Goal: Share content: Share content

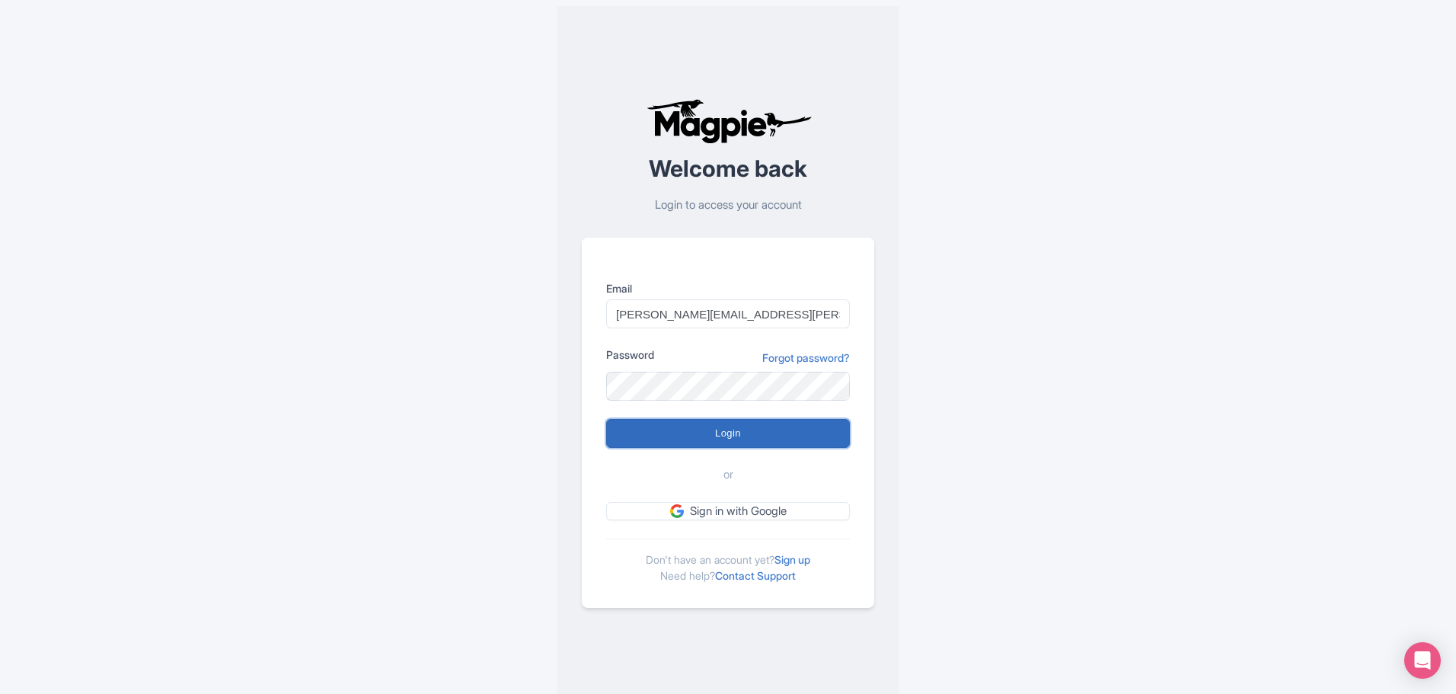
click at [720, 429] on input "Login" at bounding box center [728, 433] width 244 height 29
type input "Logging in..."
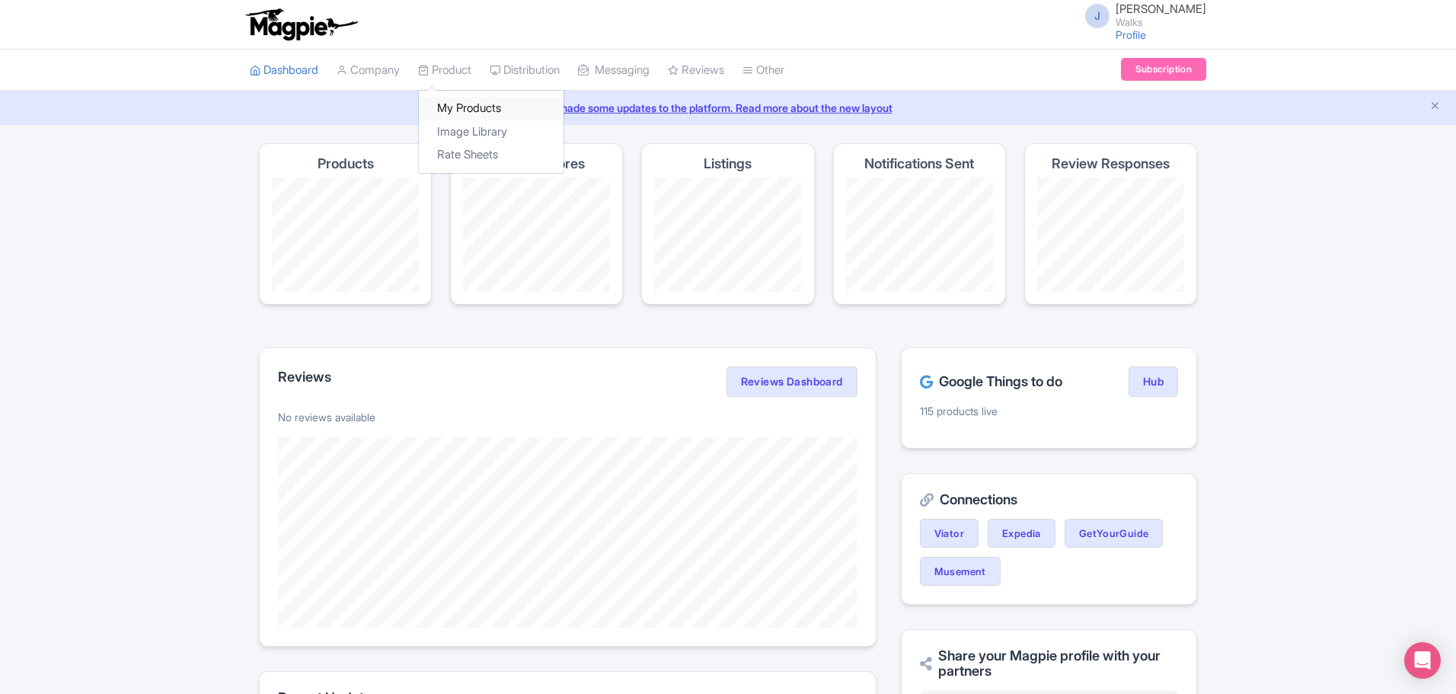
click at [470, 101] on link "My Products" at bounding box center [491, 109] width 145 height 24
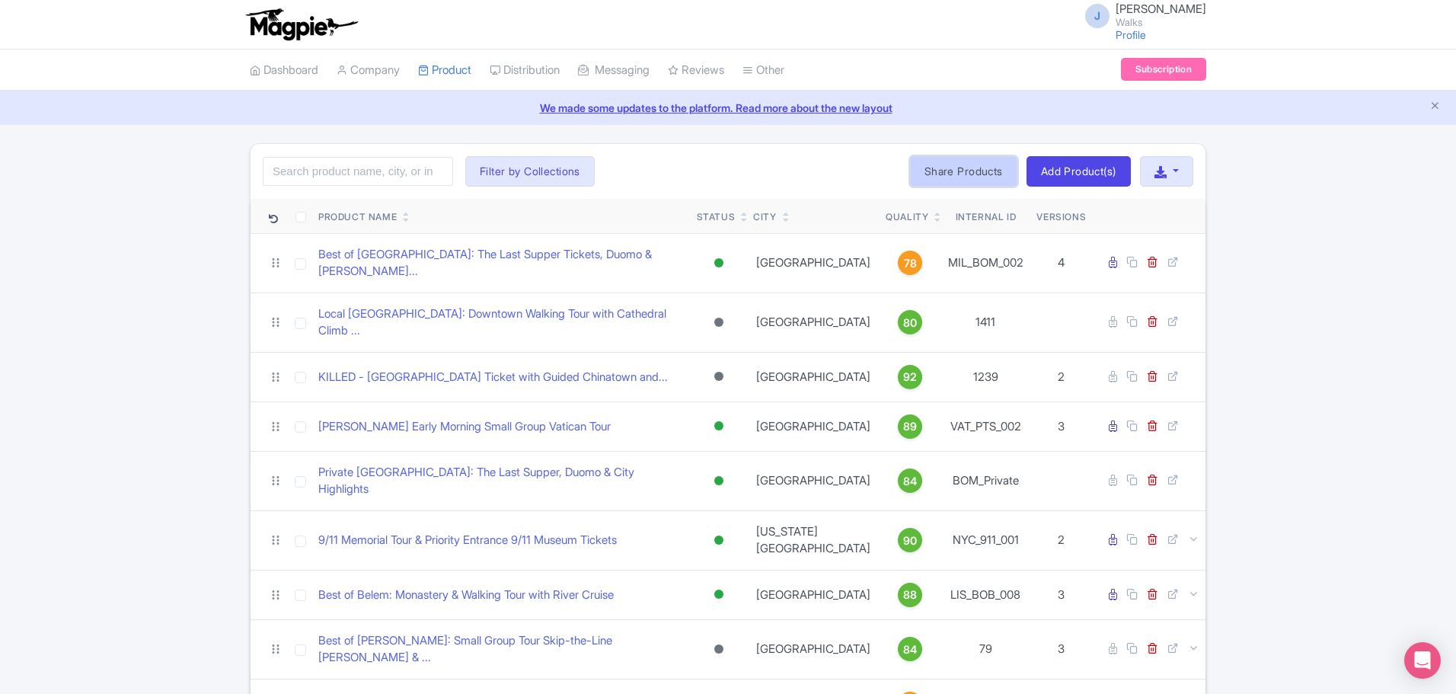
click at [940, 174] on link "Share Products" at bounding box center [963, 171] width 107 height 30
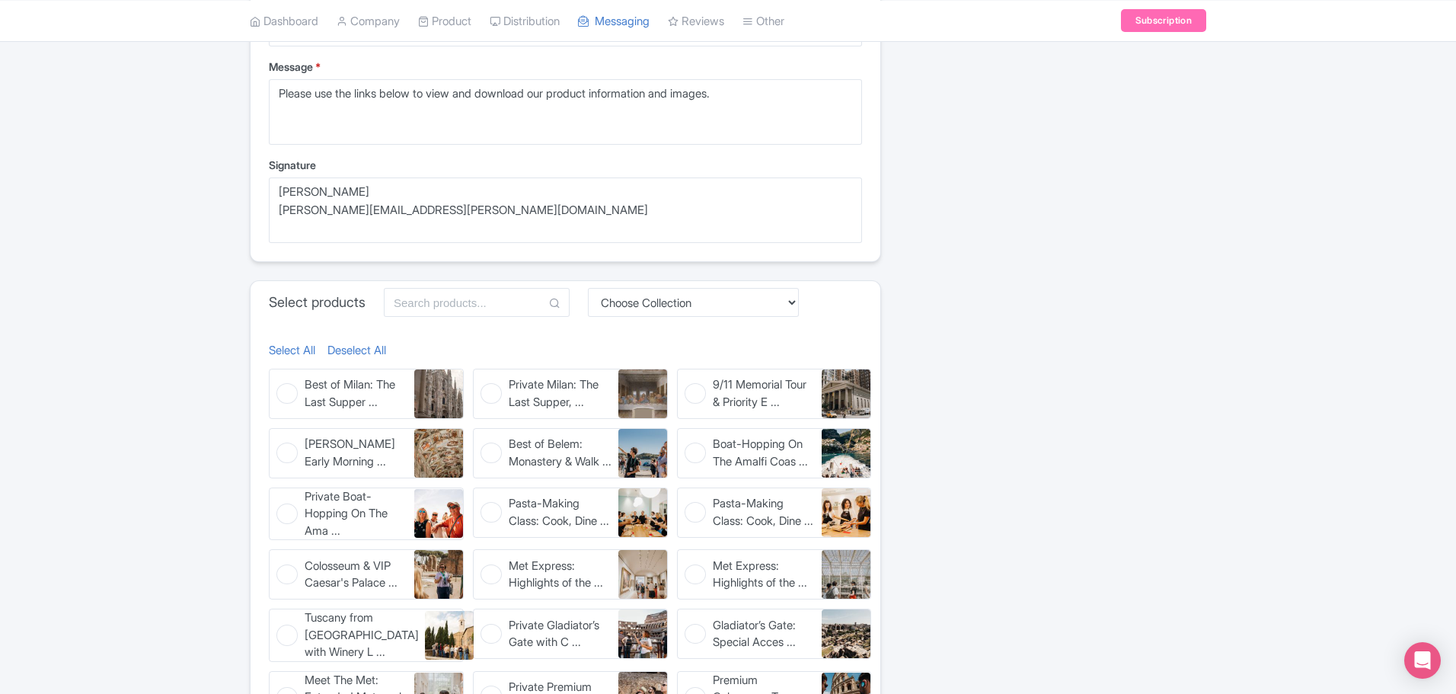
scroll to position [457, 0]
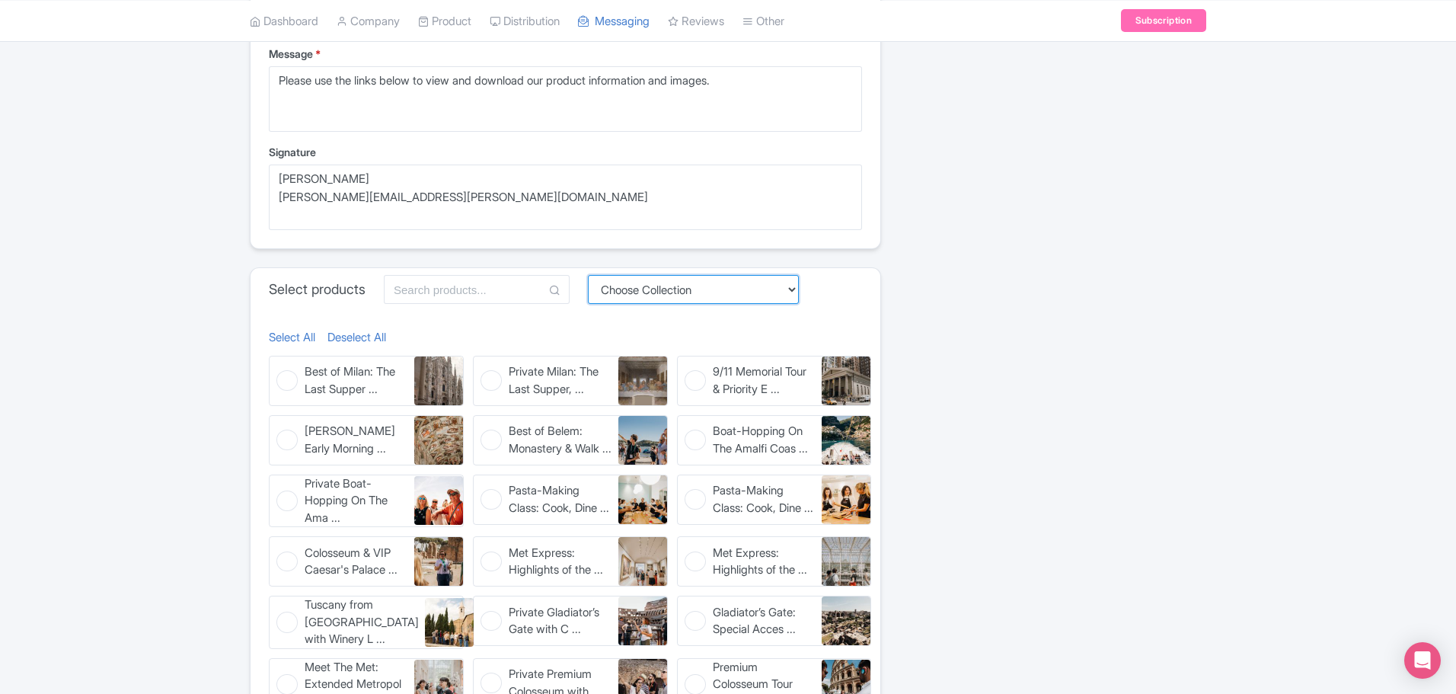
click at [652, 290] on select "Choose Collection Amsterdam Athens Barcelona Bologna Bordeaux Boston Chicago Du…" at bounding box center [693, 289] width 211 height 29
select select "082d5bee-1048-441f-a69b-4888ccfe40a0"
click at [592, 275] on select "Choose Collection Amsterdam Athens Barcelona Bologna Bordeaux Boston Chicago Du…" at bounding box center [693, 289] width 211 height 29
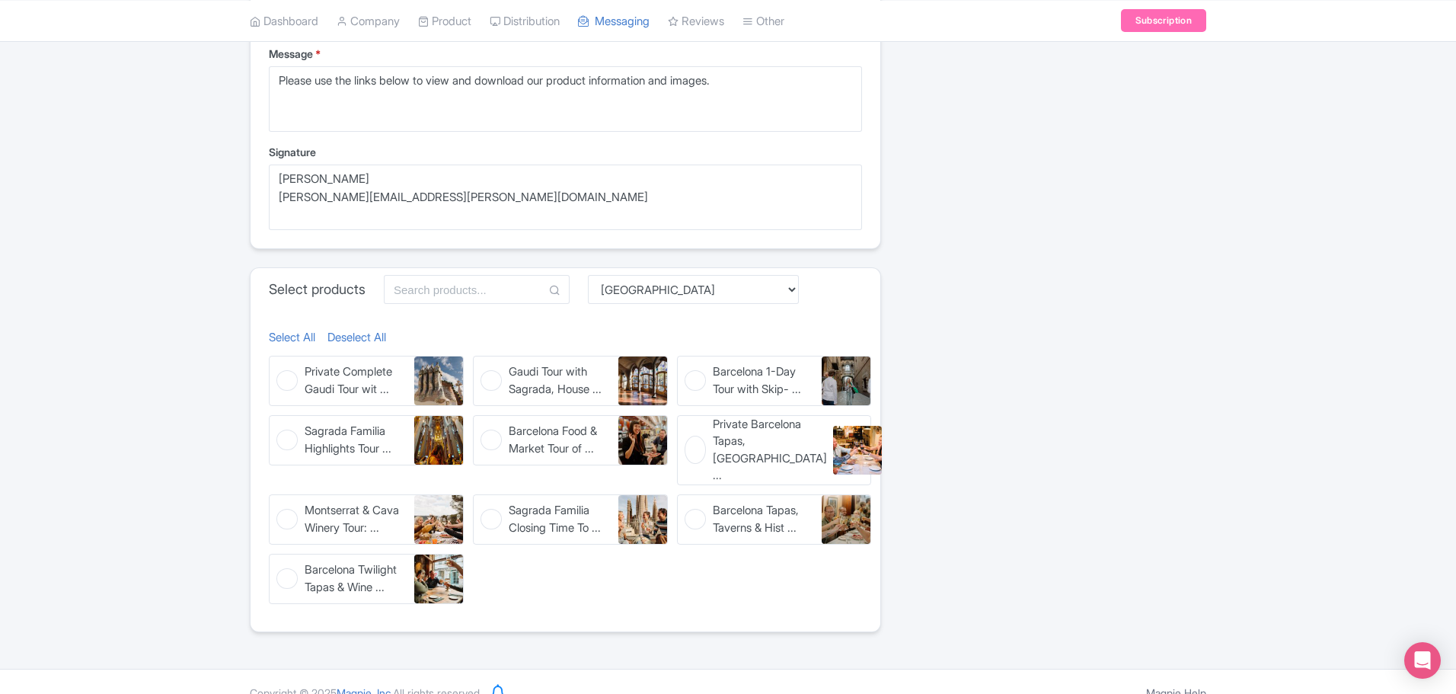
drag, startPoint x: 296, startPoint y: 336, endPoint x: 311, endPoint y: 327, distance: 17.8
click at [296, 336] on link "Select All" at bounding box center [292, 338] width 46 height 18
checkbox input "true"
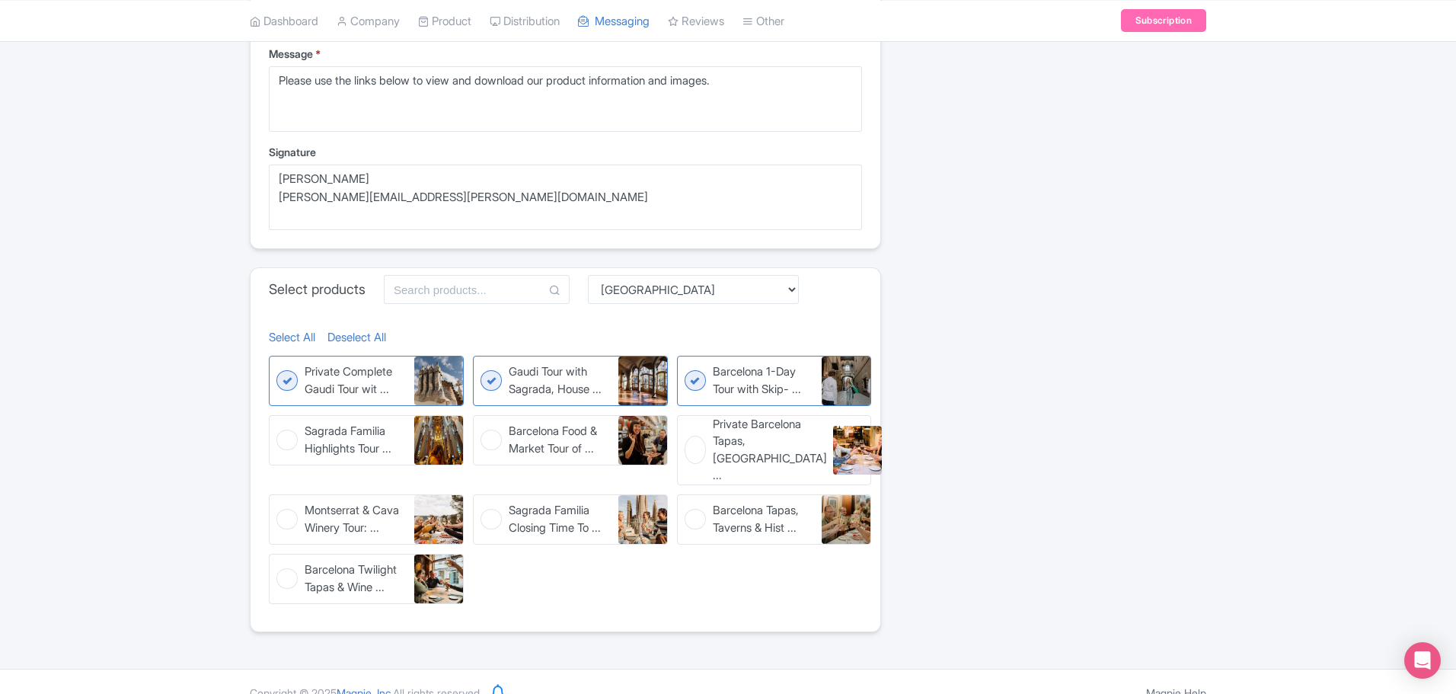
checkbox input "true"
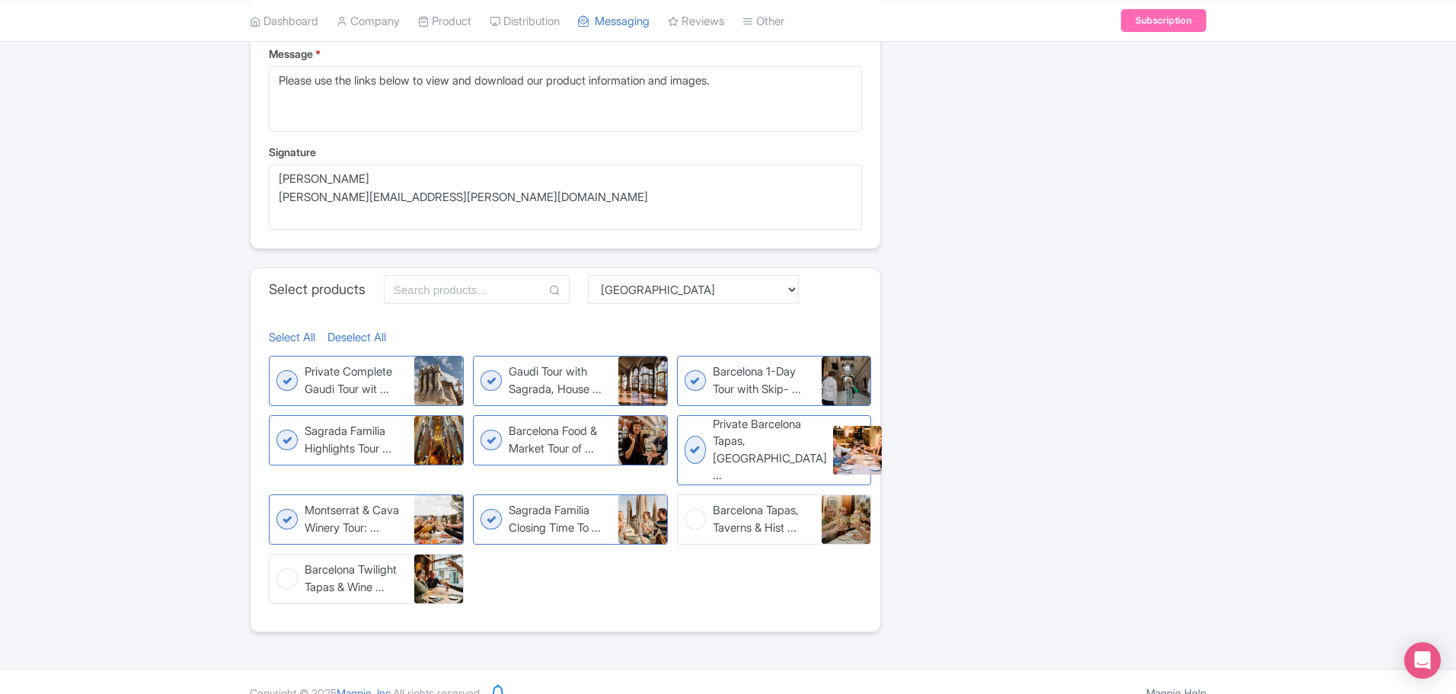
checkbox input "true"
click at [697, 290] on select "Choose Collection Amsterdam Athens Barcelona Bologna Bordeaux Boston Chicago Du…" at bounding box center [693, 289] width 211 height 29
select select "db35d941-1758-4d66-ab64-c014e4a6176b"
click at [592, 304] on select "Choose Collection Amsterdam Athens Barcelona Bologna Bordeaux Boston Chicago Du…" at bounding box center [693, 289] width 211 height 29
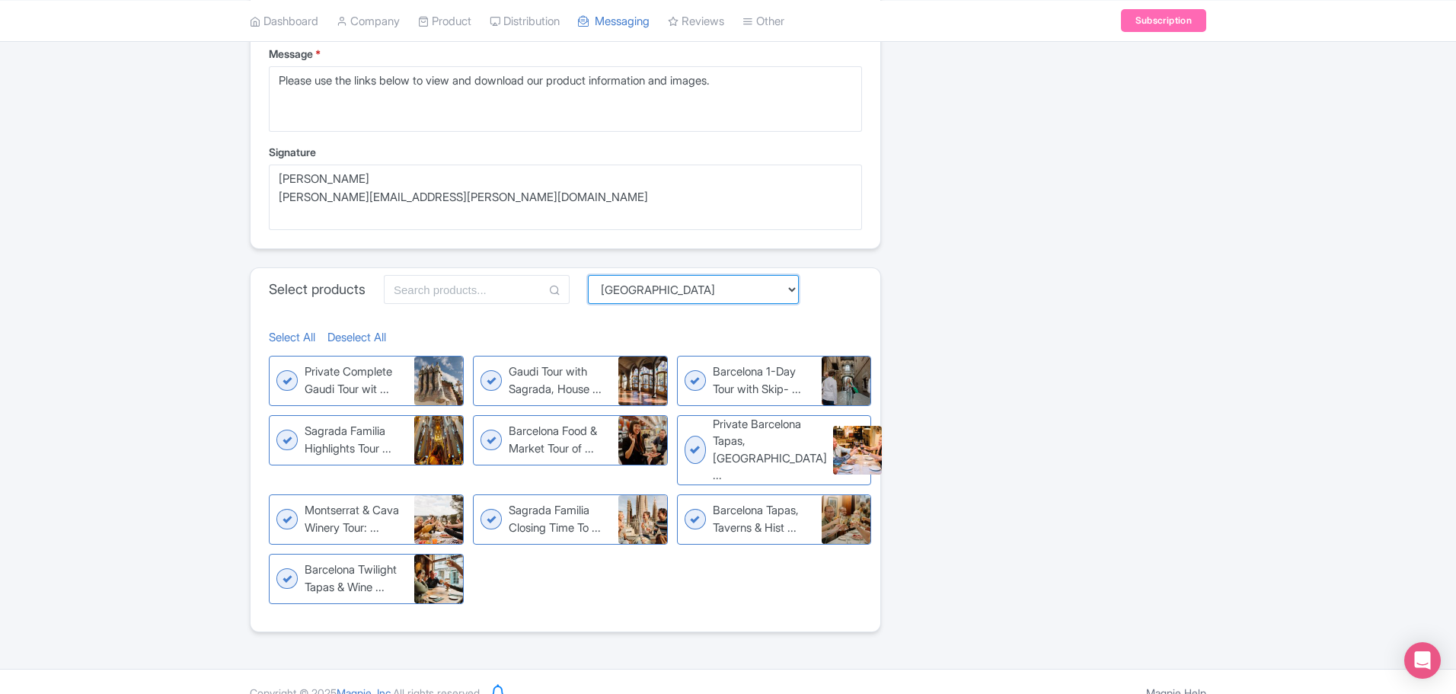
scroll to position [407, 0]
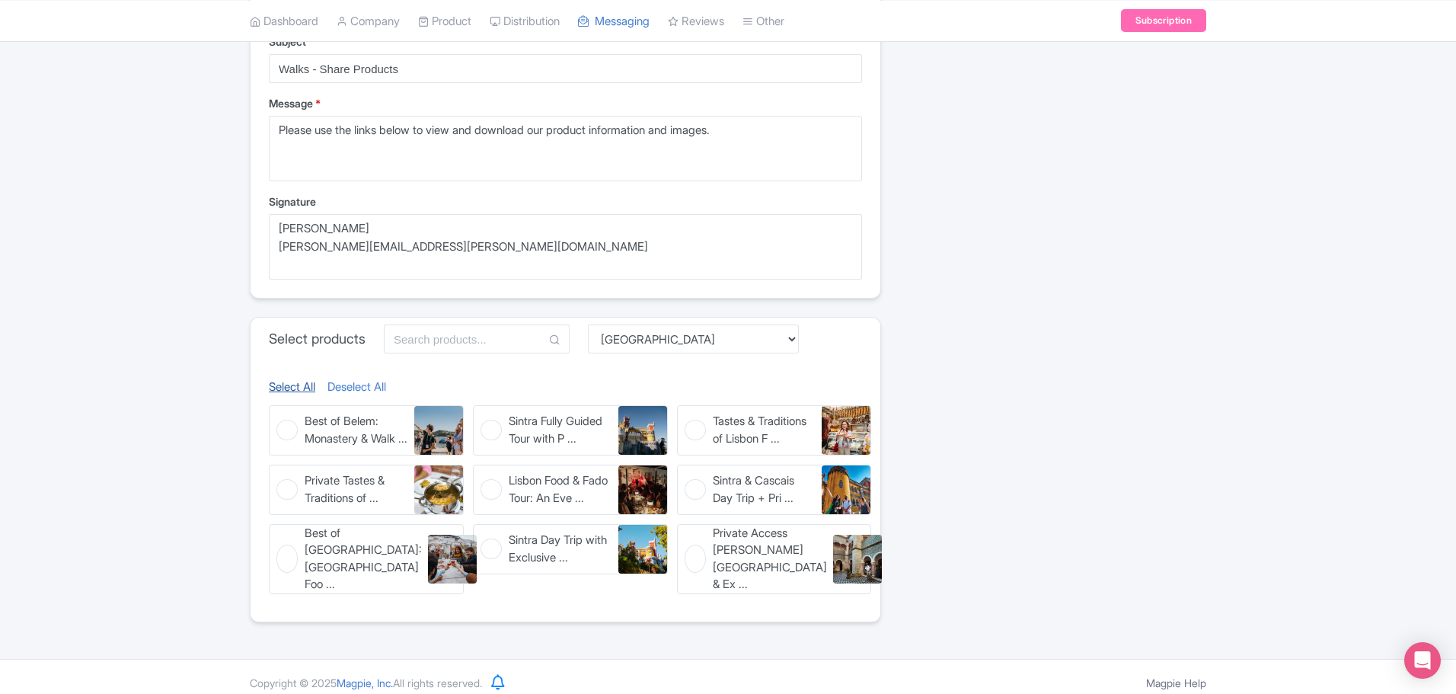
click at [292, 386] on link "Select All" at bounding box center [292, 387] width 46 height 18
checkbox input "true"
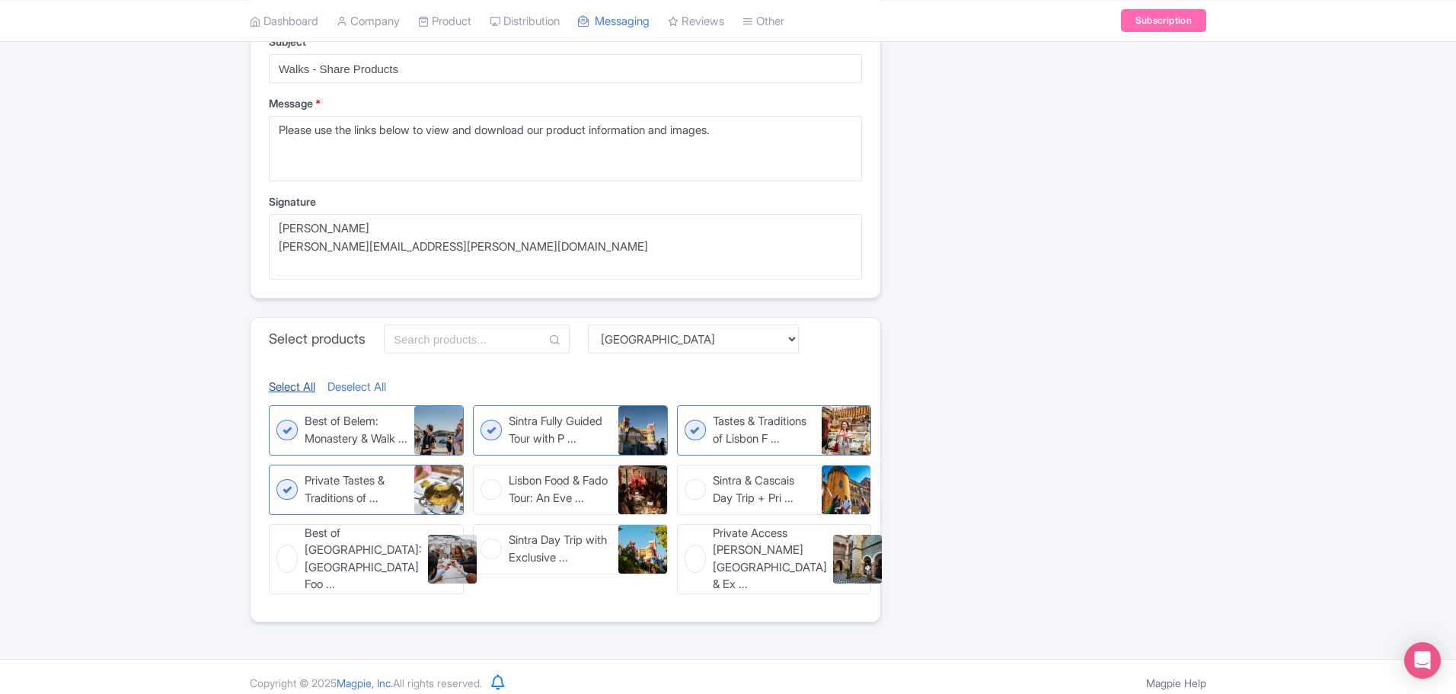
checkbox input "true"
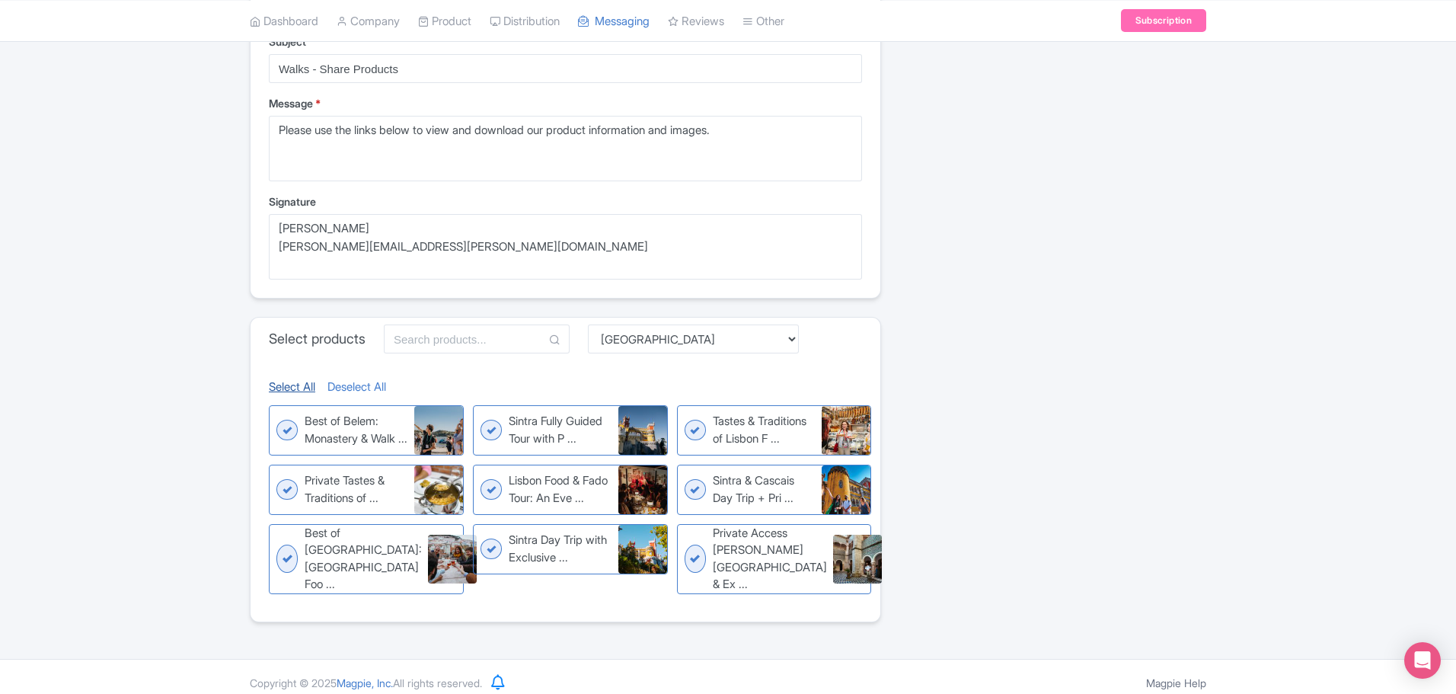
click at [292, 386] on link "Select All" at bounding box center [292, 387] width 46 height 18
click at [370, 381] on link "Deselect All" at bounding box center [356, 387] width 59 height 18
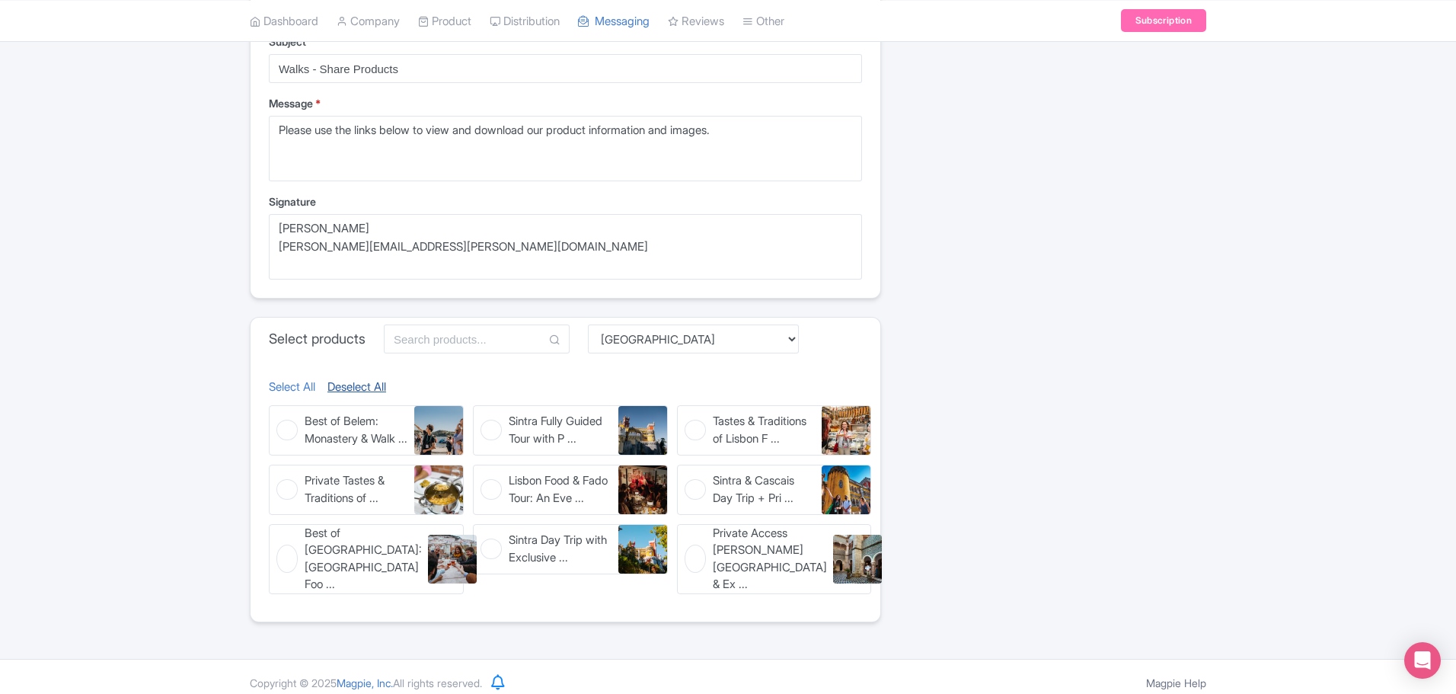
checkbox input "false"
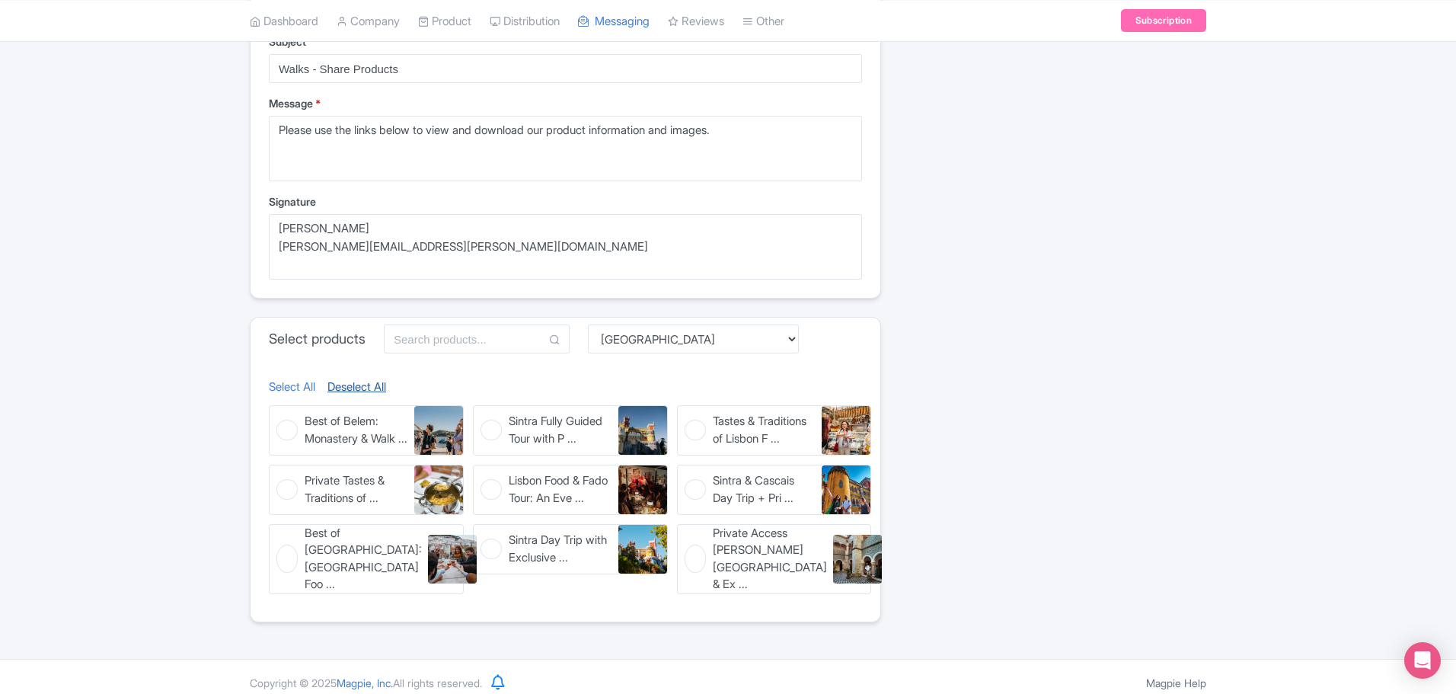
checkbox input "false"
click at [710, 333] on select "Choose Collection [GEOGRAPHIC_DATA] [GEOGRAPHIC_DATA] [GEOGRAPHIC_DATA] [GEOGRA…" at bounding box center [693, 338] width 211 height 29
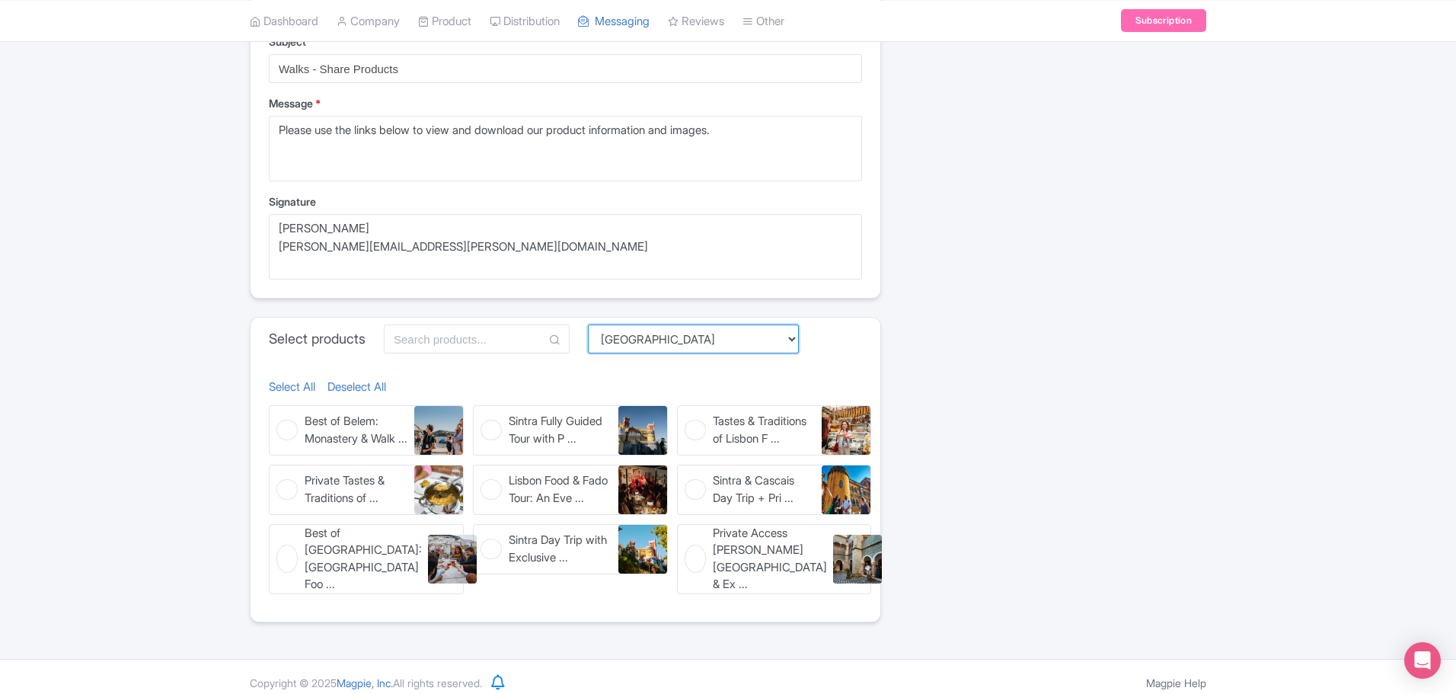
select select "cb9cc8ba-3817-4349-9d7c-73ebf9411326"
click at [592, 324] on select "Choose Collection [GEOGRAPHIC_DATA] [GEOGRAPHIC_DATA] [GEOGRAPHIC_DATA] [GEOGRA…" at bounding box center [693, 338] width 211 height 29
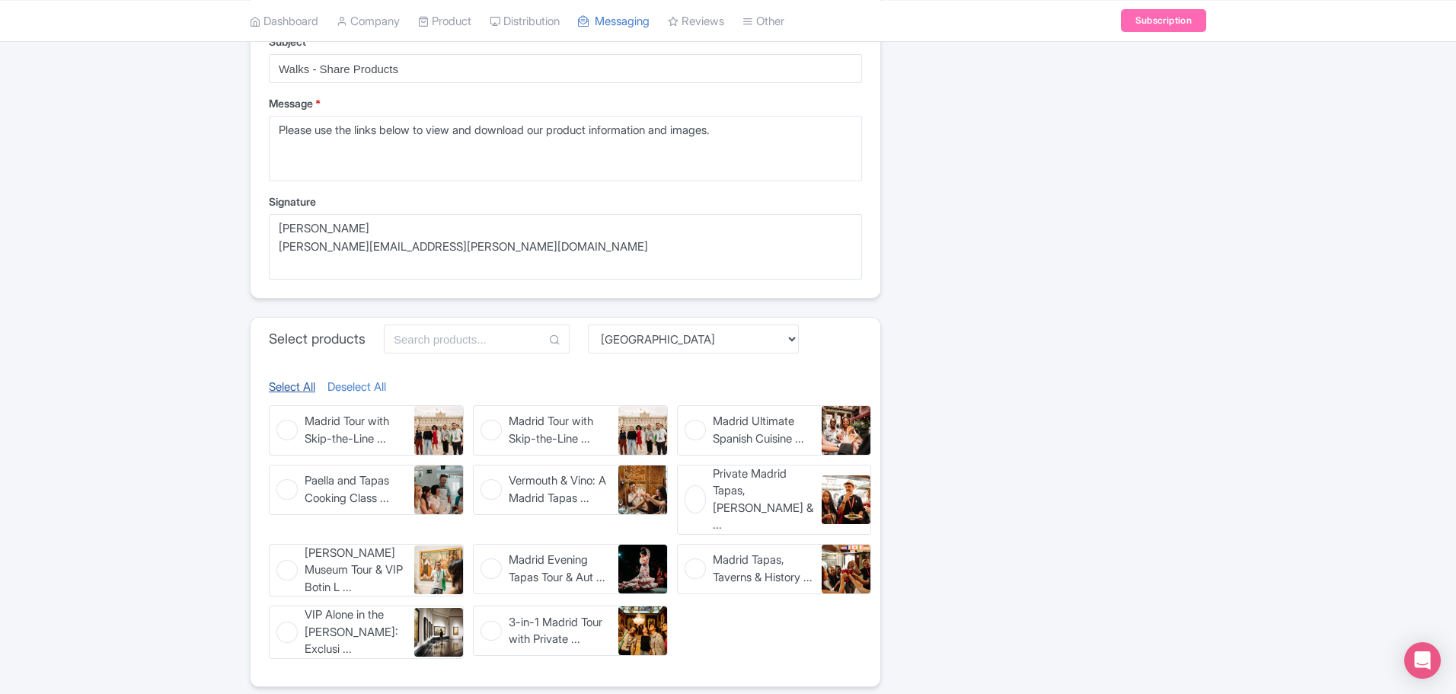
click at [298, 383] on link "Select All" at bounding box center [292, 387] width 46 height 18
checkbox input "true"
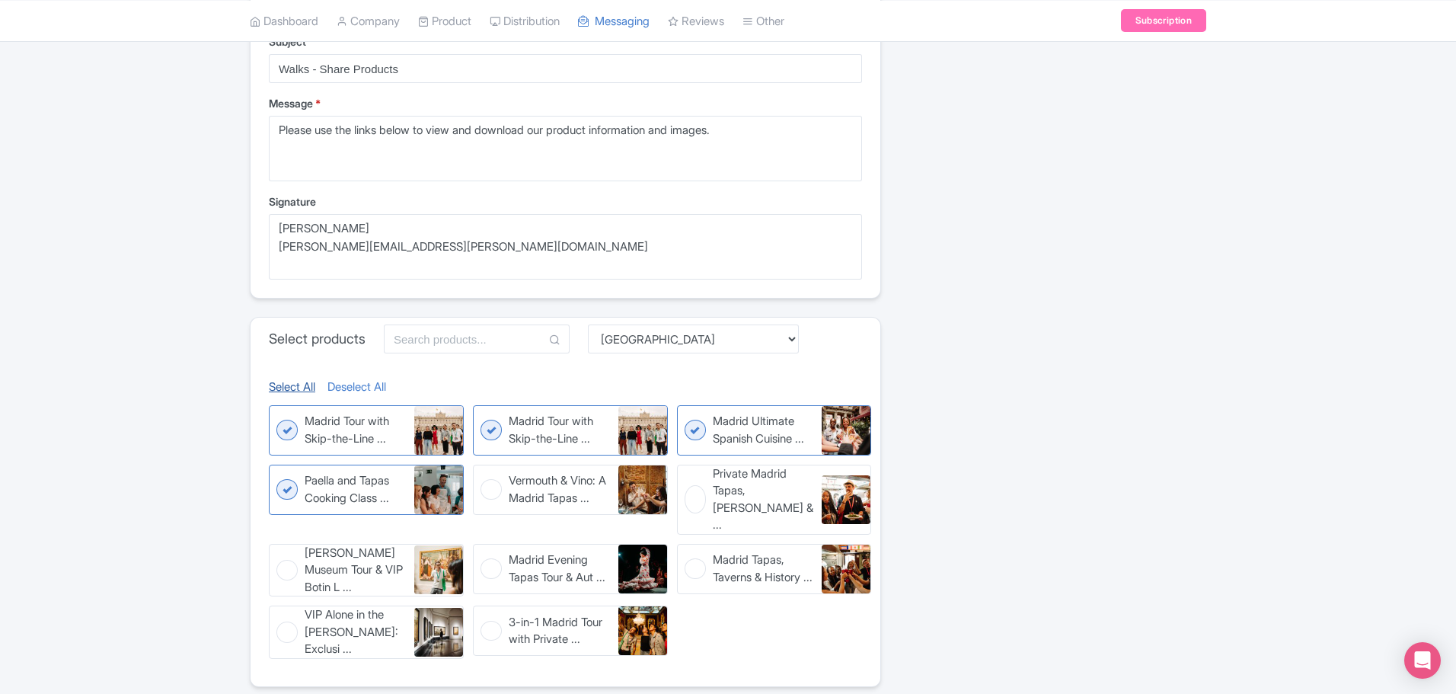
checkbox input "true"
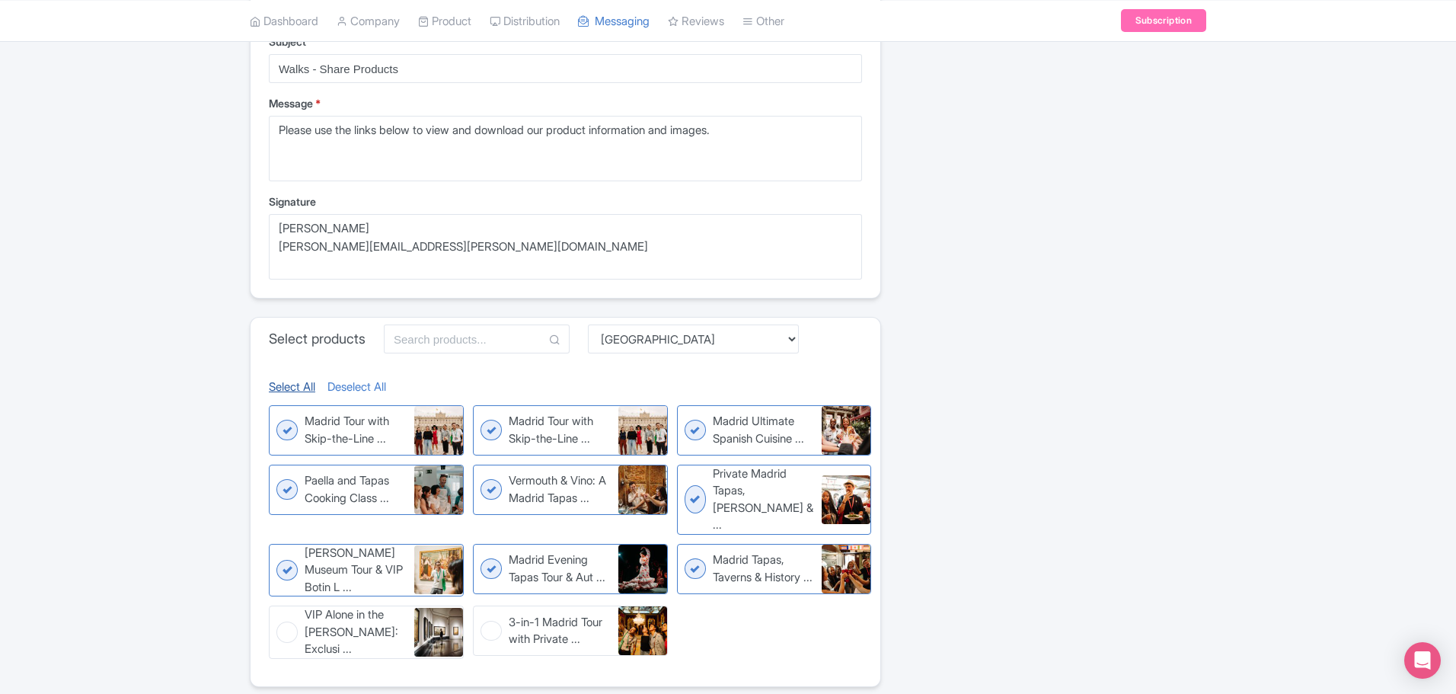
checkbox input "true"
click at [491, 550] on figure "Madrid Evening Tapas Tour & Aut ... Madrid Evening Tapas Tour & Authentic Flame…" at bounding box center [570, 569] width 195 height 50
click at [483, 550] on input "Madrid Evening Tapas Tour & Aut ... Madrid Evening Tapas Tour & Authentic Flame…" at bounding box center [478, 549] width 10 height 10
checkbox input "false"
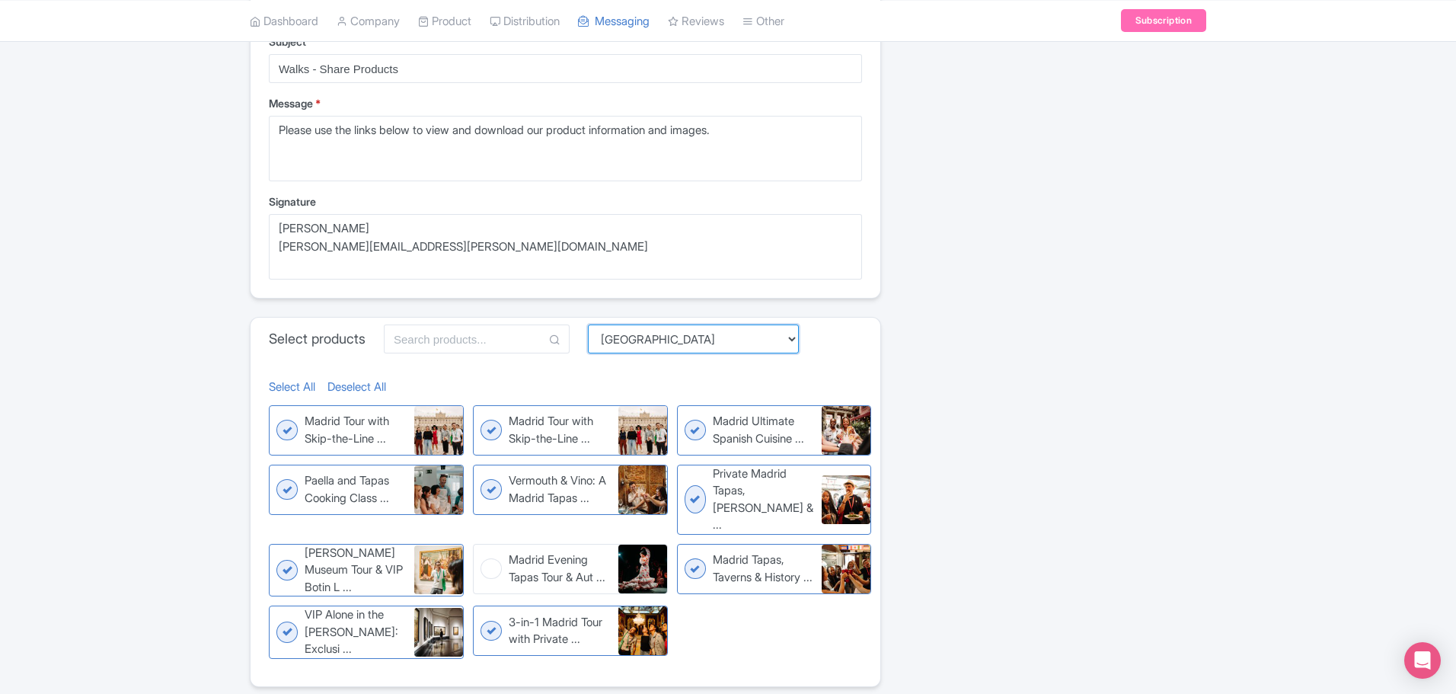
click at [622, 338] on select "Choose Collection [GEOGRAPHIC_DATA] [GEOGRAPHIC_DATA] [GEOGRAPHIC_DATA] [GEOGRA…" at bounding box center [693, 338] width 211 height 29
select select "e2d03dd3-f55d-4c6b-8efc-faaf6c2209eb"
click at [592, 353] on select "Choose Collection [GEOGRAPHIC_DATA] [GEOGRAPHIC_DATA] [GEOGRAPHIC_DATA] [GEOGRA…" at bounding box center [693, 338] width 211 height 29
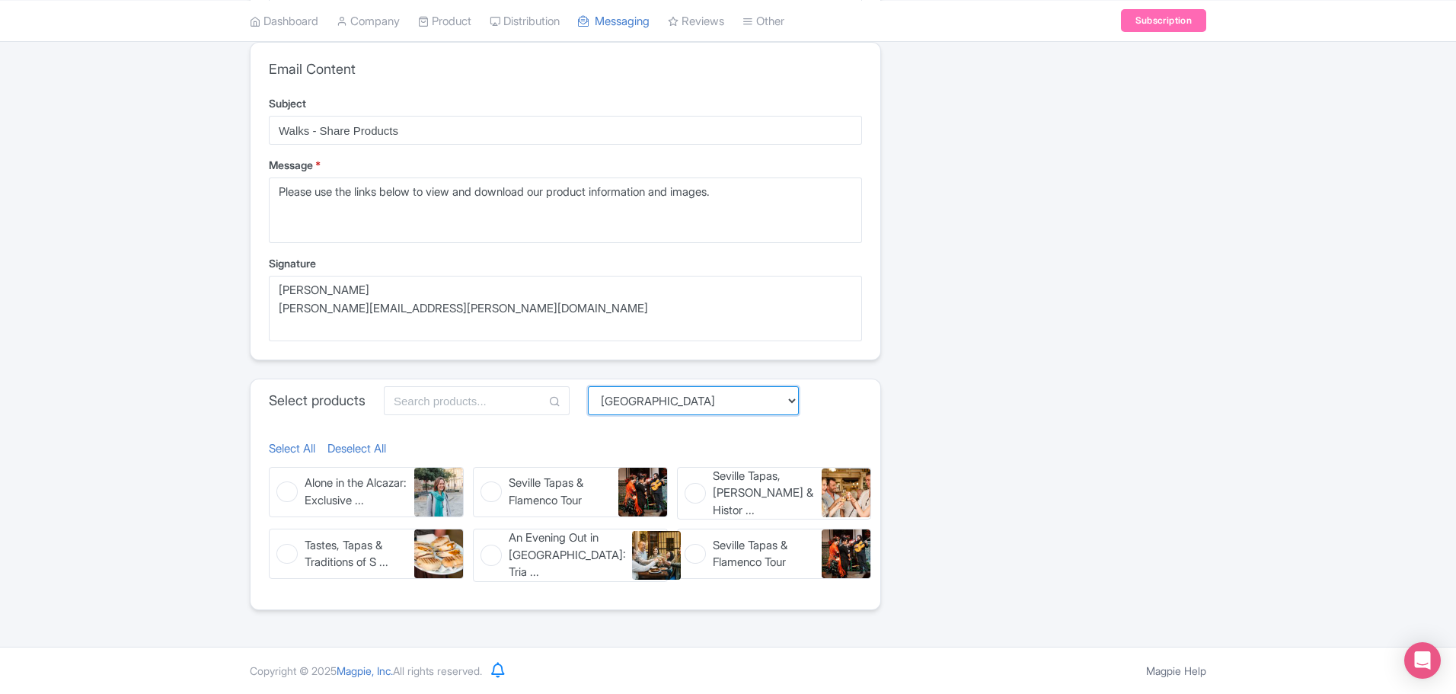
scroll to position [343, 0]
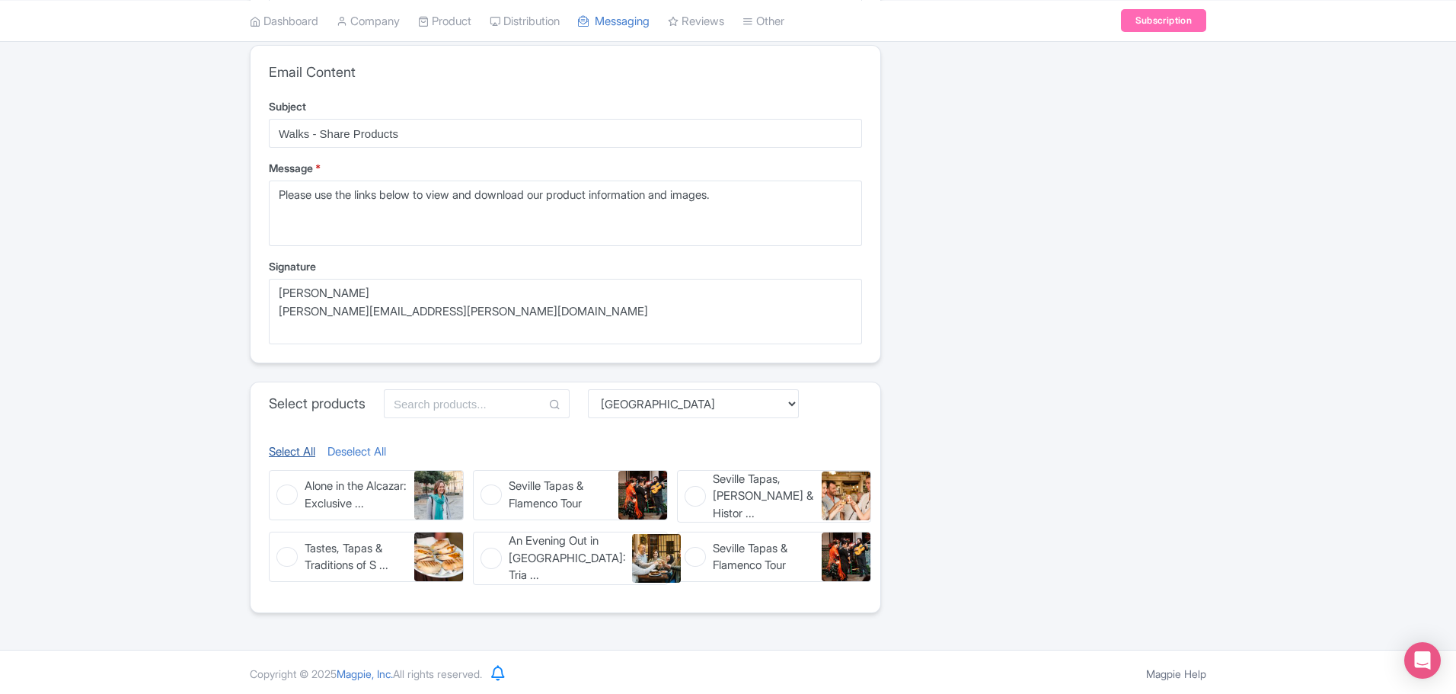
click at [303, 447] on link "Select All" at bounding box center [292, 452] width 46 height 18
checkbox input "true"
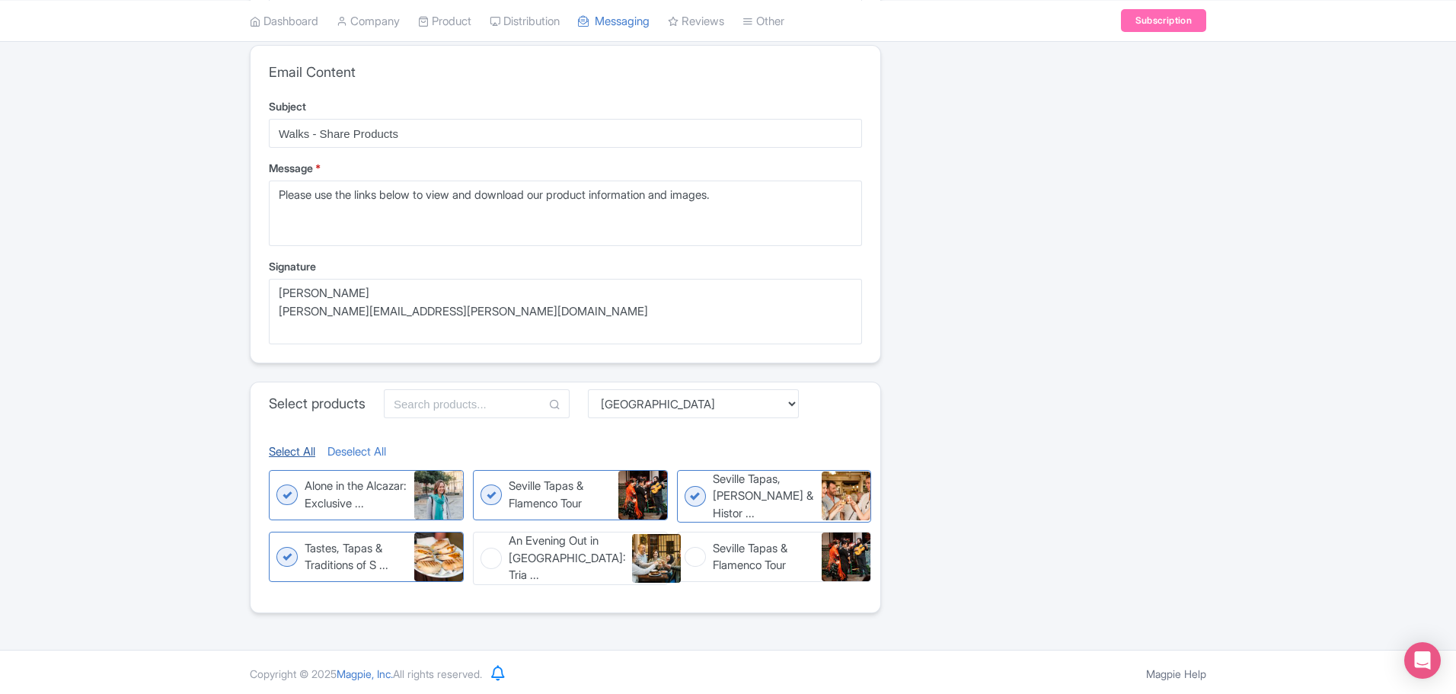
checkbox input "true"
click at [496, 555] on figure "An Evening Out in Seville: Tria ... An Evening Out in Seville: Triana Neighborh…" at bounding box center [570, 557] width 195 height 53
click at [483, 541] on input "An Evening Out in Seville: Tria ... An Evening Out in Seville: Triana Neighborh…" at bounding box center [478, 536] width 10 height 10
checkbox input "false"
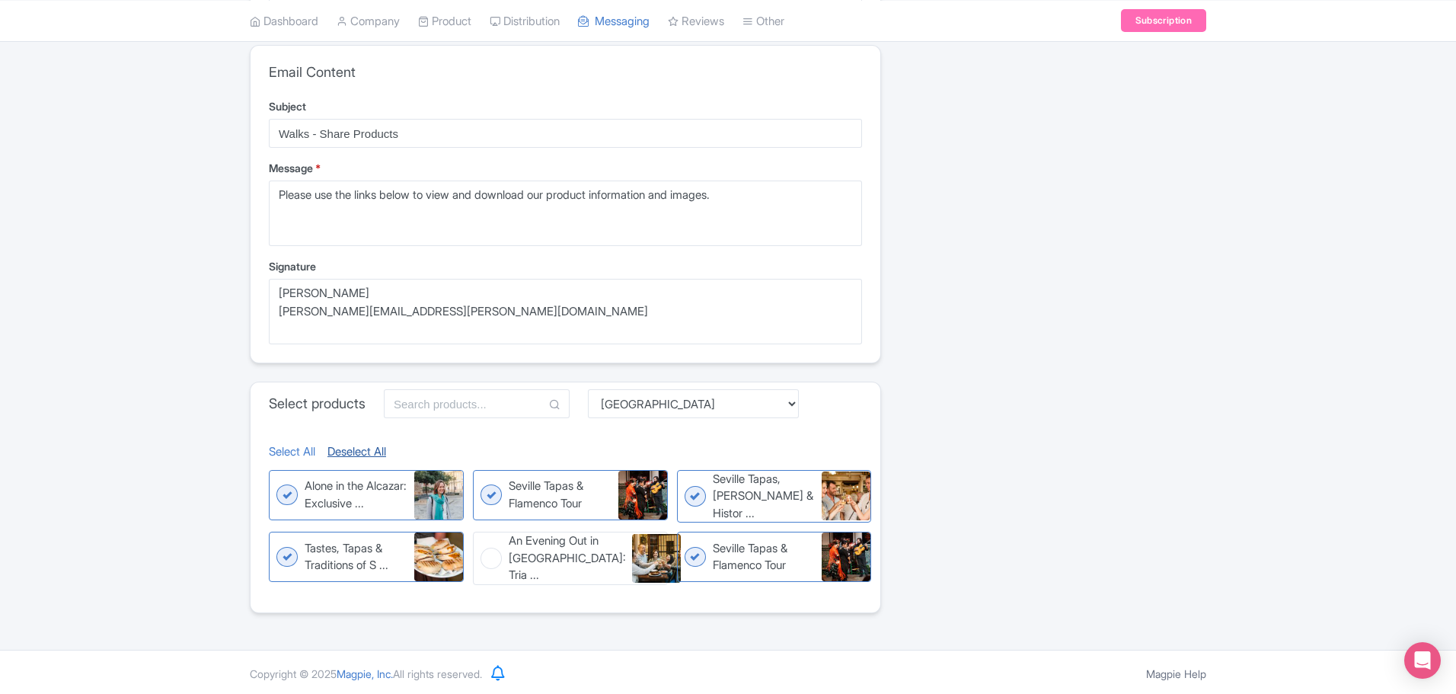
click at [371, 450] on link "Deselect All" at bounding box center [356, 452] width 59 height 18
checkbox input "false"
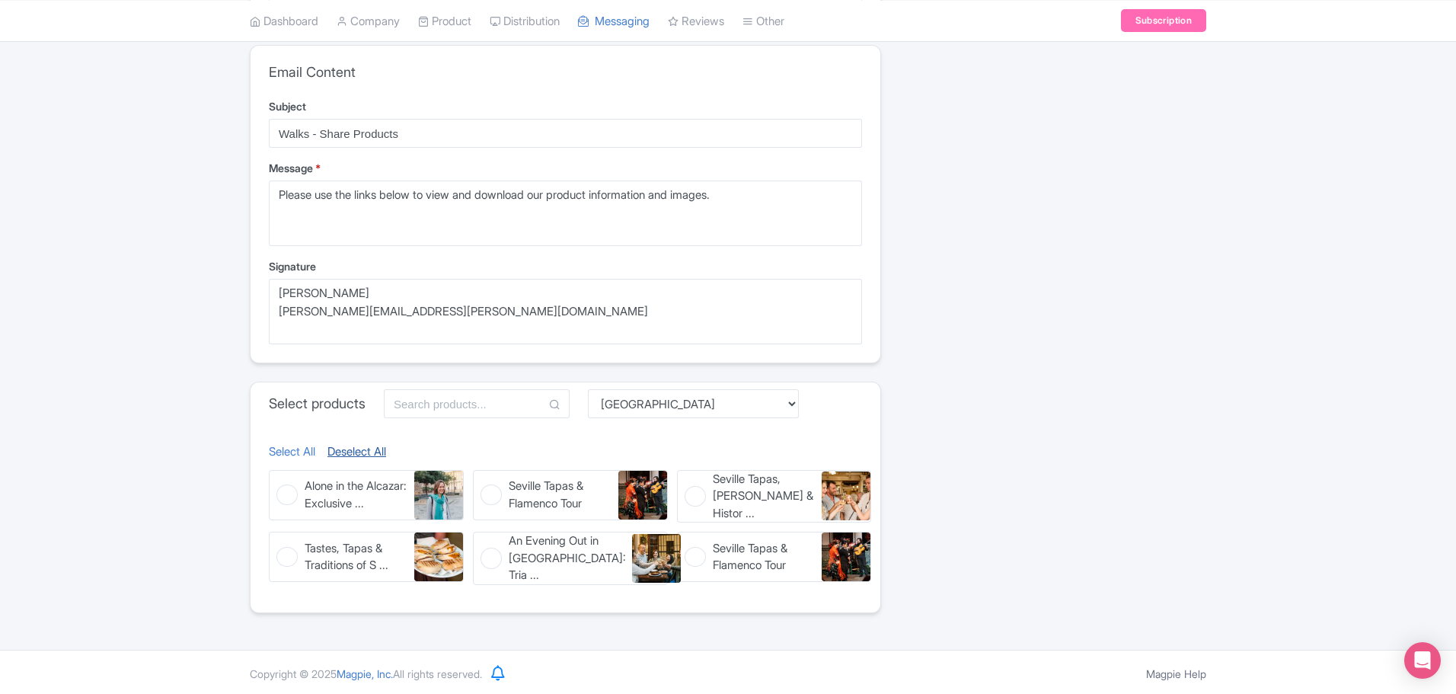
checkbox input "false"
click at [677, 399] on select "Choose Collection [GEOGRAPHIC_DATA] [GEOGRAPHIC_DATA] [GEOGRAPHIC_DATA] [GEOGRA…" at bounding box center [693, 403] width 211 height 29
select select "082d5bee-1048-441f-a69b-4888ccfe40a0"
click at [592, 389] on select "Choose Collection [GEOGRAPHIC_DATA] [GEOGRAPHIC_DATA] [GEOGRAPHIC_DATA] [GEOGRA…" at bounding box center [693, 403] width 211 height 29
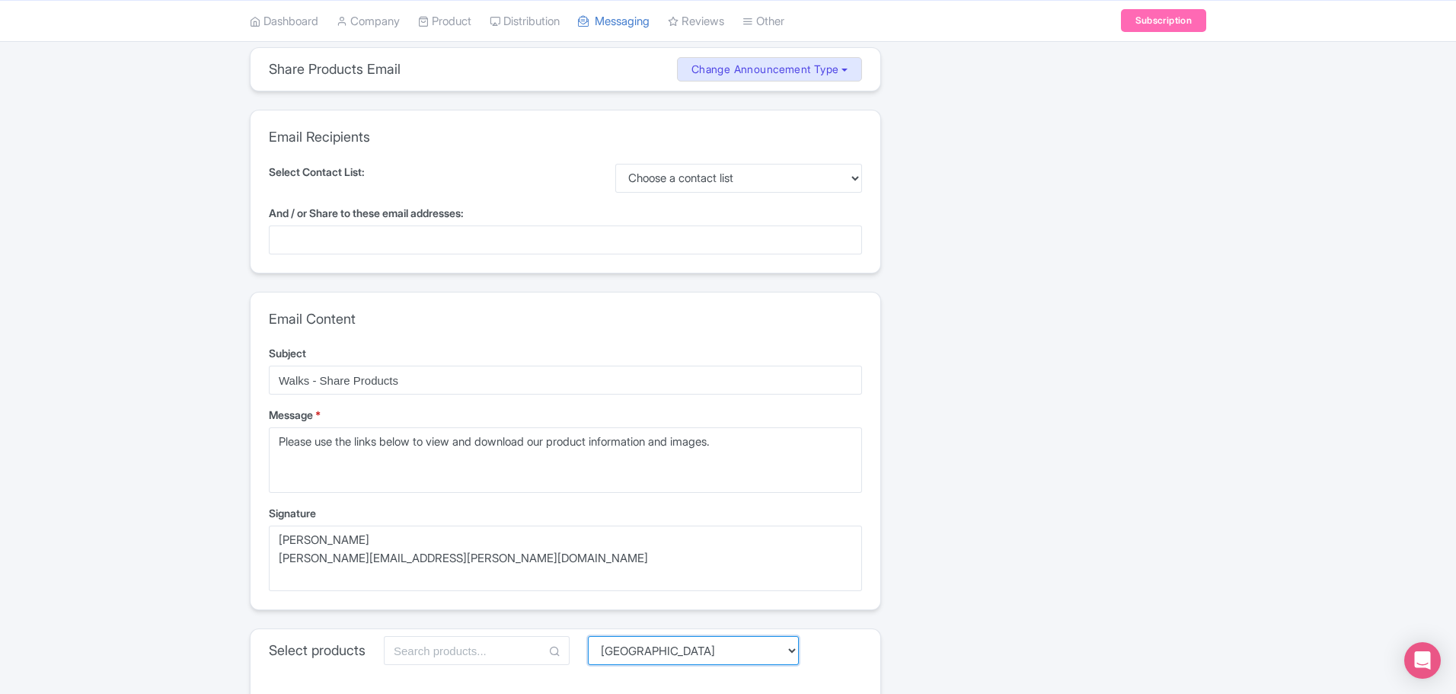
scroll to position [0, 0]
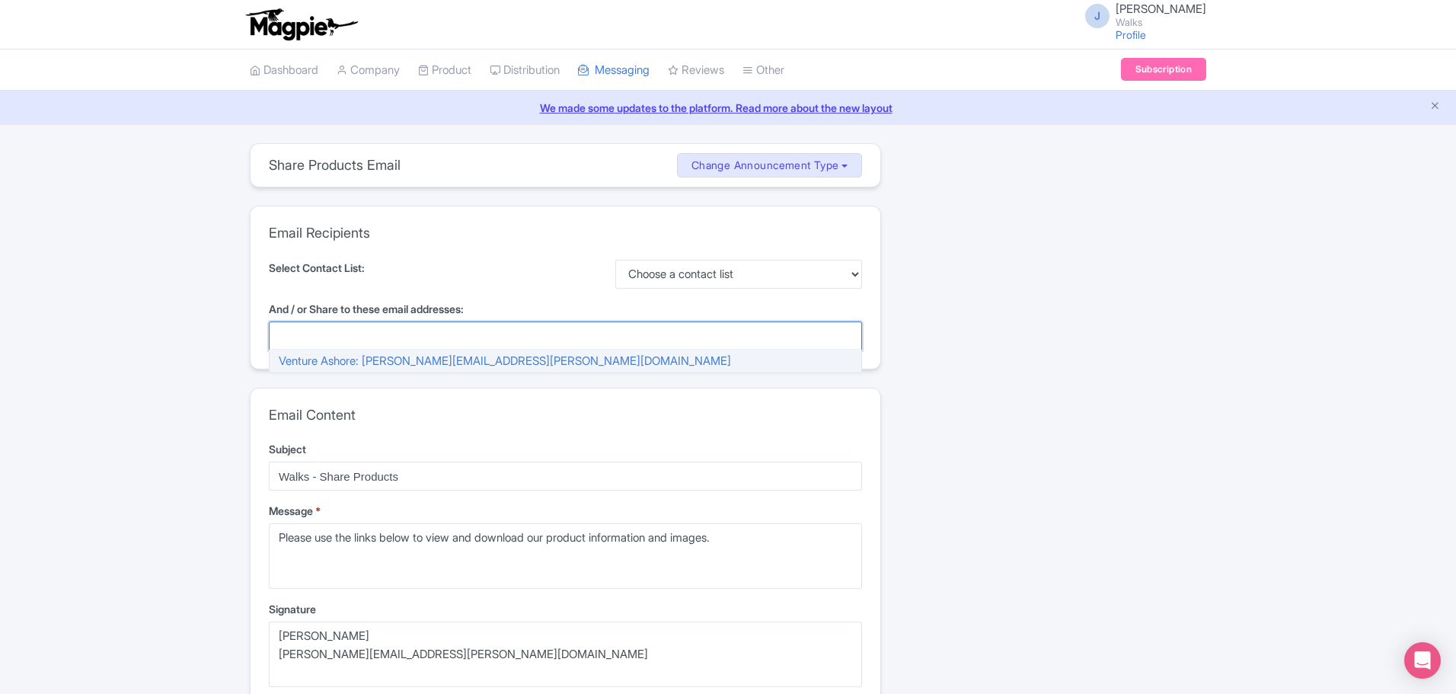
click at [340, 339] on div at bounding box center [565, 335] width 593 height 29
paste input "[PERSON_NAME][EMAIL_ADDRESS][PERSON_NAME][DOMAIN_NAME]"
type input "[PERSON_NAME][EMAIL_ADDRESS][PERSON_NAME][DOMAIN_NAME]"
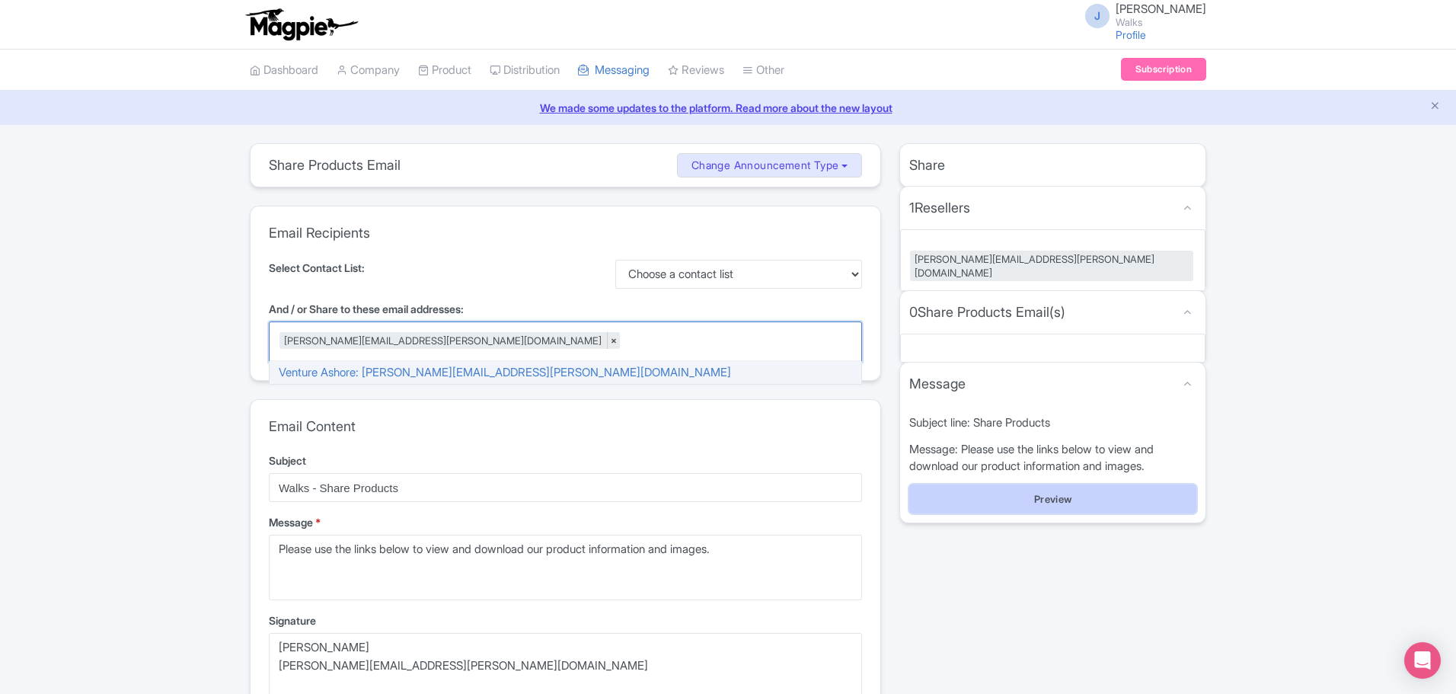
click at [1078, 484] on button "Preview" at bounding box center [1052, 498] width 287 height 29
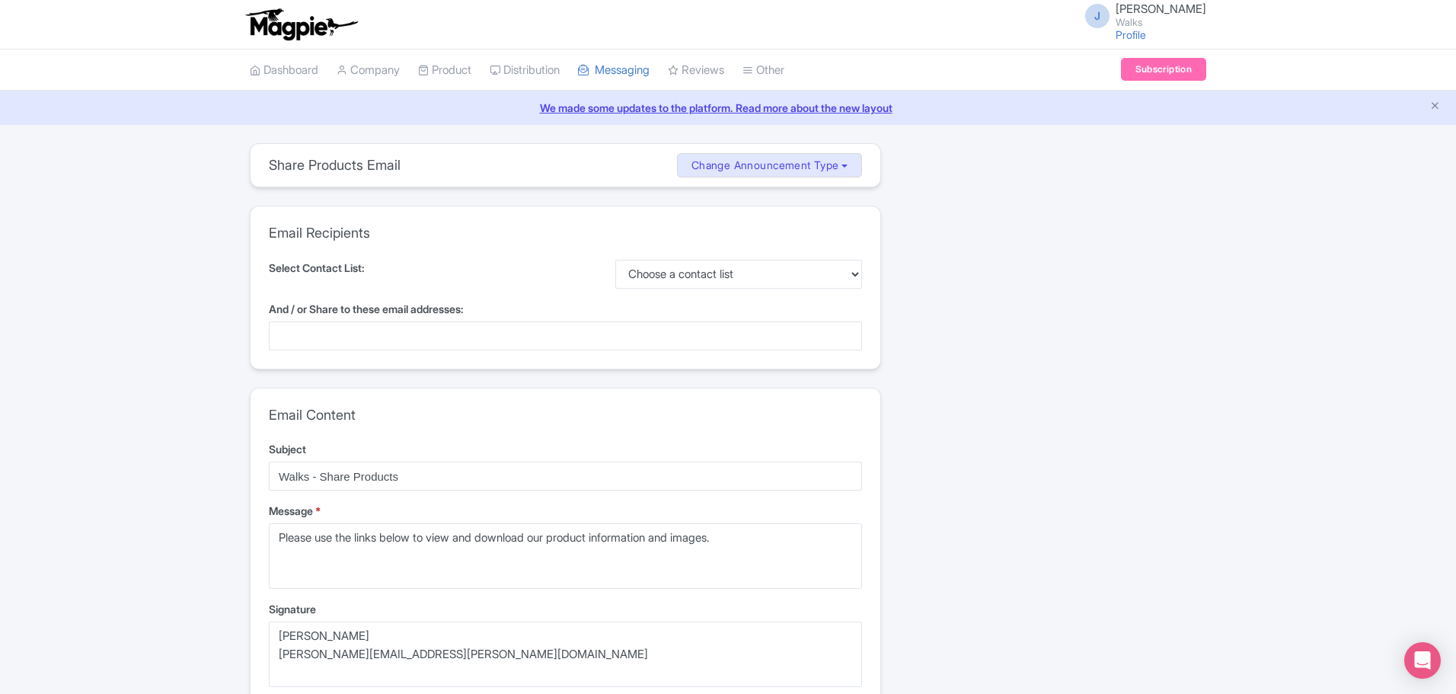
select select "082d5bee-1048-441f-a69b-4888ccfe40a0"
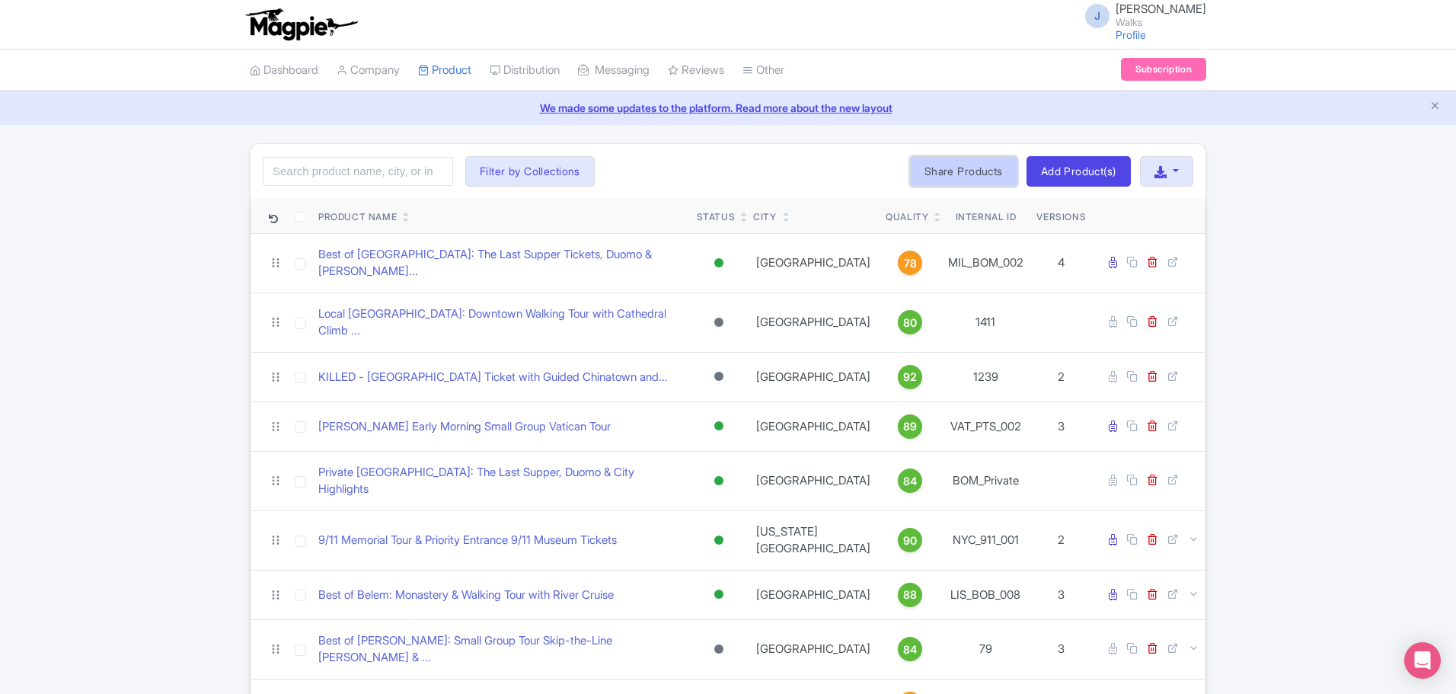
click at [956, 174] on link "Share Products" at bounding box center [963, 171] width 107 height 30
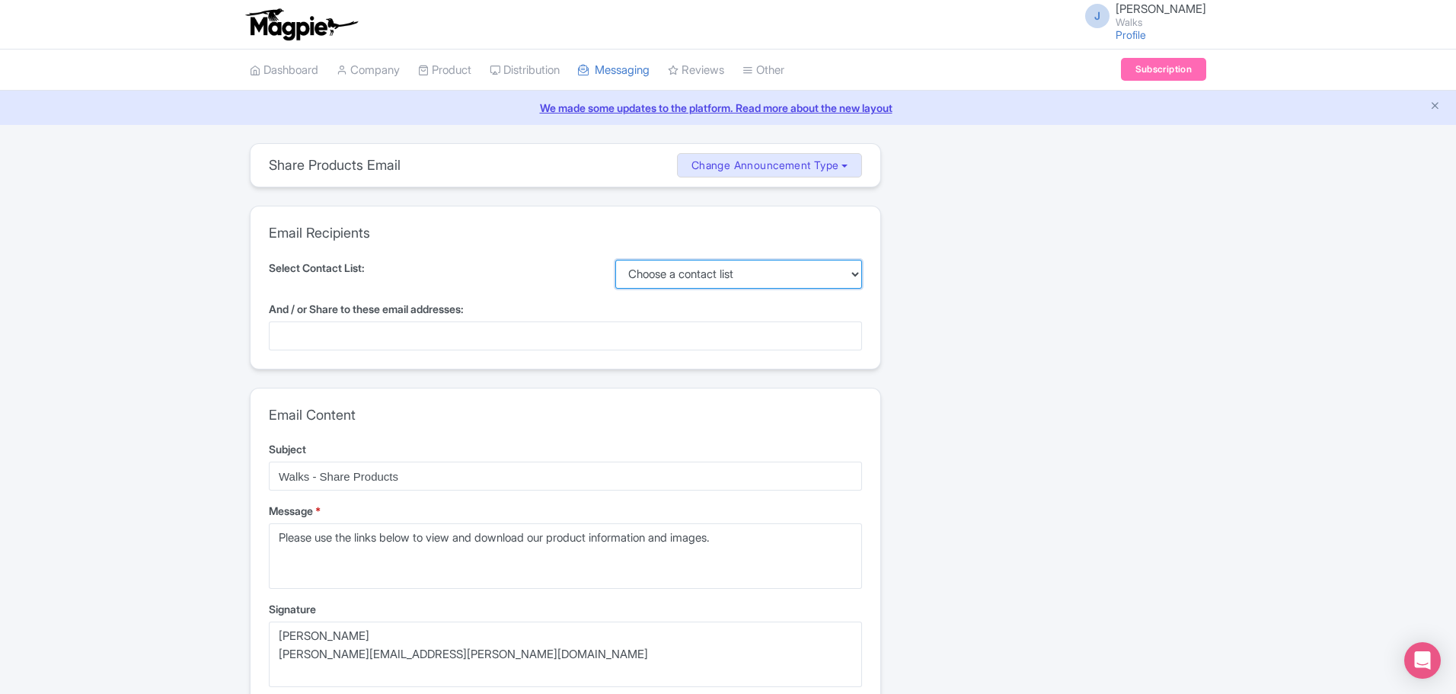
click at [665, 270] on select "Choose a contact list" at bounding box center [738, 274] width 247 height 29
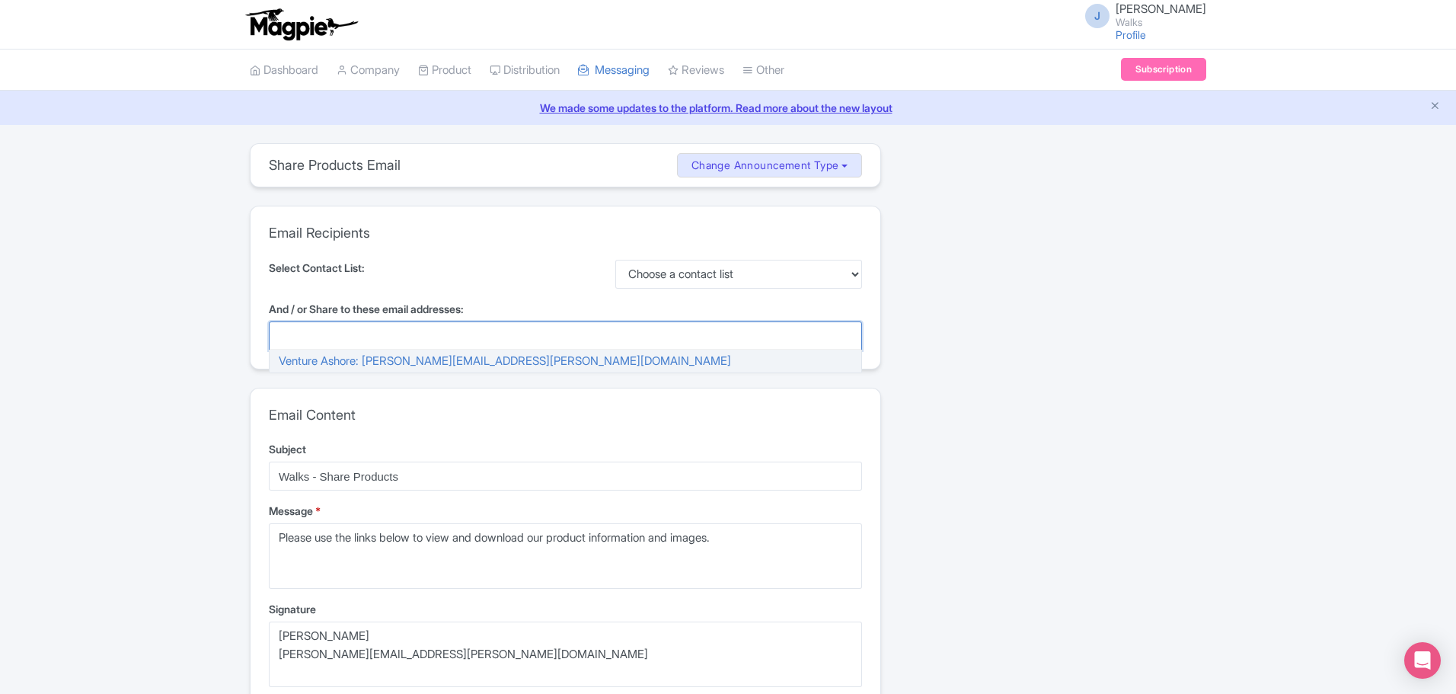
click at [388, 337] on div at bounding box center [565, 335] width 593 height 29
paste input "[PERSON_NAME][EMAIL_ADDRESS][PERSON_NAME][DOMAIN_NAME]"
type input "[PERSON_NAME][EMAIL_ADDRESS][PERSON_NAME][DOMAIN_NAME]"
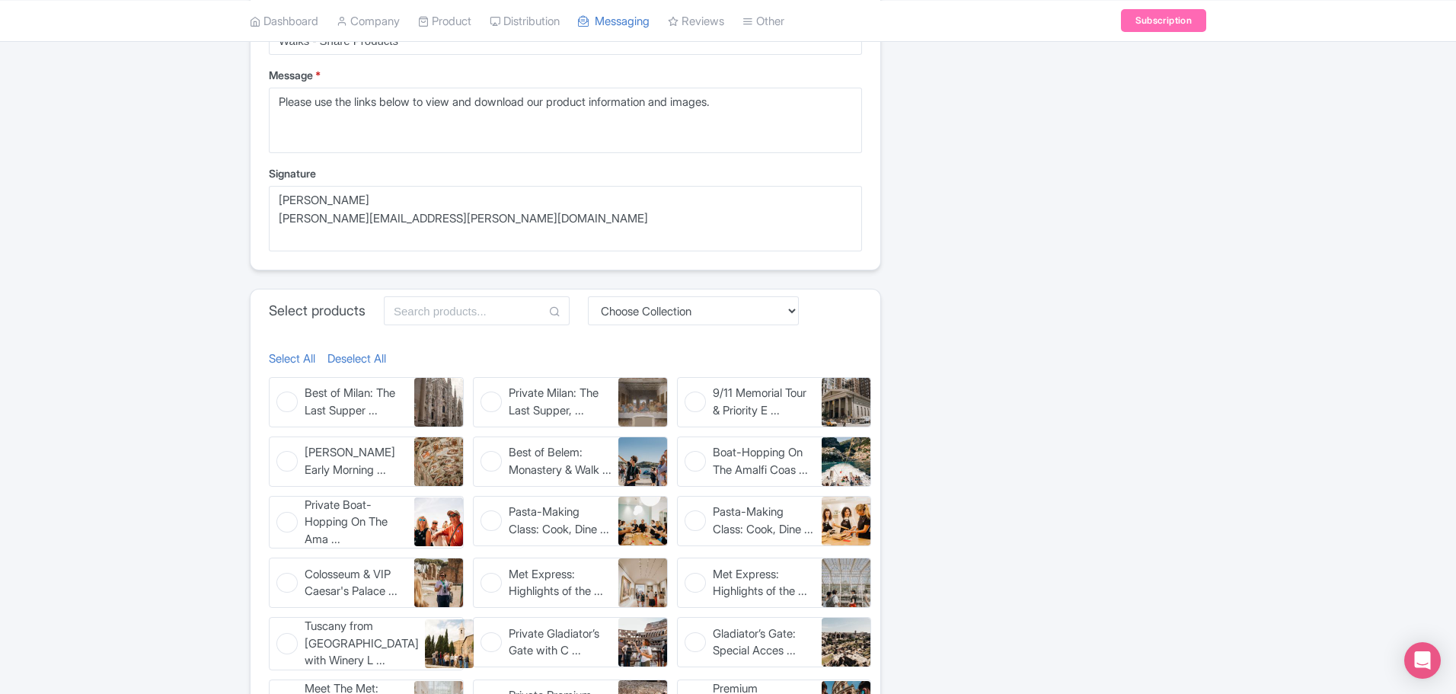
scroll to position [457, 0]
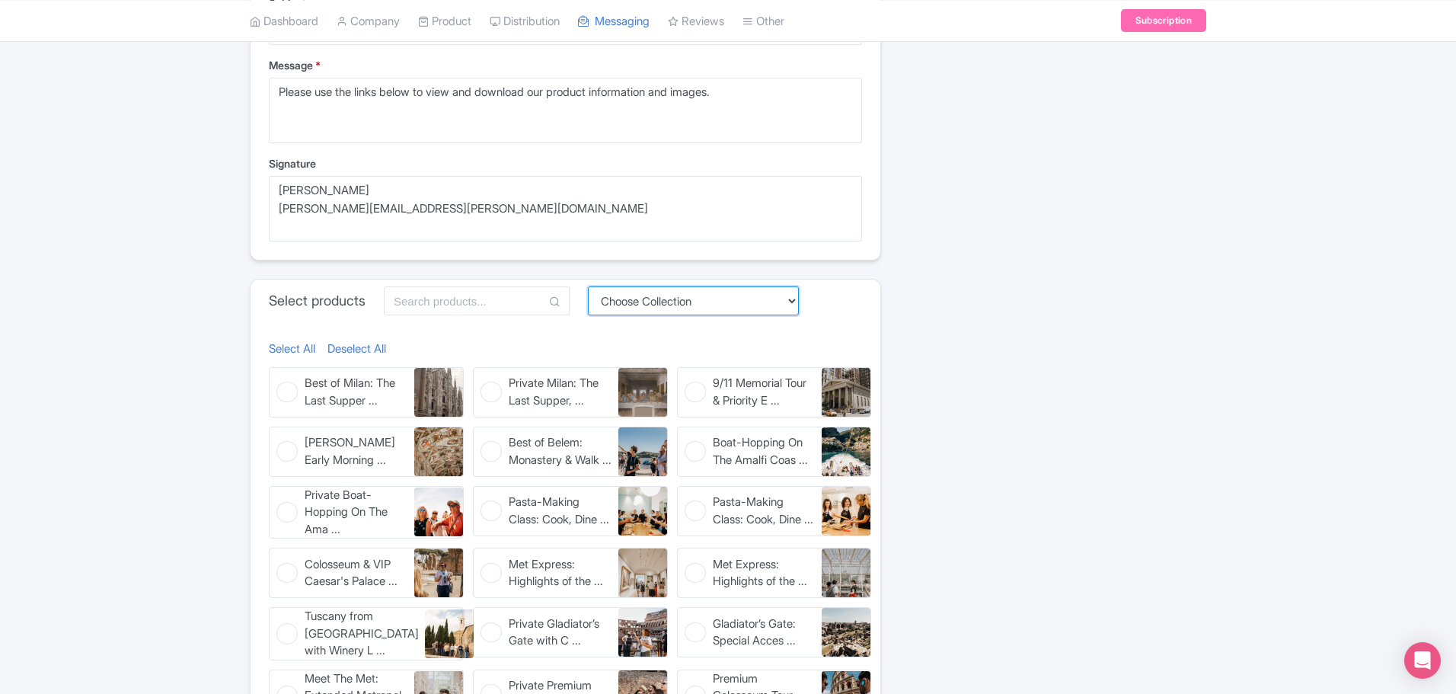
click at [668, 298] on select "Choose Collection Amsterdam Athens Barcelona Bologna Bordeaux Boston Chicago Du…" at bounding box center [693, 300] width 211 height 29
select select "082d5bee-1048-441f-a69b-4888ccfe40a0"
click at [592, 286] on select "Choose Collection Amsterdam Athens Barcelona Bologna Bordeaux Boston Chicago Du…" at bounding box center [693, 300] width 211 height 29
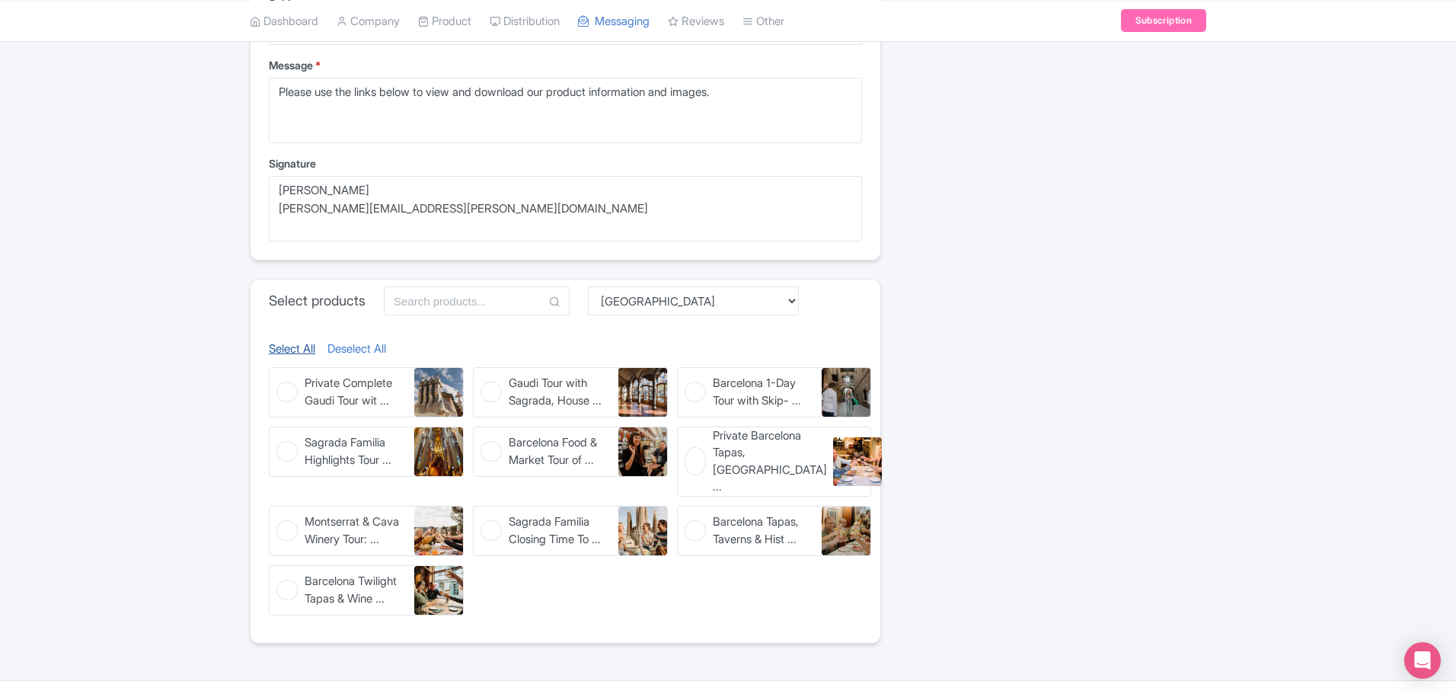
click at [303, 348] on link "Select All" at bounding box center [292, 349] width 46 height 18
checkbox input "true"
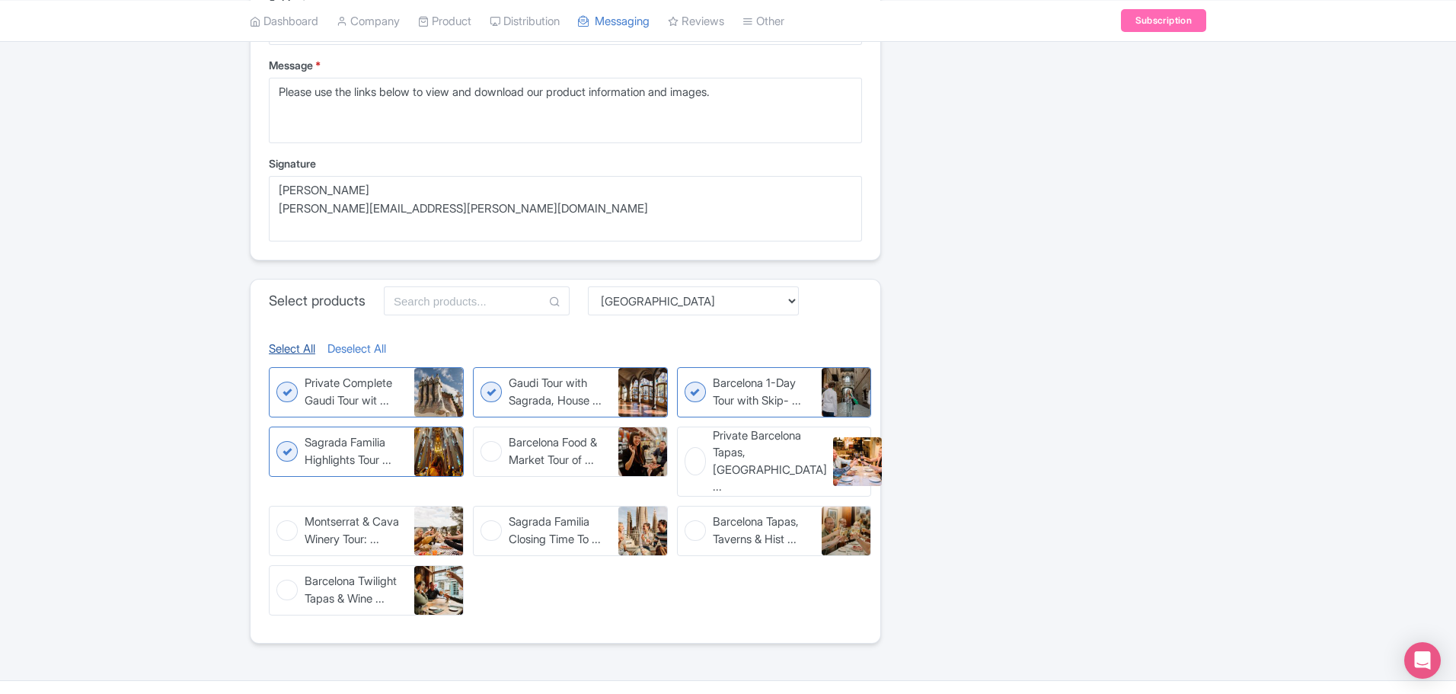
checkbox input "true"
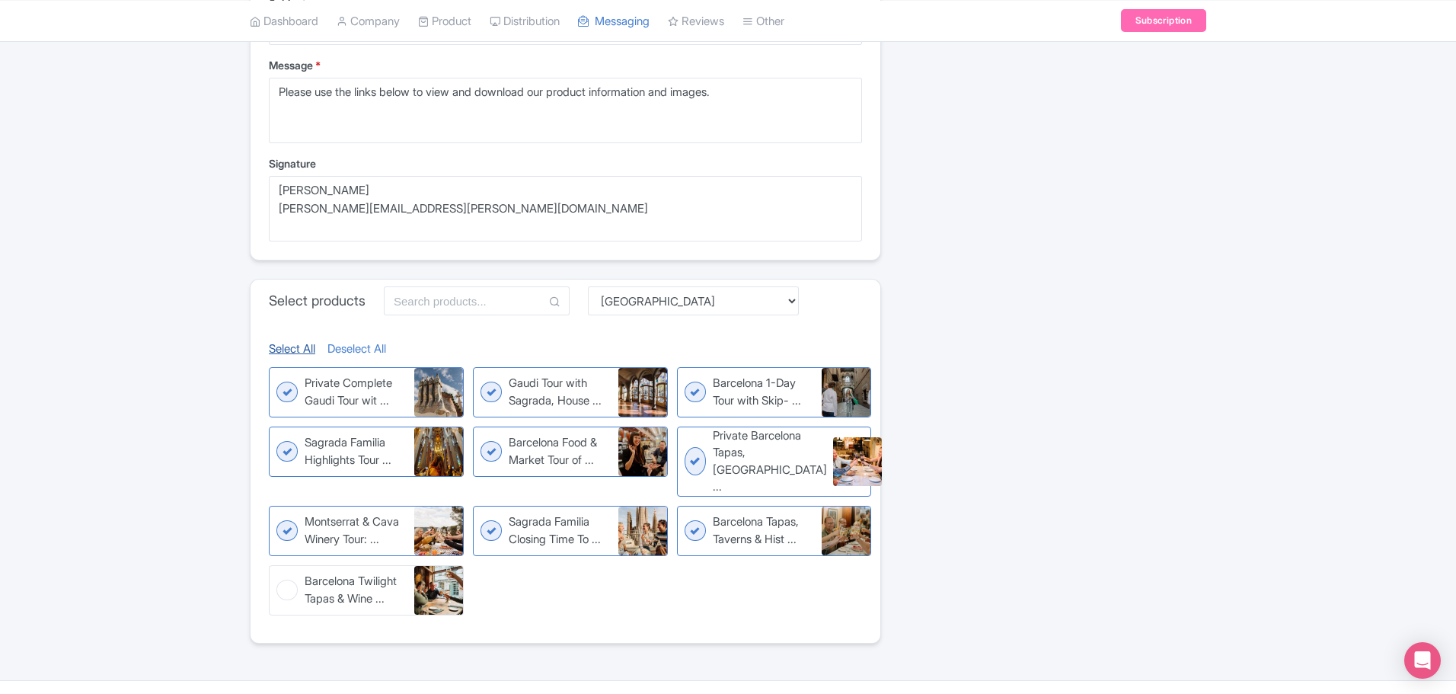
checkbox input "true"
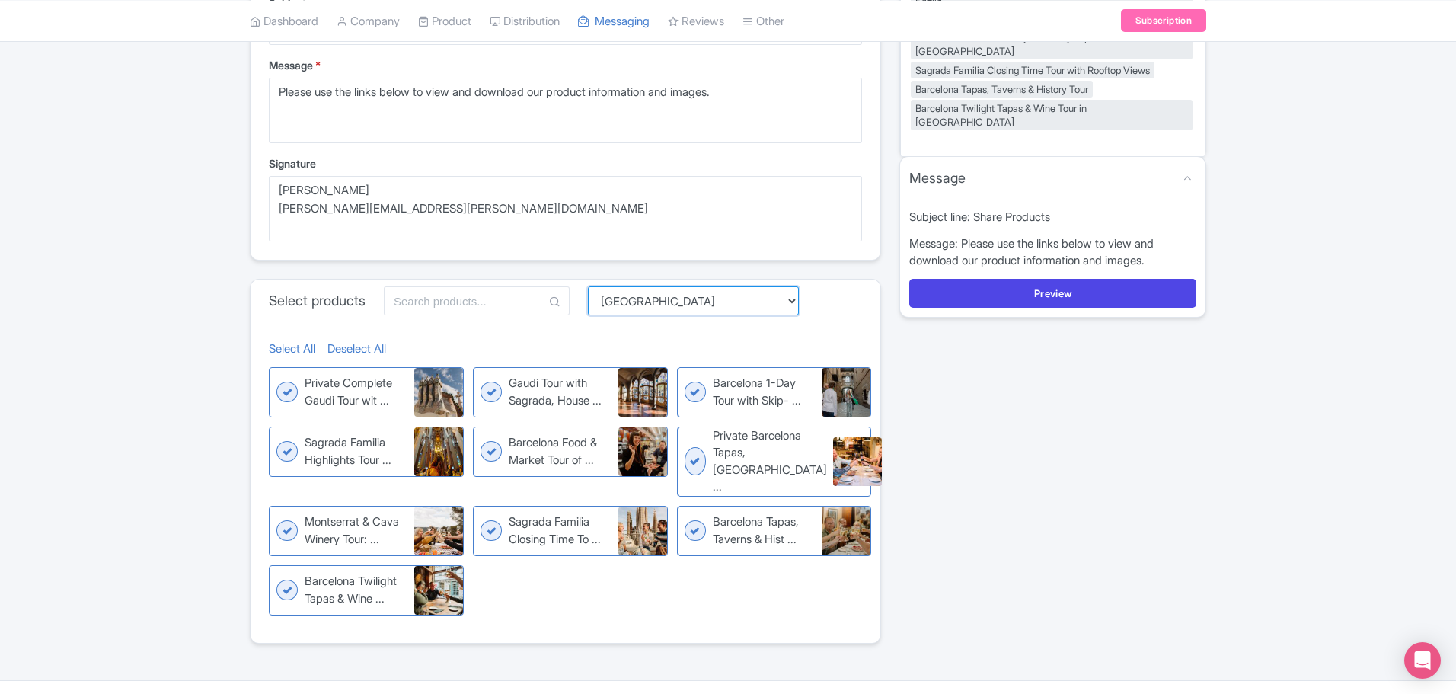
click at [638, 305] on select "Choose Collection Amsterdam Athens Barcelona Bologna Bordeaux Boston Chicago Du…" at bounding box center [693, 300] width 211 height 29
select select "cb9cc8ba-3817-4349-9d7c-73ebf9411326"
click at [592, 286] on select "Choose Collection Amsterdam Athens Barcelona Bologna Bordeaux Boston Chicago Du…" at bounding box center [693, 300] width 211 height 29
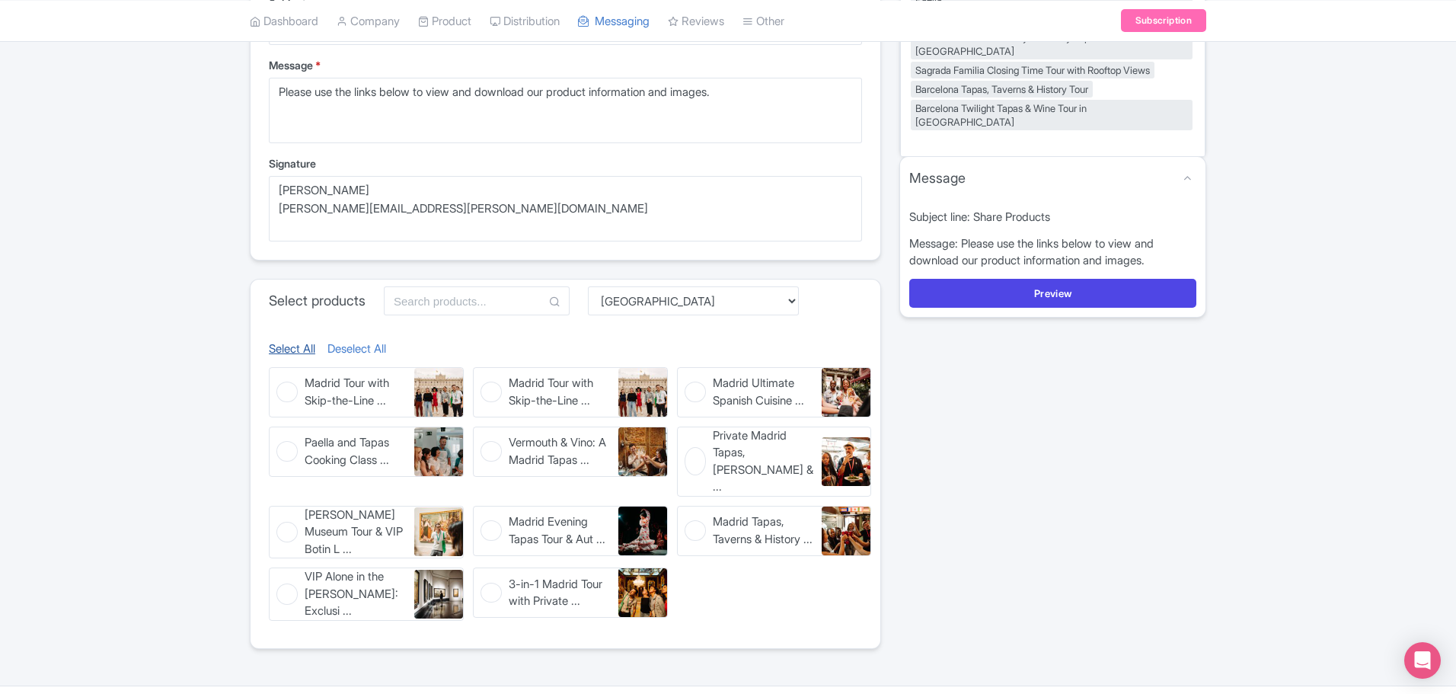
click at [306, 346] on link "Select All" at bounding box center [292, 349] width 46 height 18
checkbox input "true"
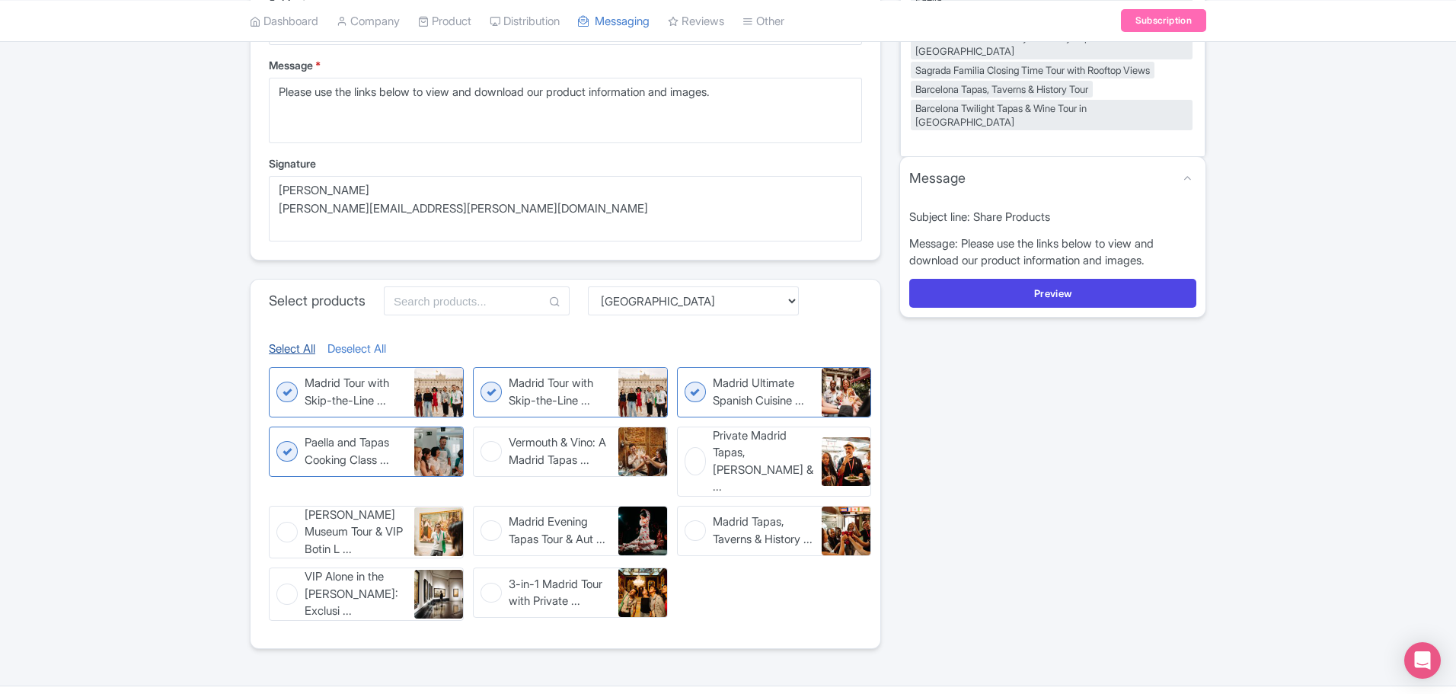
checkbox input "true"
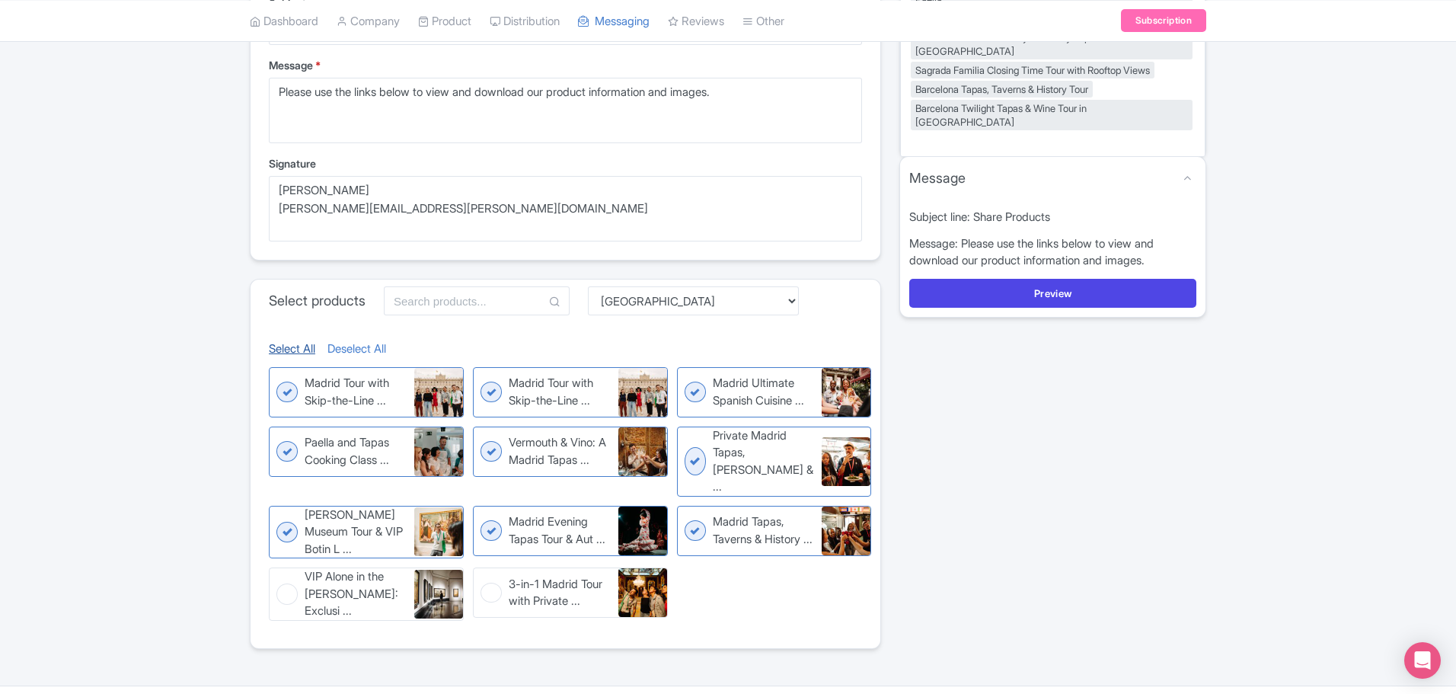
checkbox input "true"
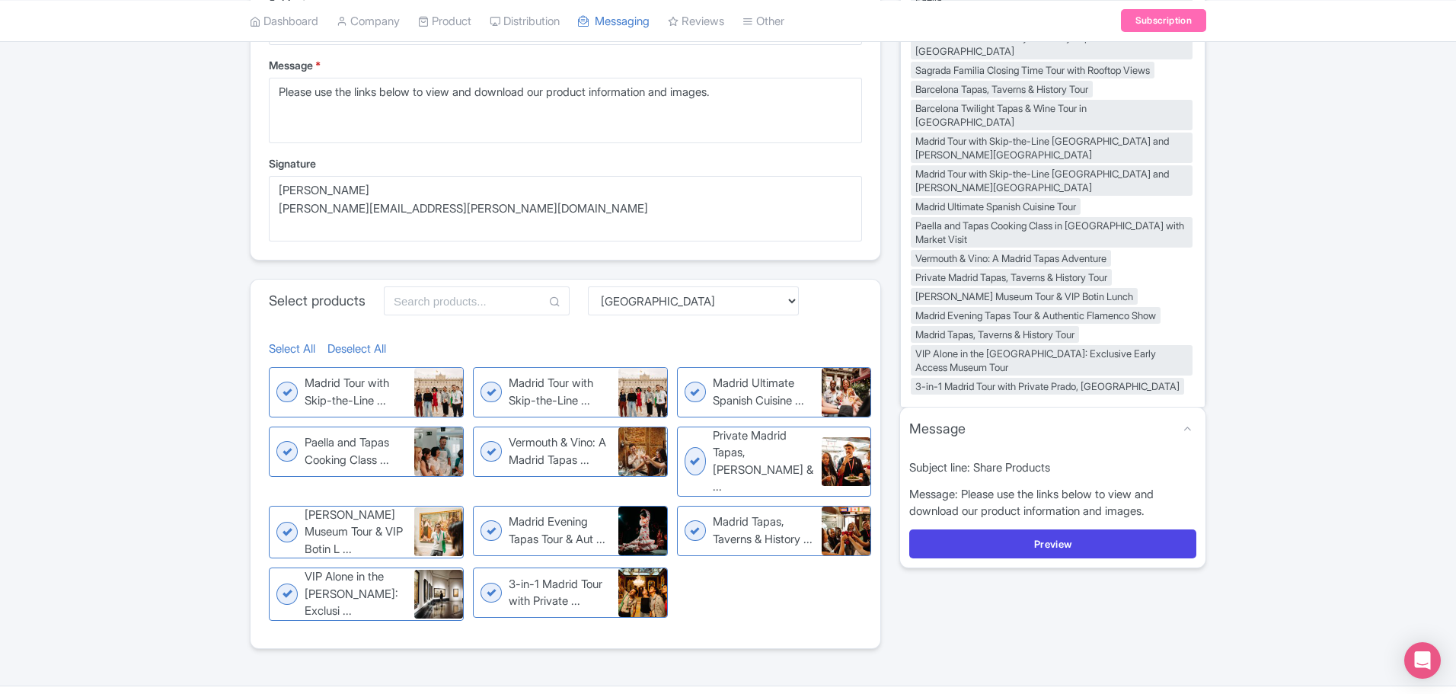
click at [489, 512] on figure "Madrid Evening Tapas Tour & Aut ... Madrid Evening Tapas Tour & Authentic Flame…" at bounding box center [570, 531] width 195 height 50
click at [483, 512] on input "Madrid Evening Tapas Tour & Aut ... Madrid Evening Tapas Tour & Authentic Flame…" at bounding box center [478, 511] width 10 height 10
checkbox input "false"
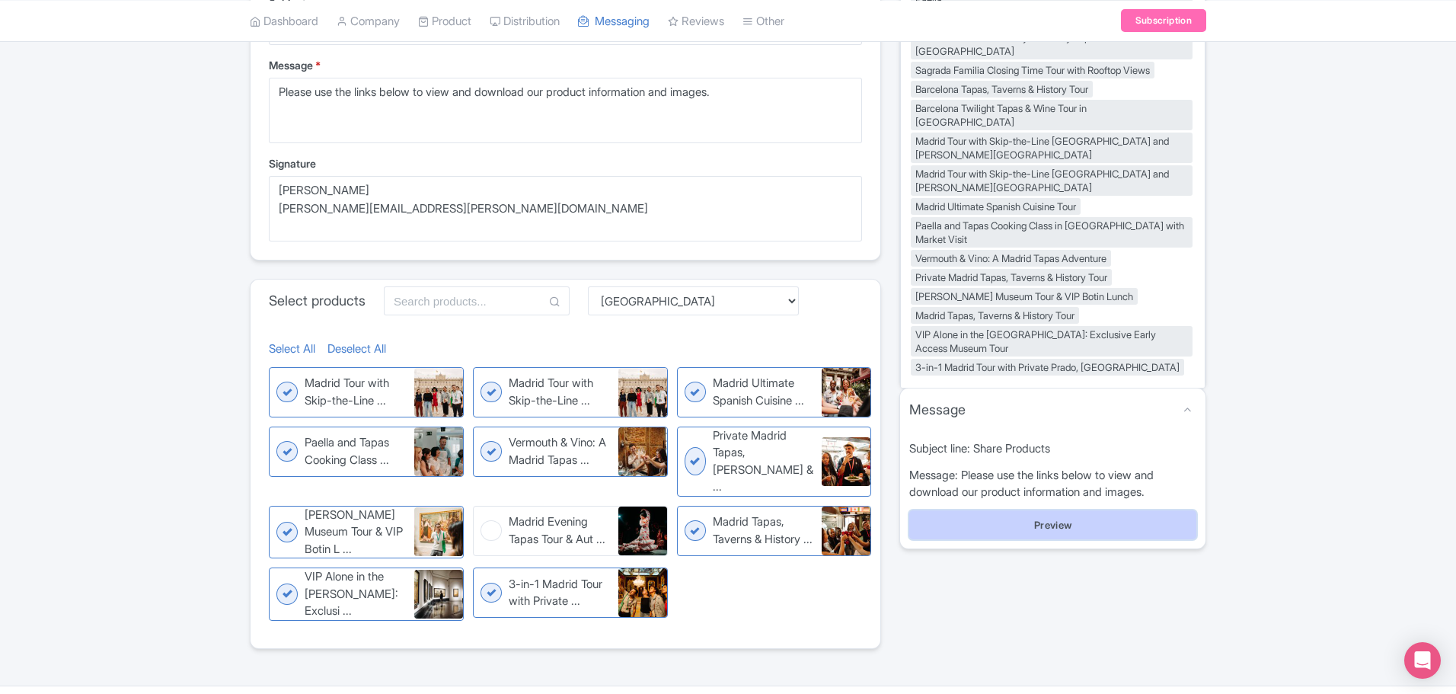
click at [1066, 510] on button "Preview" at bounding box center [1052, 524] width 287 height 29
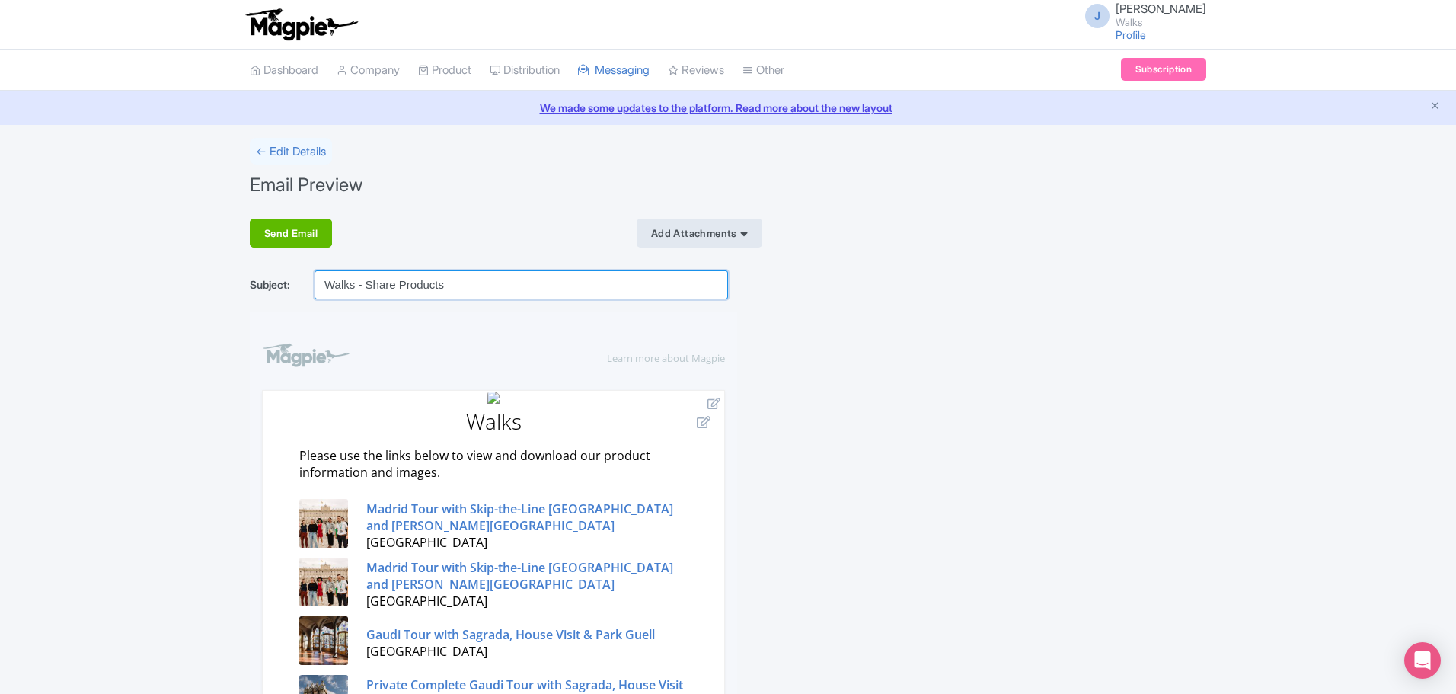
click at [482, 282] on input "Walks - Share Products" at bounding box center [520, 284] width 413 height 29
type input "Walks - Share Products: Barcelona and Madrid"
click at [288, 231] on div "Send Email" at bounding box center [291, 233] width 82 height 29
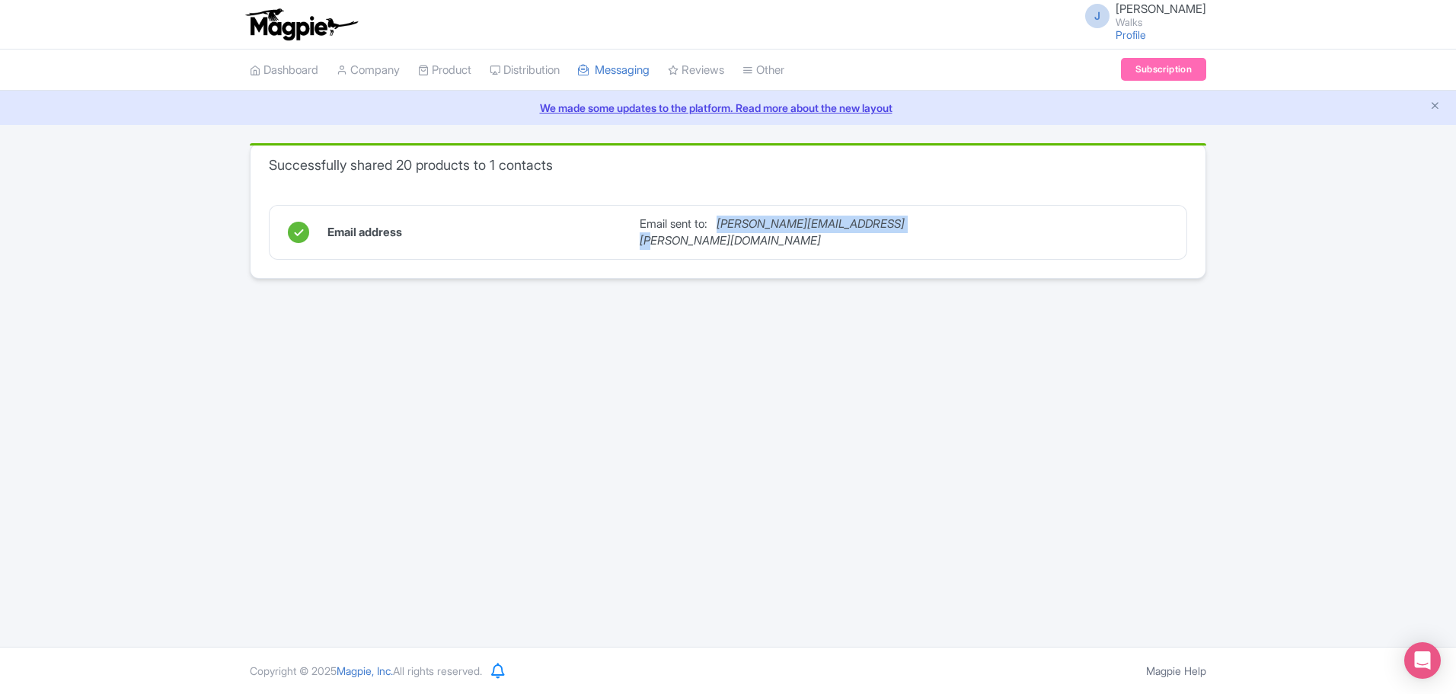
drag, startPoint x: 912, startPoint y: 229, endPoint x: 718, endPoint y: 243, distance: 194.6
click at [718, 243] on div "Email address Email sent to: [PERSON_NAME][EMAIL_ADDRESS][PERSON_NAME][DOMAIN_N…" at bounding box center [728, 232] width 880 height 53
copy icon "[PERSON_NAME][EMAIL_ADDRESS][PERSON_NAME][DOMAIN_NAME]"
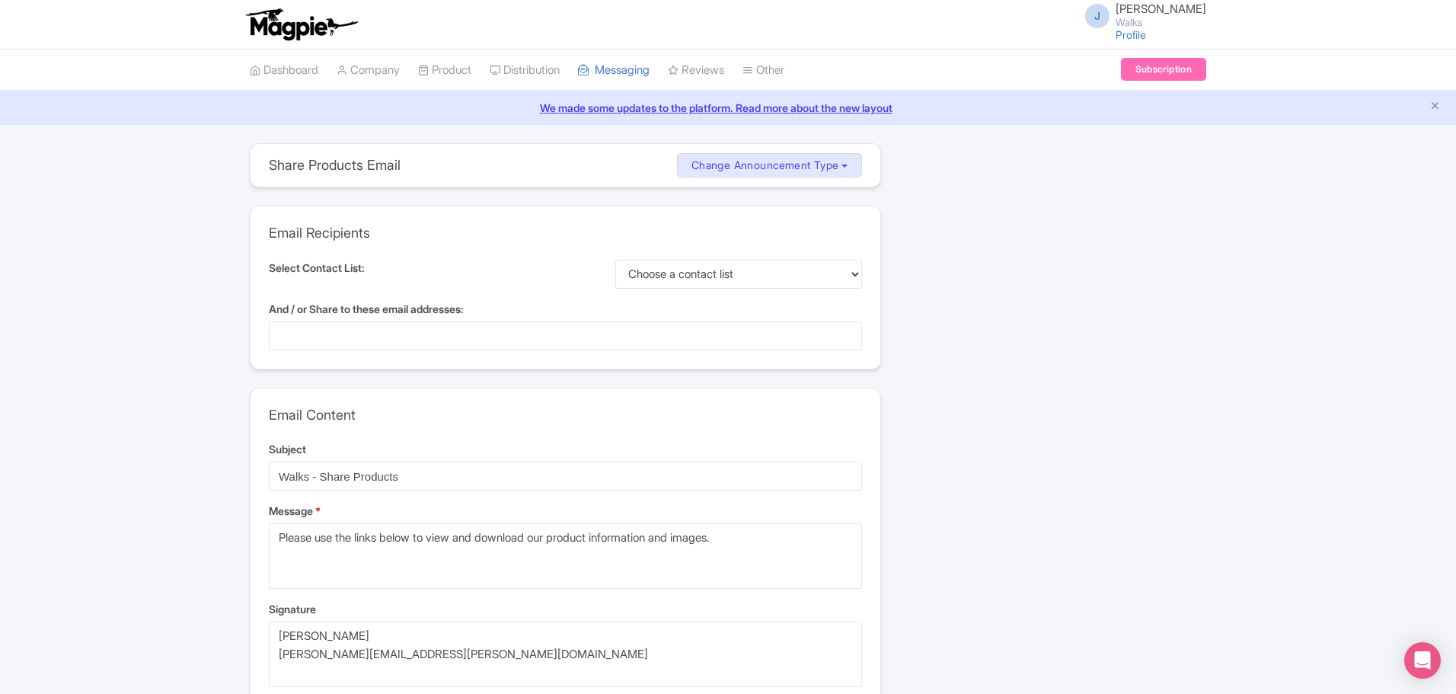
select select "cb9cc8ba-3817-4349-9d7c-73ebf9411326"
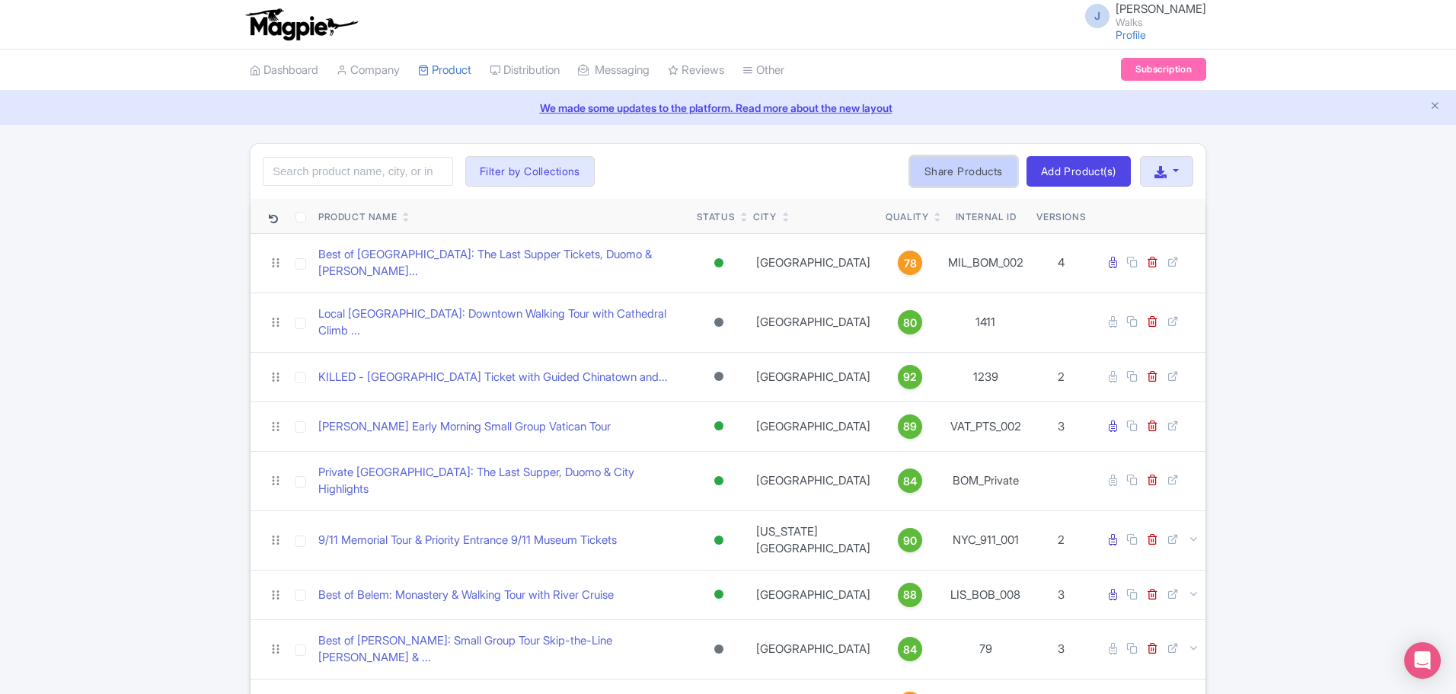
click at [962, 170] on link "Share Products" at bounding box center [963, 171] width 107 height 30
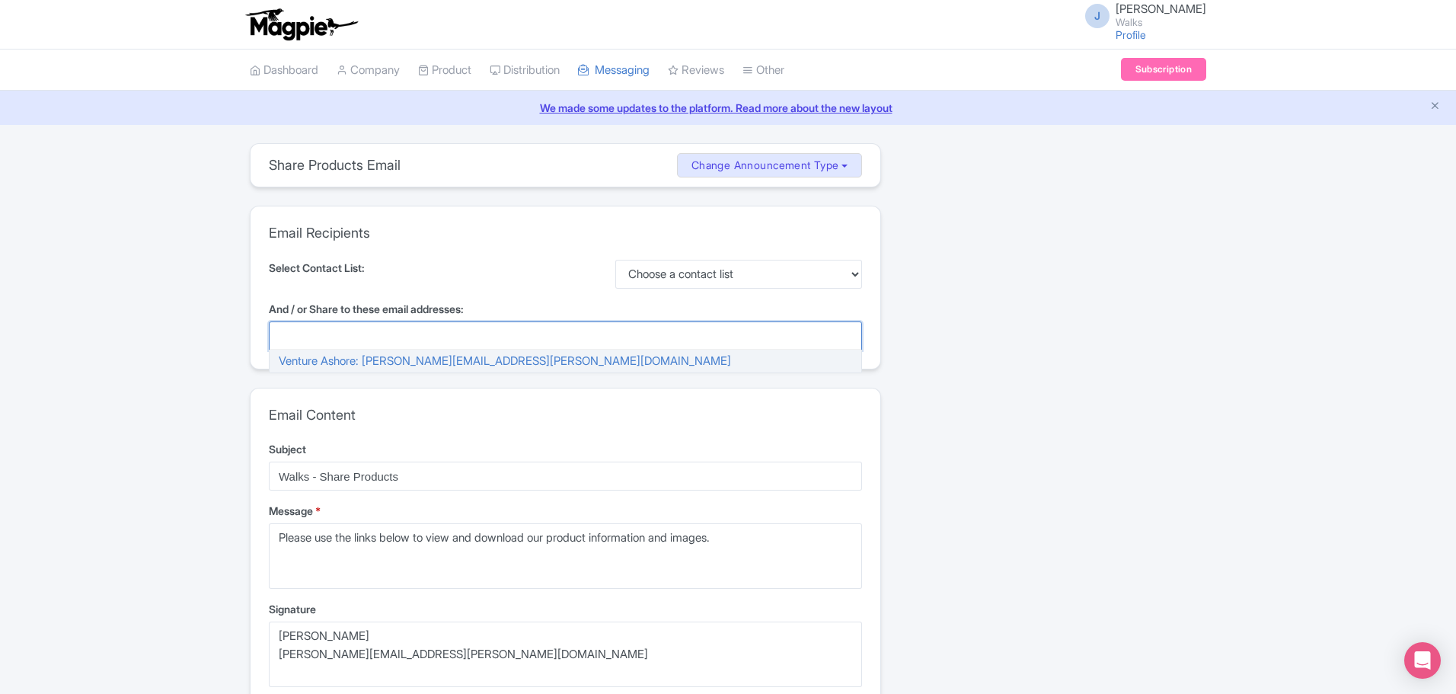
click at [435, 340] on div at bounding box center [565, 335] width 593 height 29
paste input "[PERSON_NAME][EMAIL_ADDRESS][PERSON_NAME][DOMAIN_NAME]"
type input "[PERSON_NAME][EMAIL_ADDRESS][PERSON_NAME][DOMAIN_NAME]"
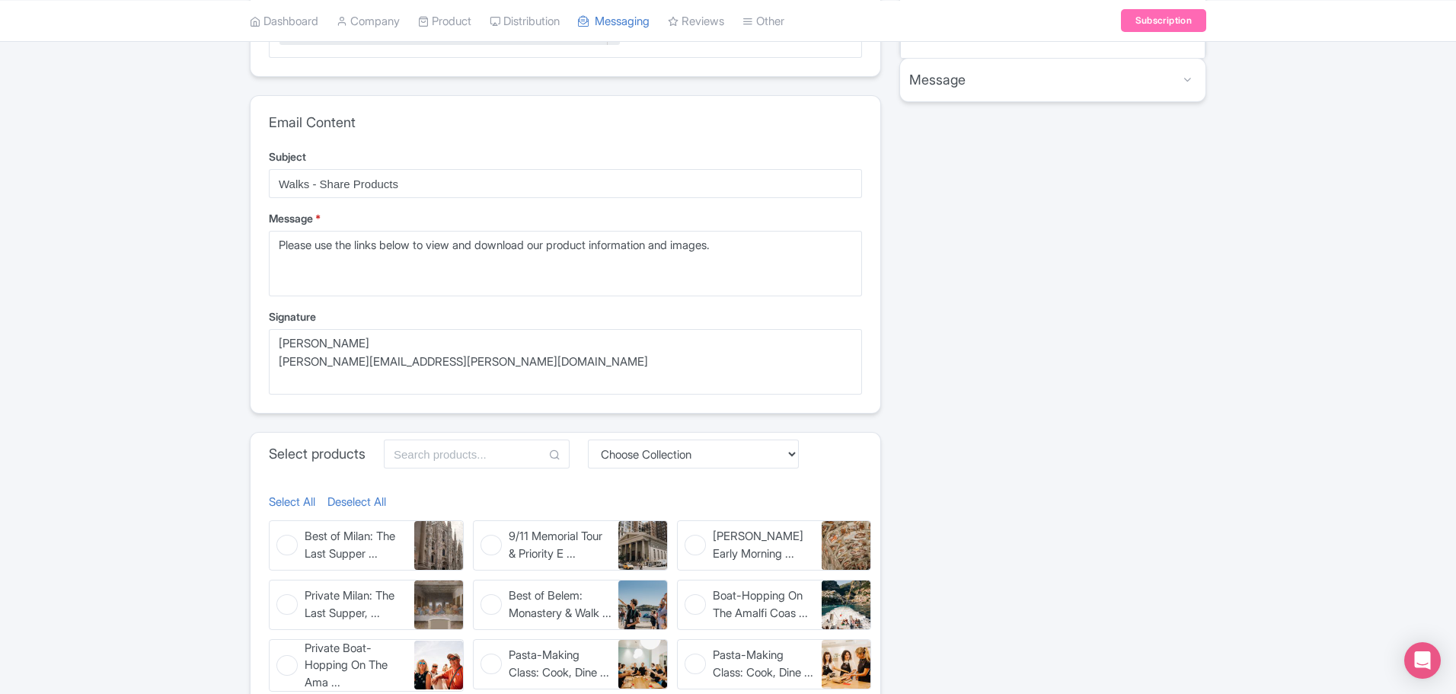
scroll to position [152, 0]
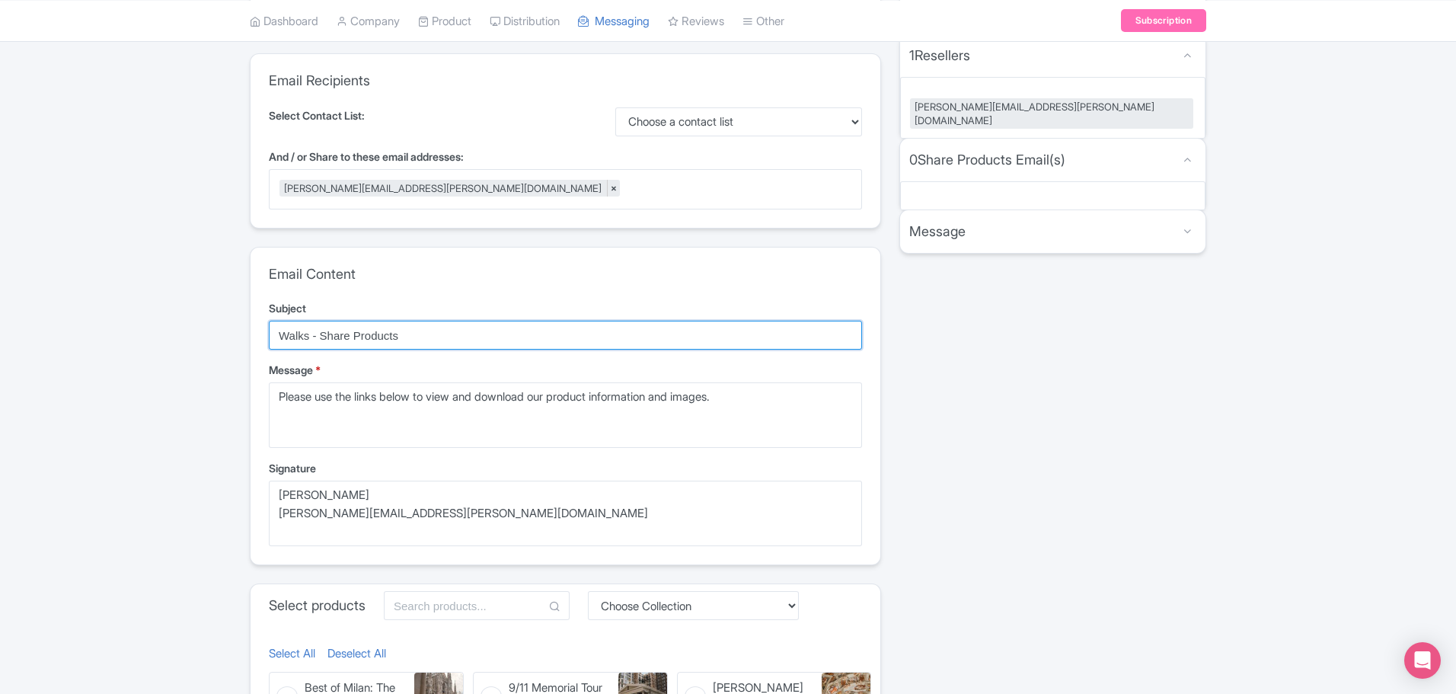
click at [420, 337] on input "Walks - Share Products" at bounding box center [565, 335] width 593 height 29
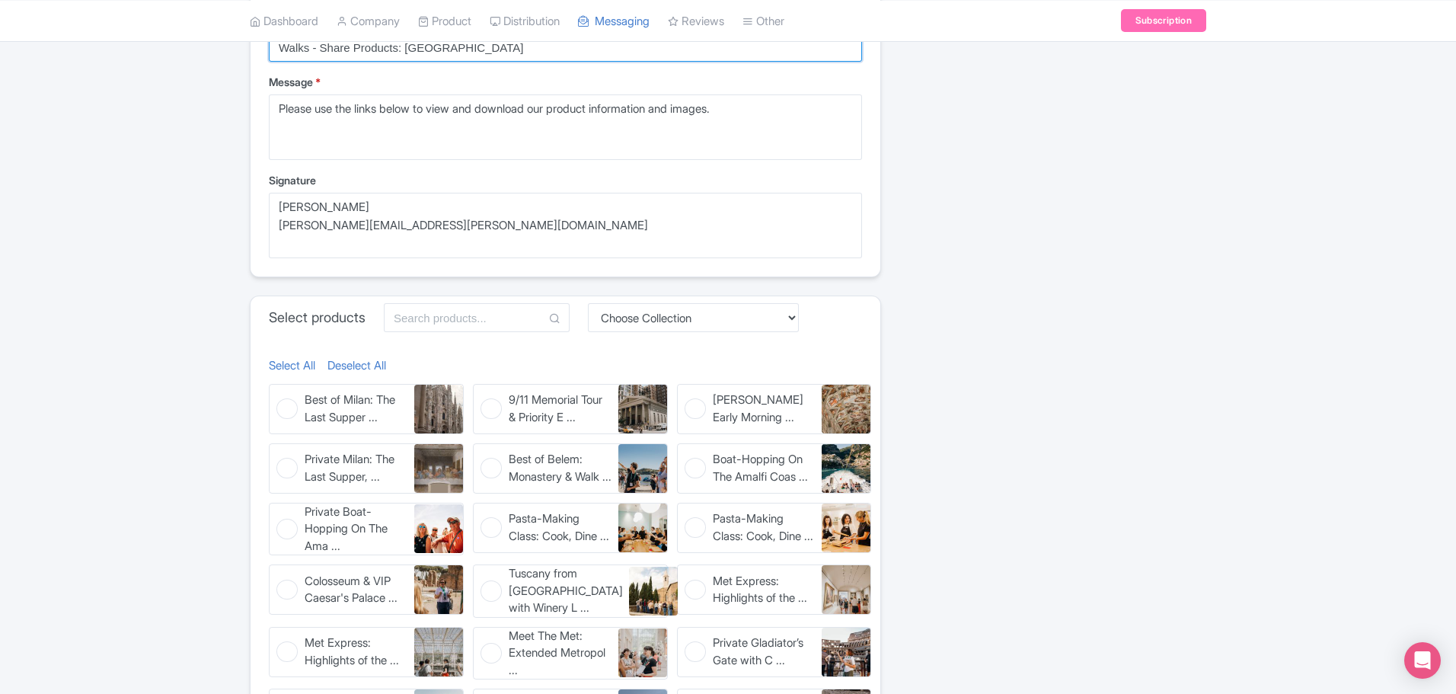
scroll to position [457, 0]
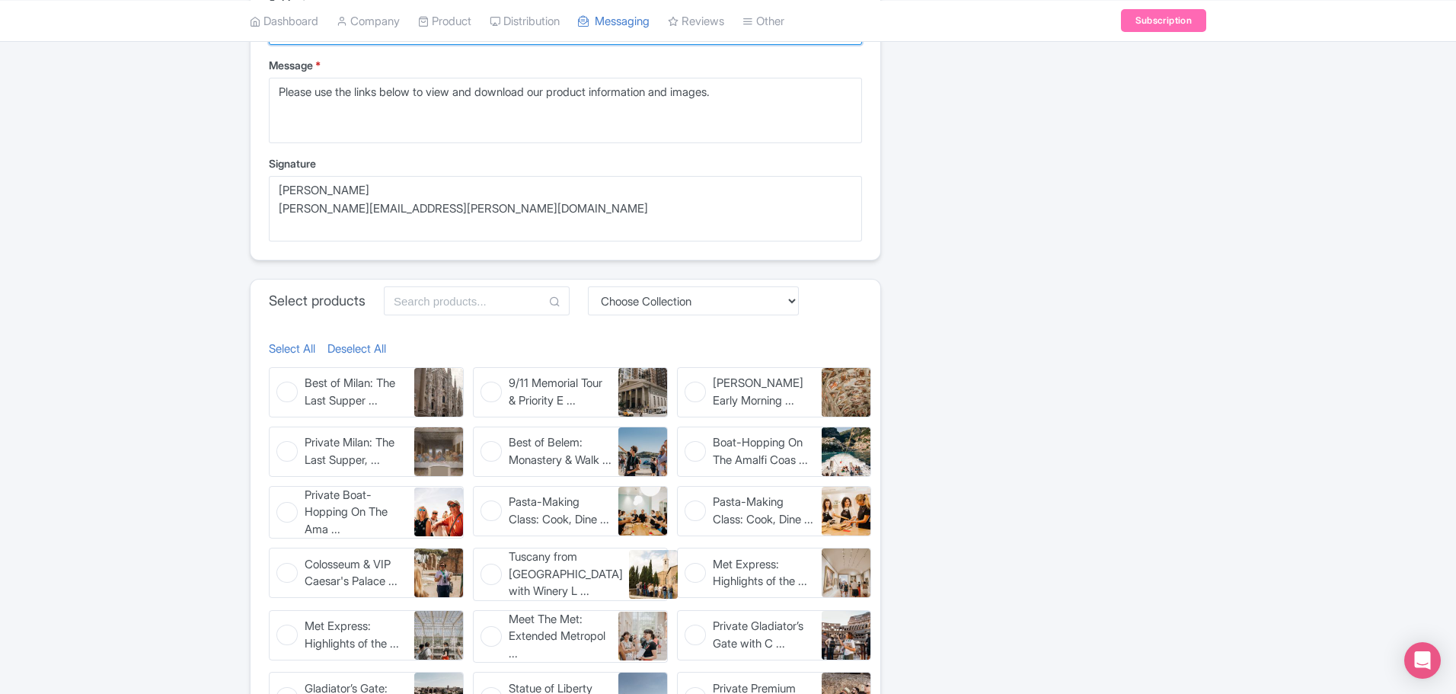
type input "Walks - Share Products: [GEOGRAPHIC_DATA]"
click at [660, 298] on select "Choose Collection [GEOGRAPHIC_DATA] [GEOGRAPHIC_DATA] [GEOGRAPHIC_DATA] [GEOGRA…" at bounding box center [693, 300] width 211 height 29
select select "db35d941-1758-4d66-ab64-c014e4a6176b"
click at [592, 315] on select "Choose Collection [GEOGRAPHIC_DATA] [GEOGRAPHIC_DATA] [GEOGRAPHIC_DATA] [GEOGRA…" at bounding box center [693, 300] width 211 height 29
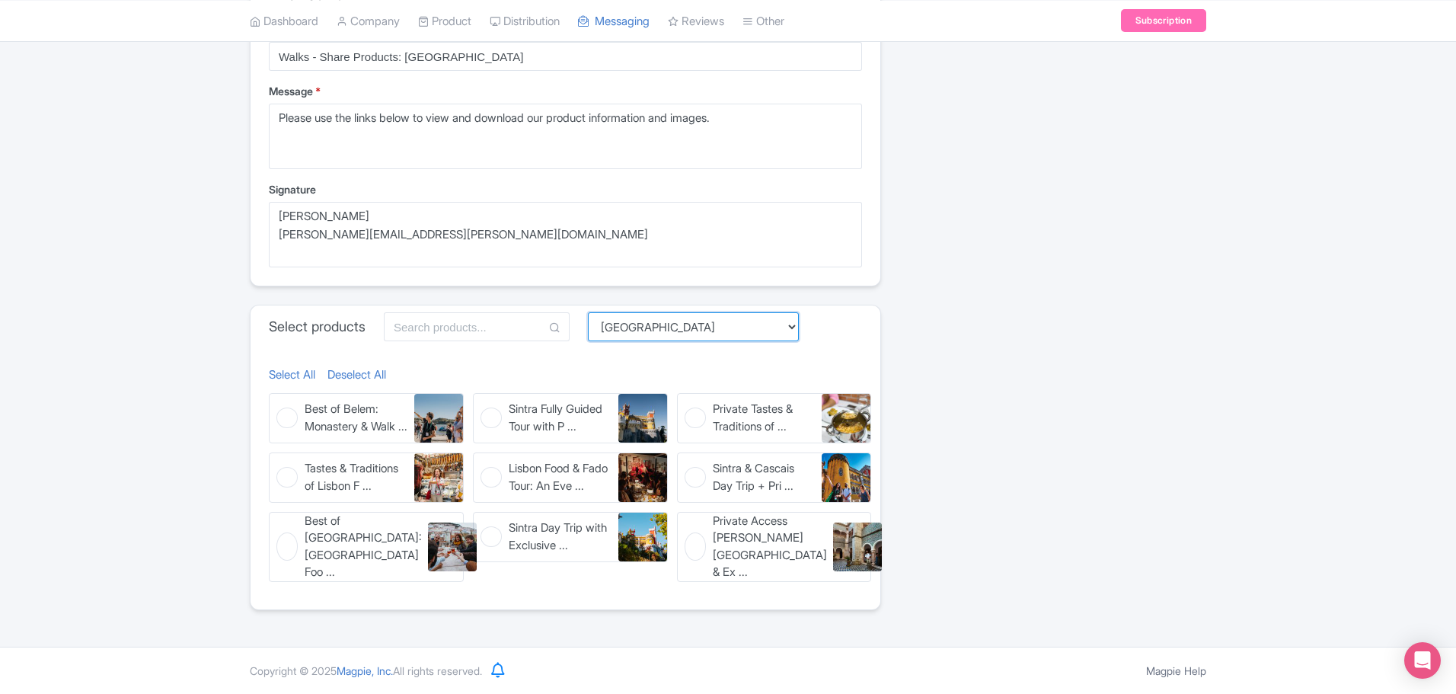
scroll to position [419, 0]
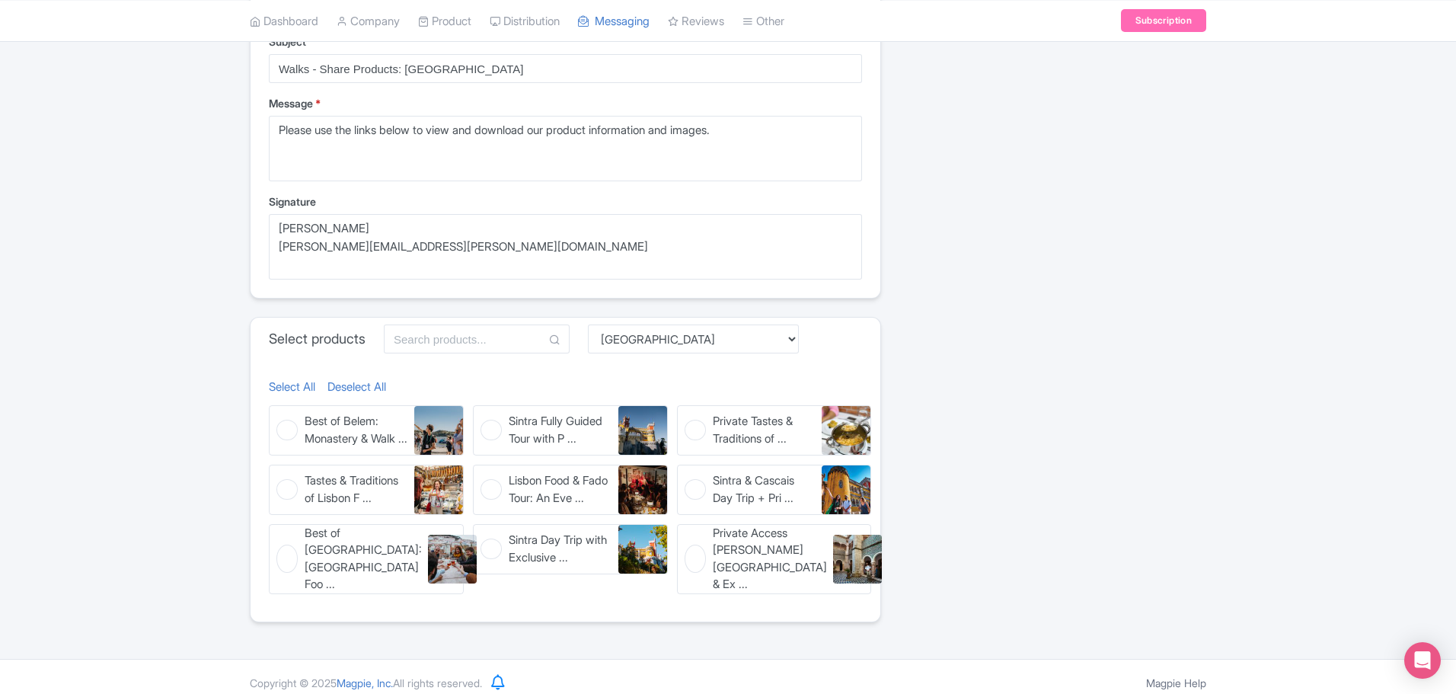
click at [286, 552] on figure "Best of [GEOGRAPHIC_DATA]: [GEOGRAPHIC_DATA] Foo ... Best of [GEOGRAPHIC_DATA]:…" at bounding box center [366, 559] width 195 height 70
click at [279, 534] on input "Best of [GEOGRAPHIC_DATA]: [GEOGRAPHIC_DATA] Foo ... Best of [GEOGRAPHIC_DATA]:…" at bounding box center [274, 529] width 10 height 10
checkbox input "true"
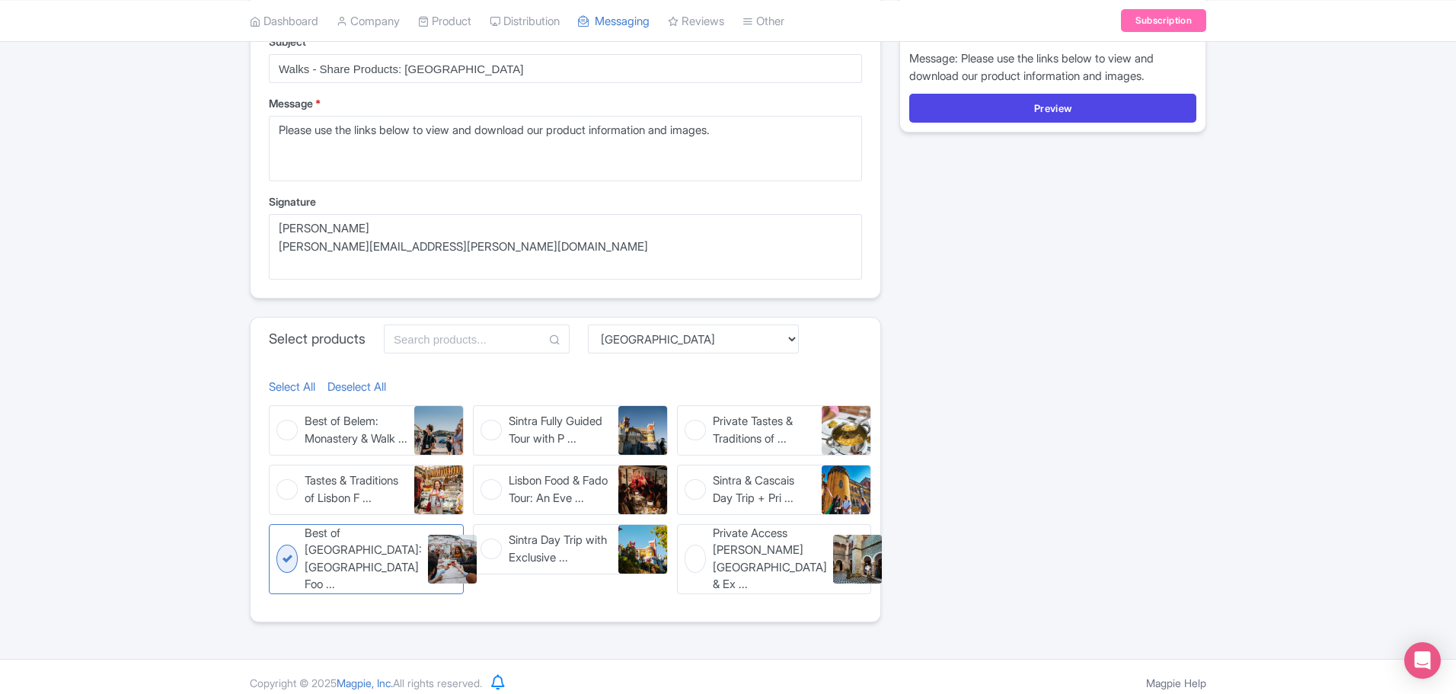
click at [490, 489] on figure "Lisbon Food & Fado Tour: An Eve ... Lisbon Food & Fado Tour: An Evening Out in …" at bounding box center [570, 489] width 195 height 50
click at [483, 474] on input "Lisbon Food & Fado Tour: An Eve ... Lisbon Food & Fado Tour: An Evening Out in …" at bounding box center [478, 469] width 10 height 10
checkbox input "true"
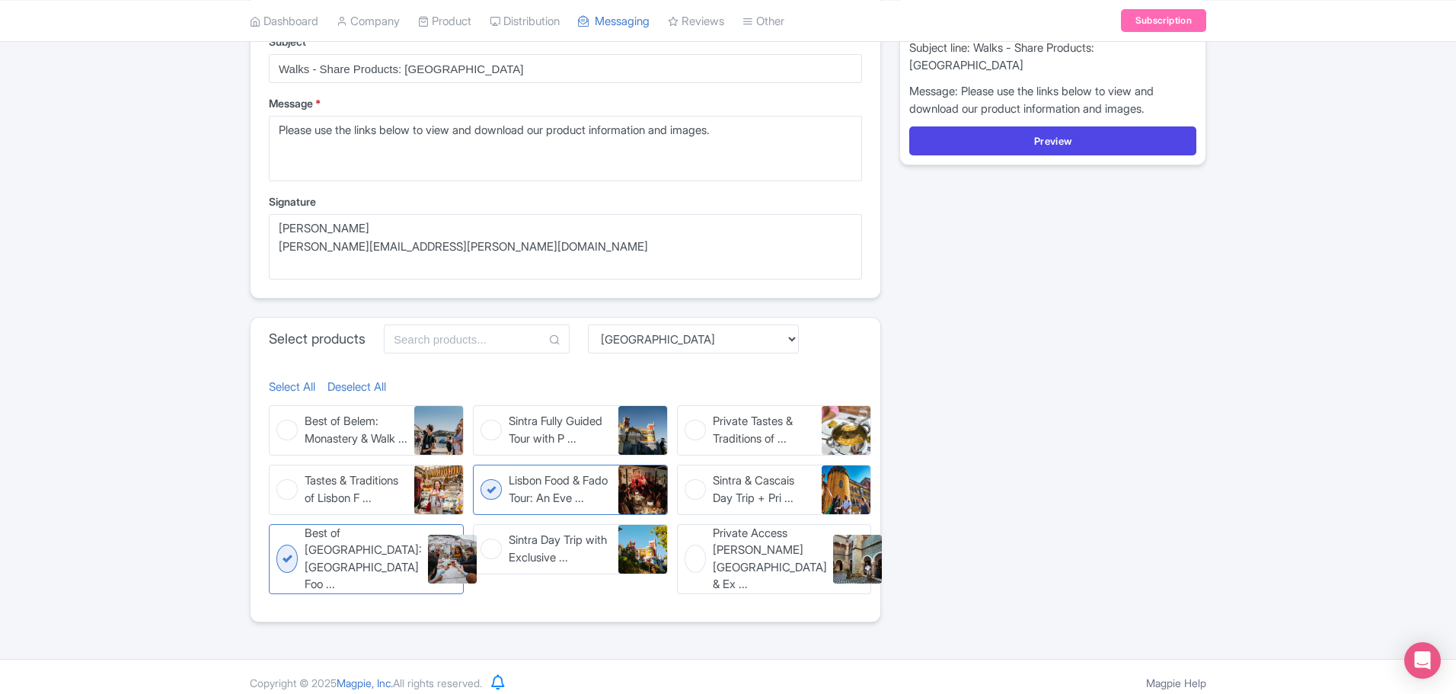
click at [286, 494] on figure "Tastes & Traditions of Lisbon F ... Tastes & Traditions of Lisbon Food Tour" at bounding box center [366, 489] width 195 height 50
click at [279, 474] on input "Tastes & Traditions of Lisbon F ... Tastes & Traditions of Lisbon Food Tour" at bounding box center [274, 469] width 10 height 10
click at [364, 493] on span "Tastes & Traditions of Lisbon F ..." at bounding box center [356, 489] width 103 height 34
click at [279, 474] on input "Tastes & Traditions of Lisbon F ... Tastes & Traditions of Lisbon Food Tour" at bounding box center [274, 469] width 10 height 10
click at [364, 493] on span "Tastes & Traditions of Lisbon F ..." at bounding box center [356, 489] width 103 height 34
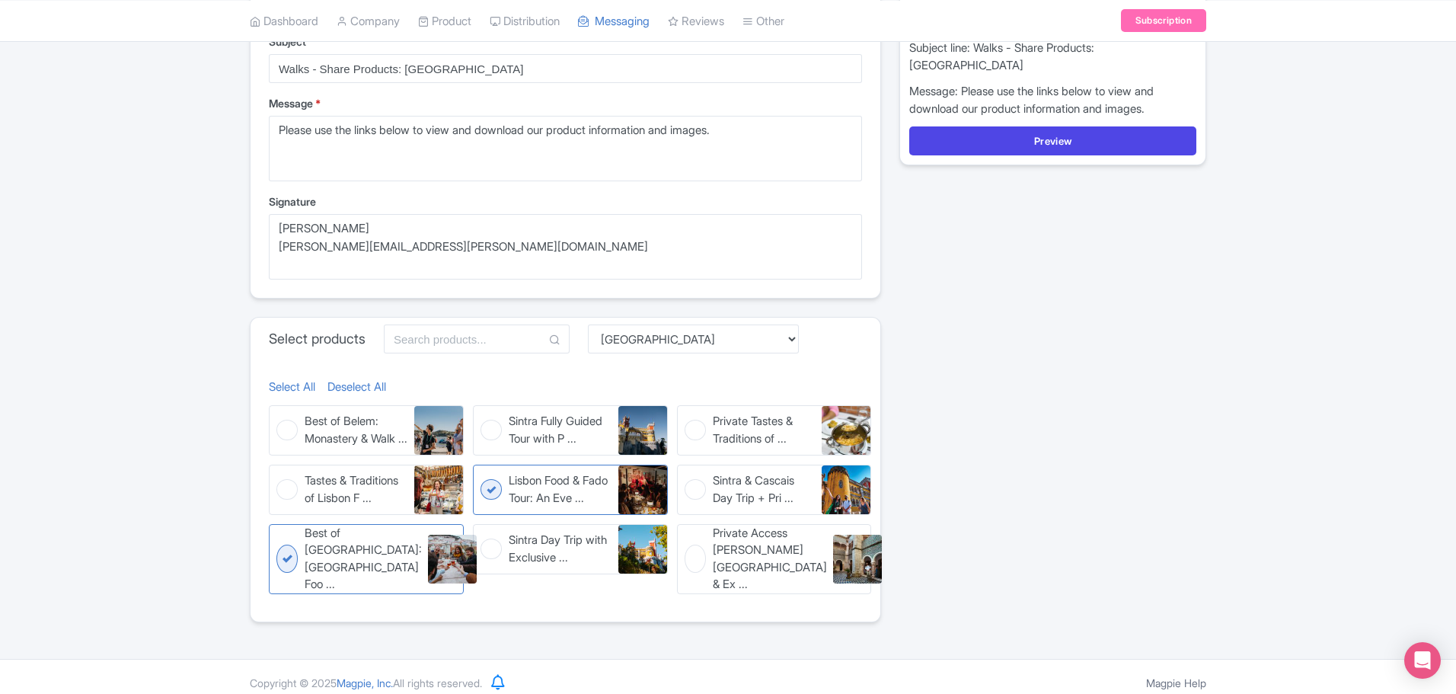
click at [279, 474] on input "Tastes & Traditions of Lisbon F ... Tastes & Traditions of Lisbon Food Tour" at bounding box center [274, 469] width 10 height 10
checkbox input "true"
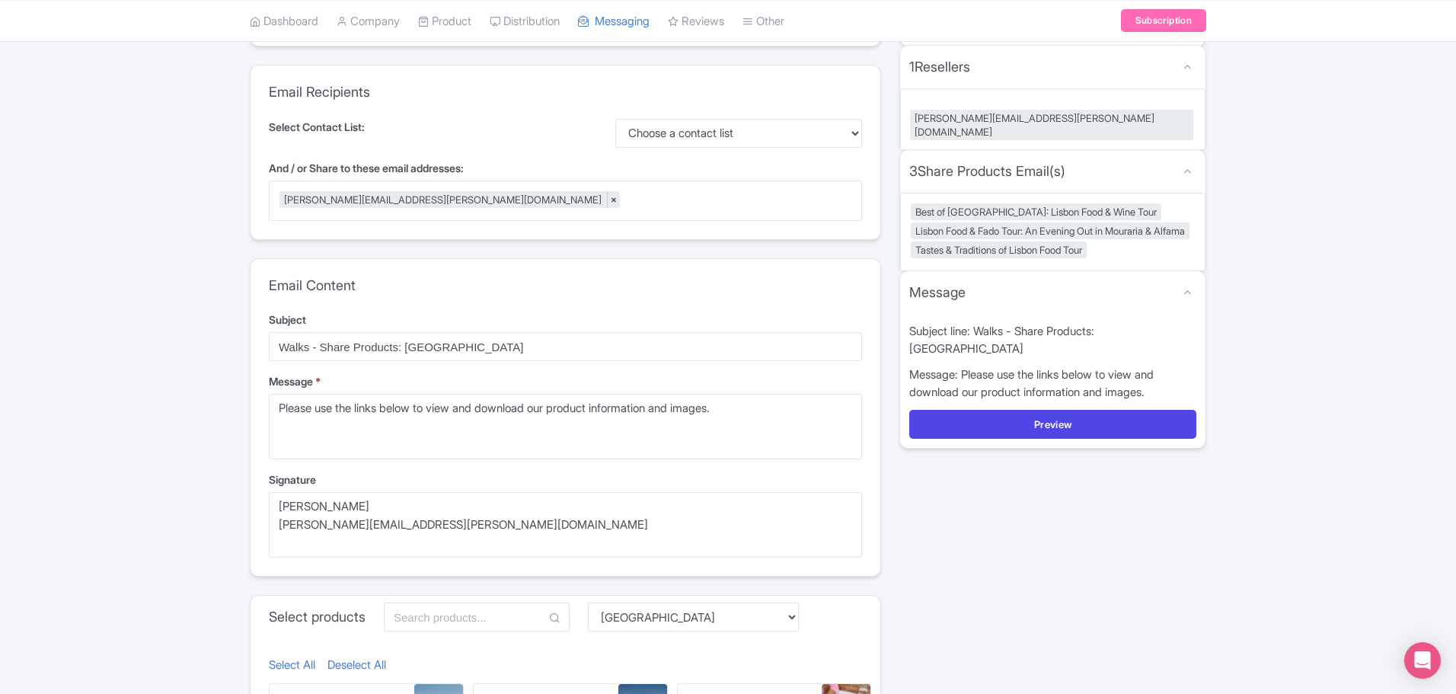
scroll to position [38, 0]
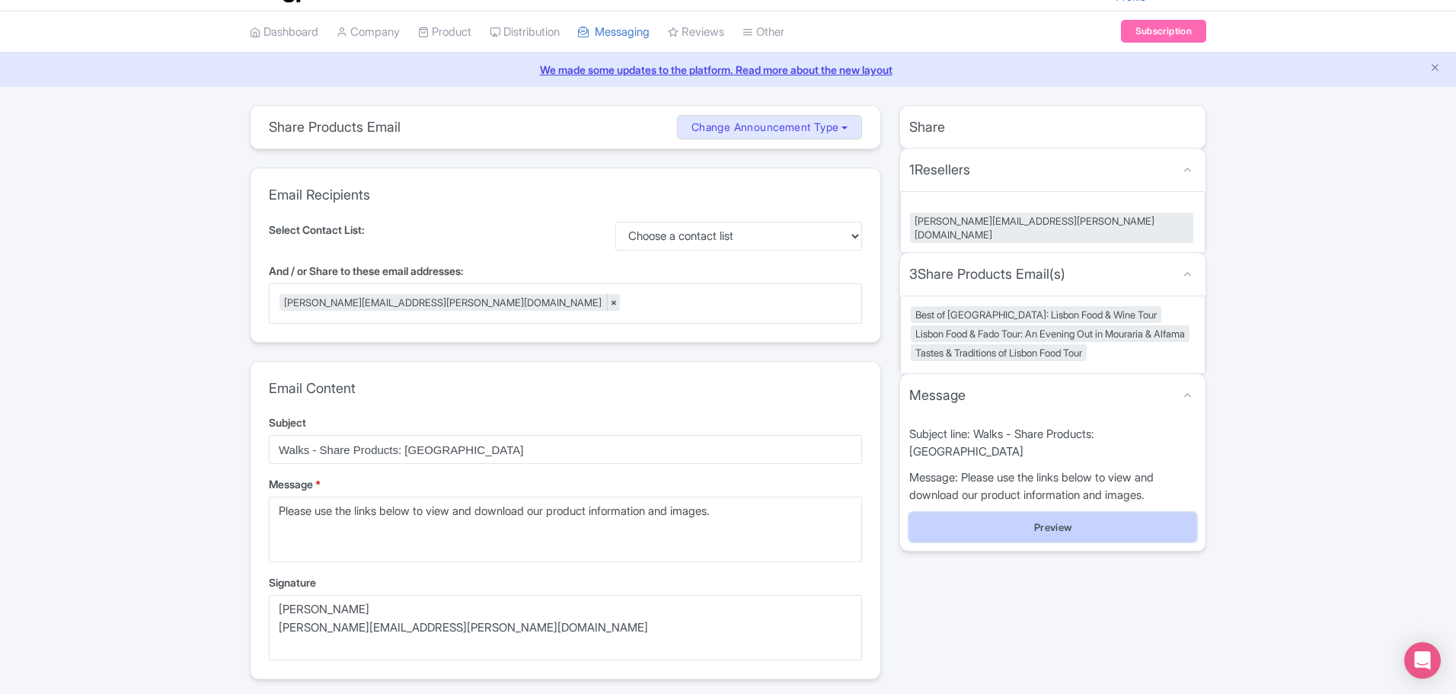
click at [1001, 512] on button "Preview" at bounding box center [1052, 526] width 287 height 29
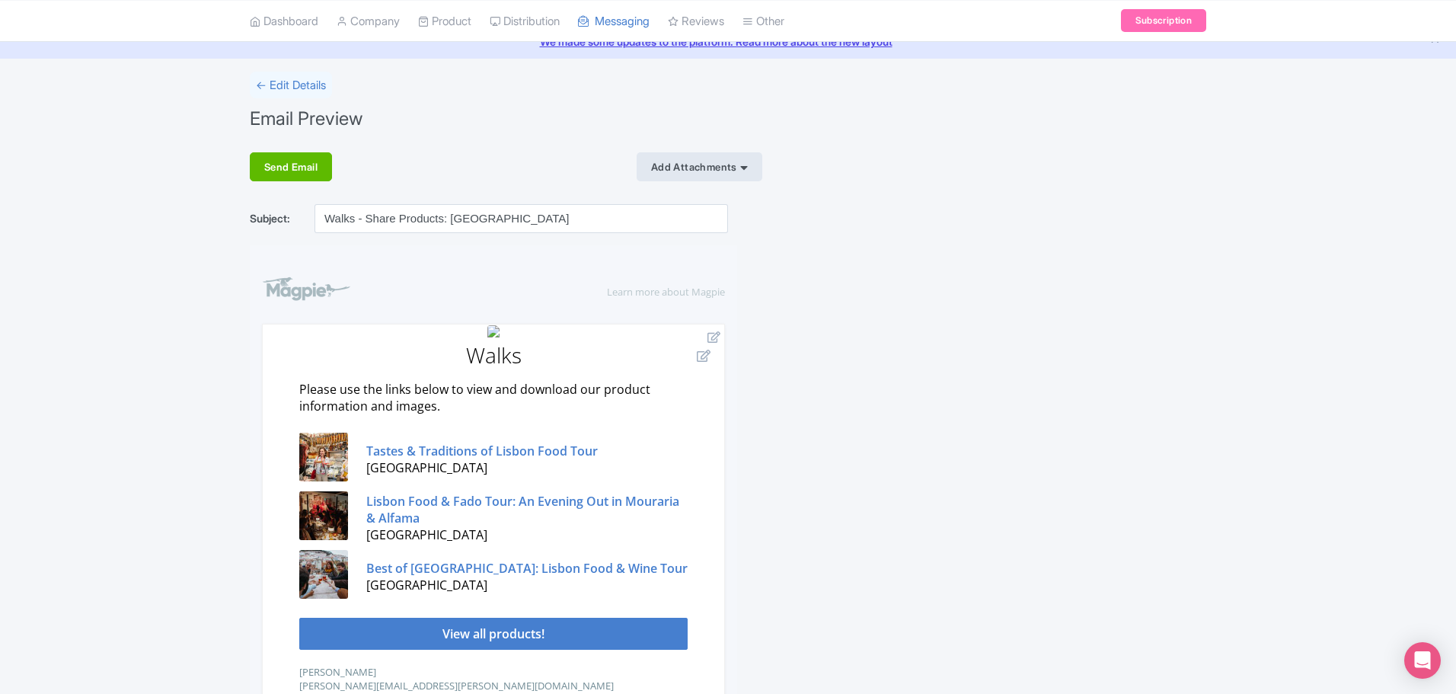
scroll to position [152, 0]
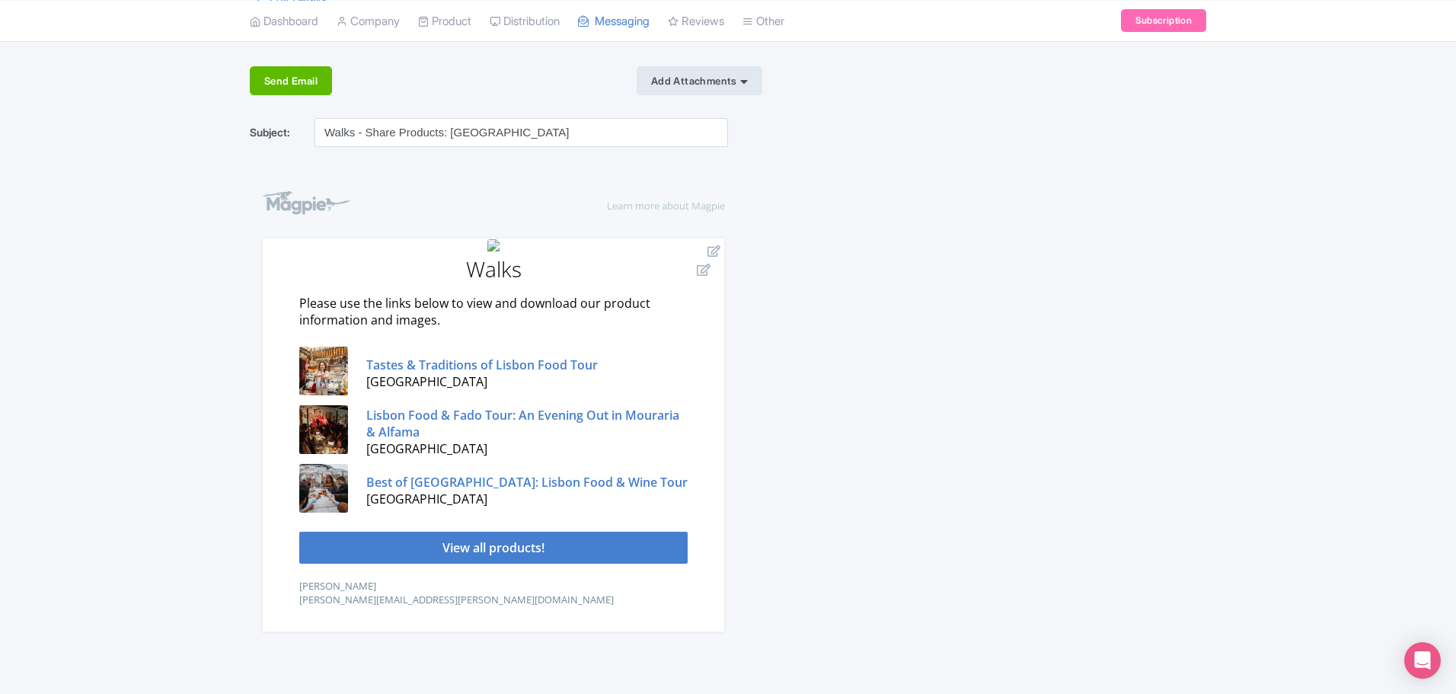
click at [503, 545] on span "View all products!" at bounding box center [493, 546] width 102 height 17
click at [292, 84] on div "Send Email" at bounding box center [291, 80] width 82 height 29
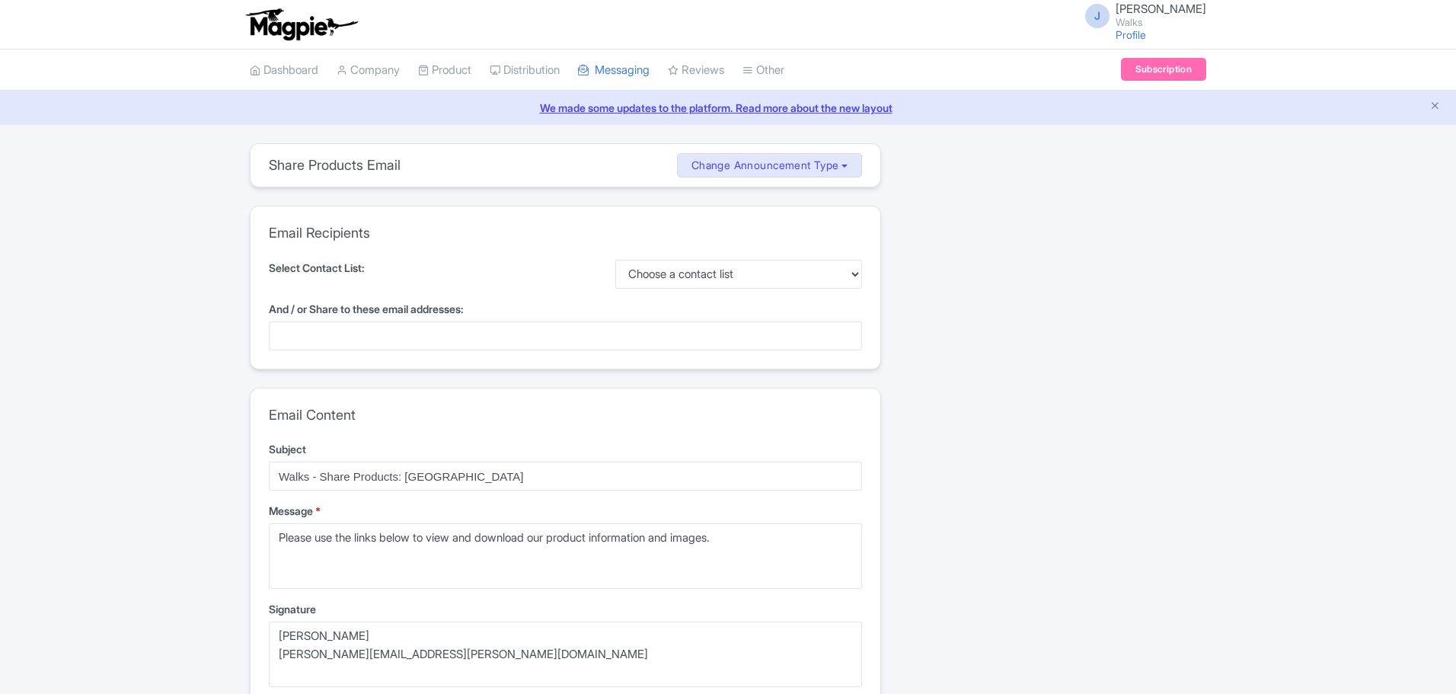
select select "db35d941-1758-4d66-ab64-c014e4a6176b"
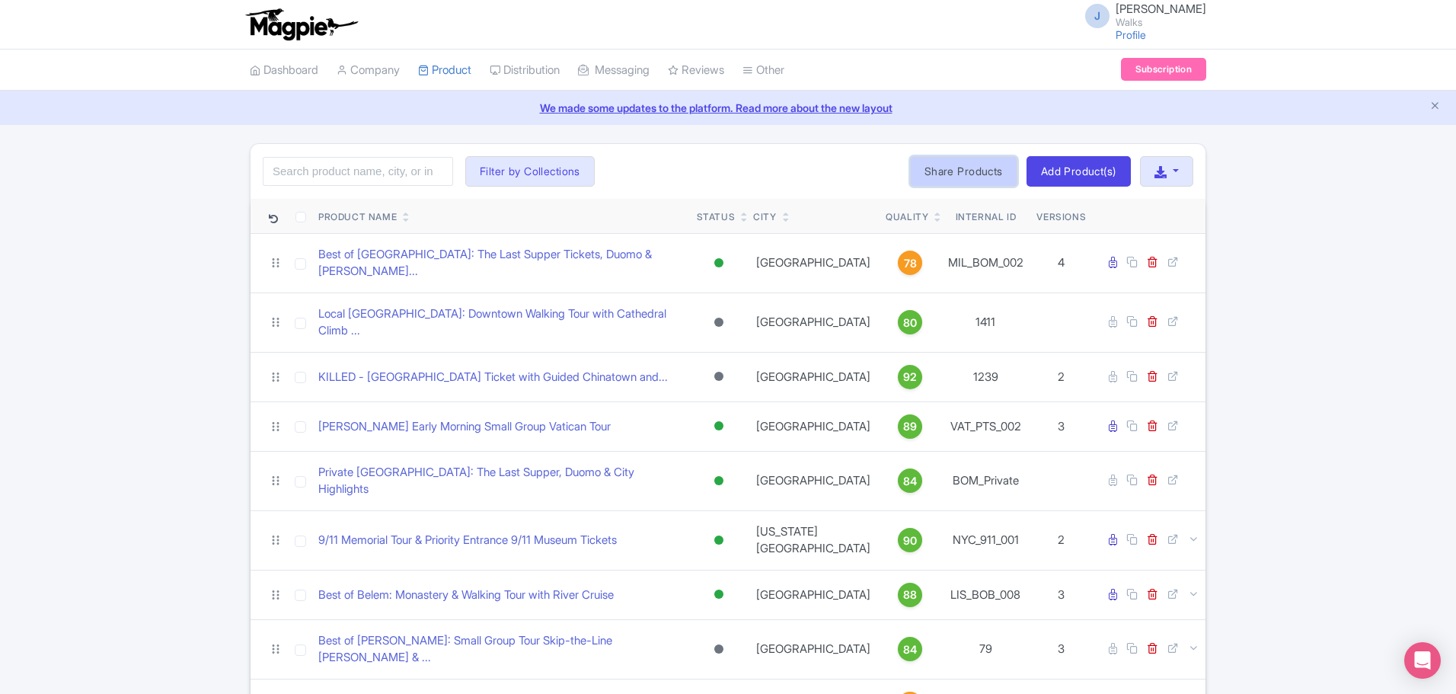
click at [966, 174] on link "Share Products" at bounding box center [963, 171] width 107 height 30
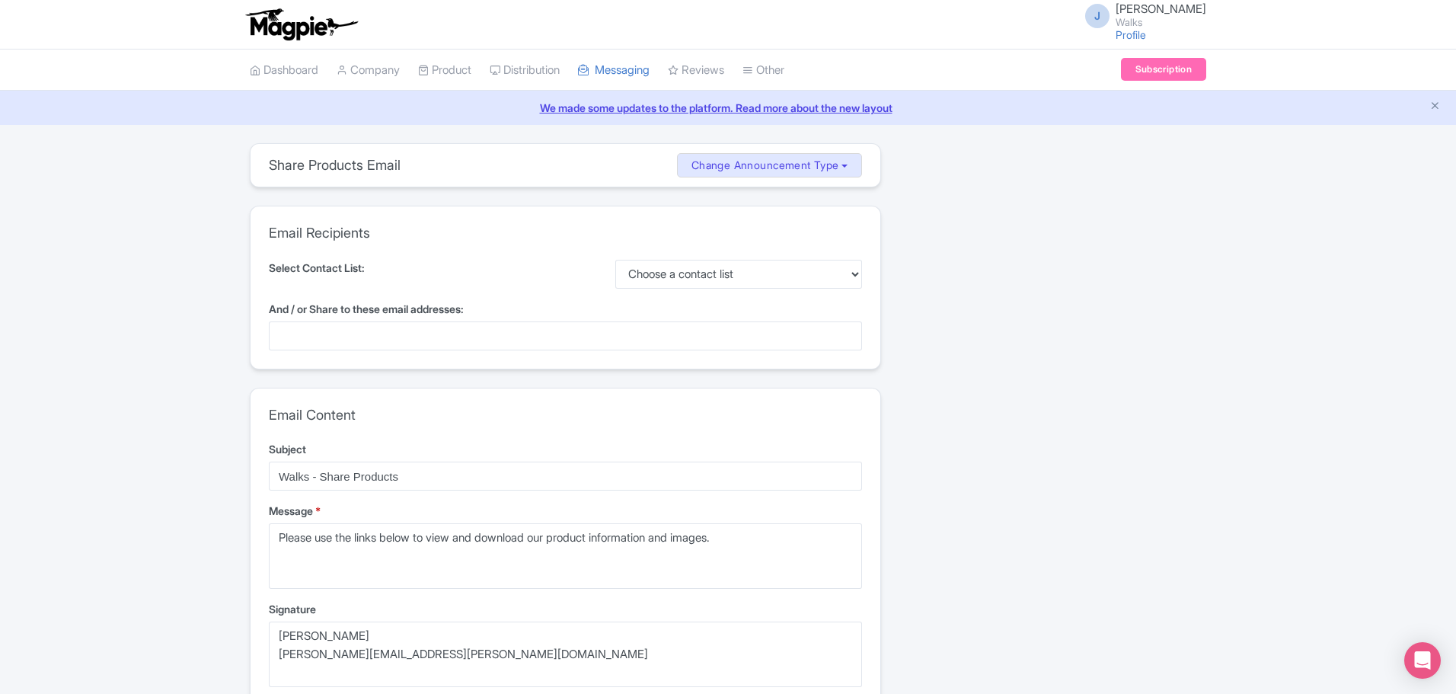
click at [378, 336] on div at bounding box center [565, 335] width 593 height 29
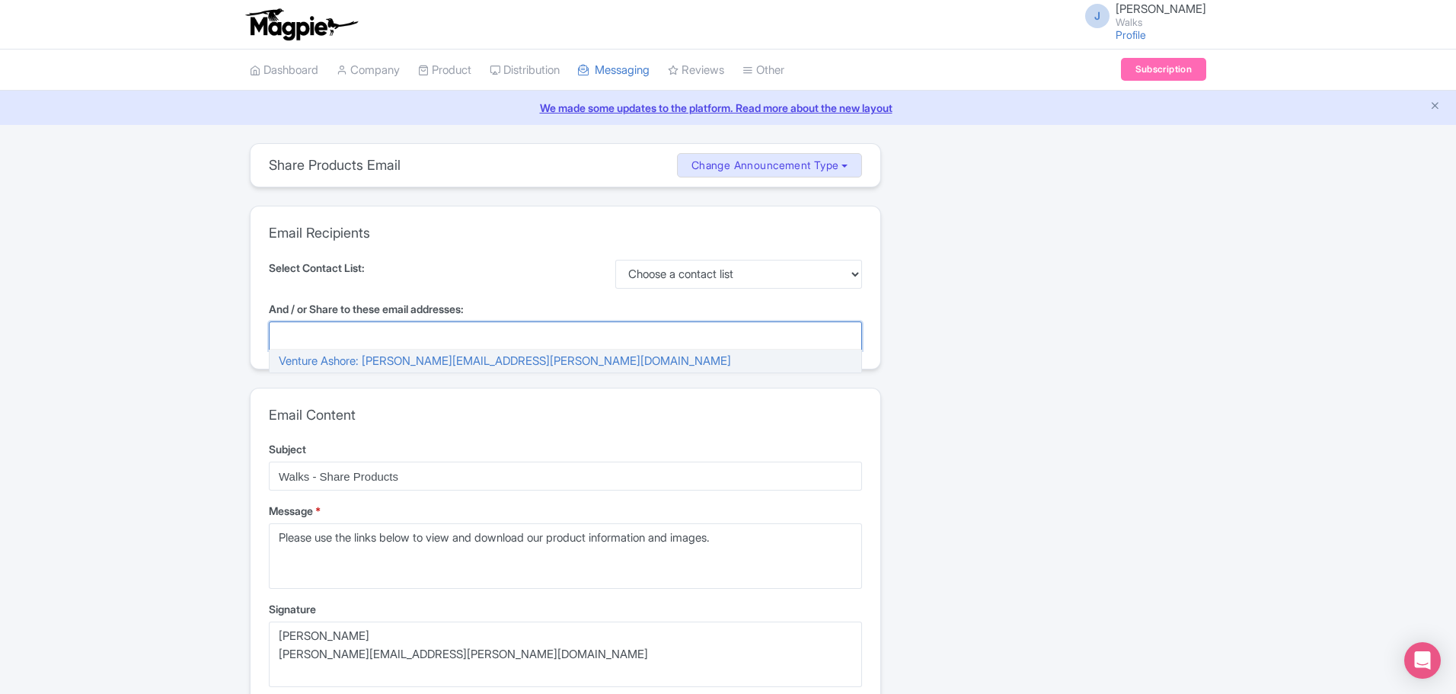
paste input "marian.ledesma@liberty-int.com"
type input "marian.ledesma@liberty-int.com"
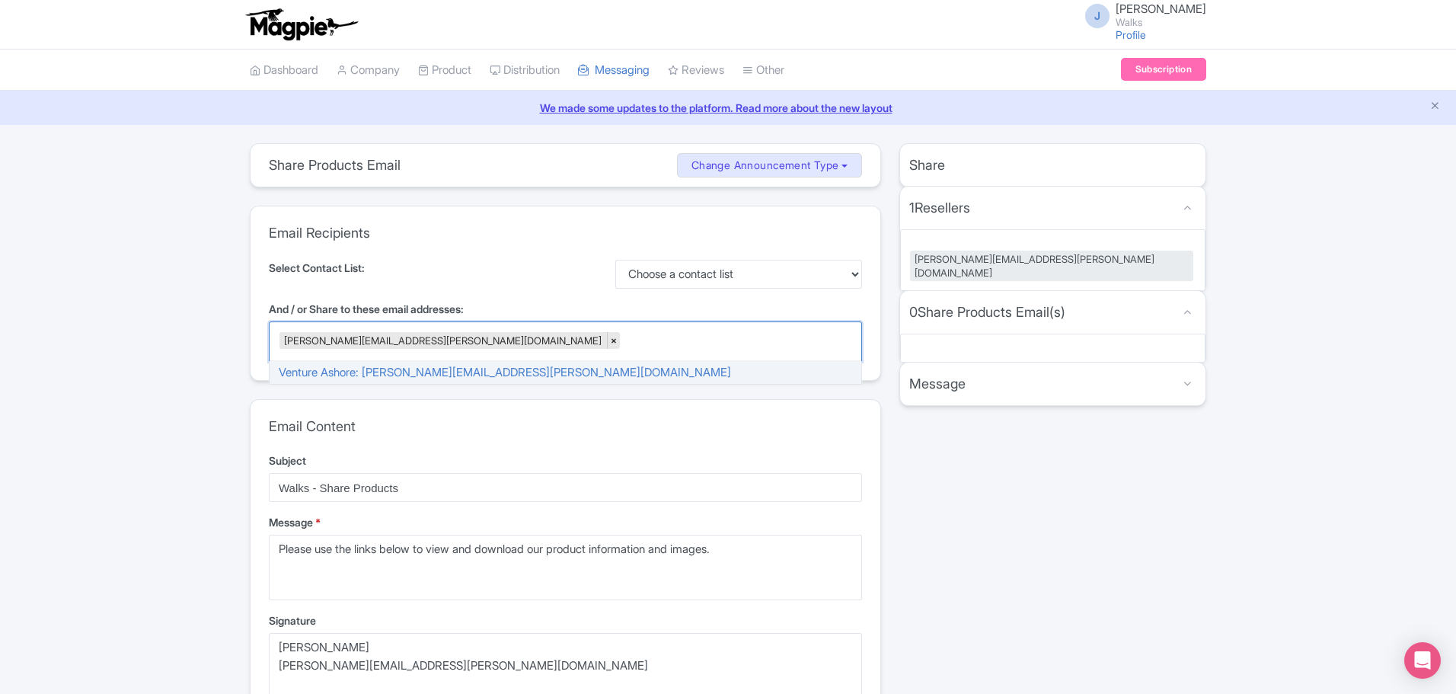
click at [372, 333] on div "marian.ledesma@liberty-int.com ×" at bounding box center [449, 340] width 340 height 17
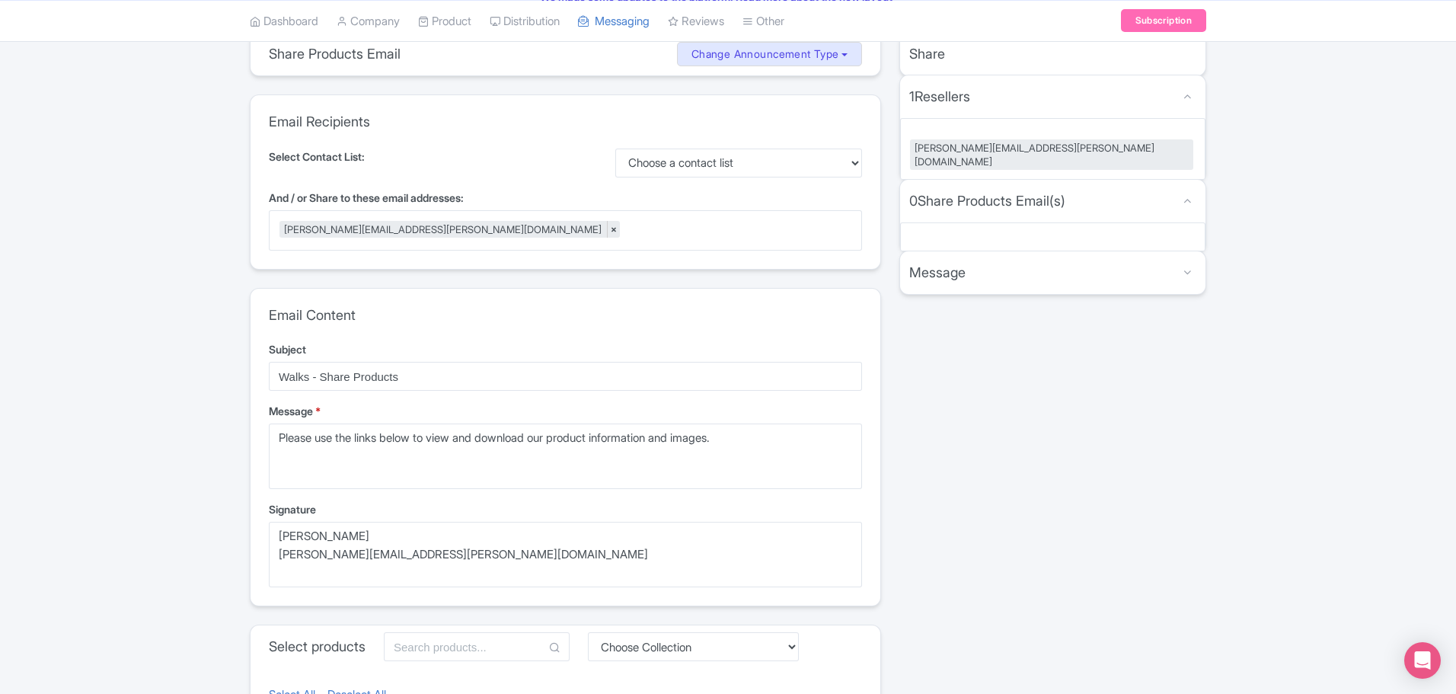
scroll to position [381, 0]
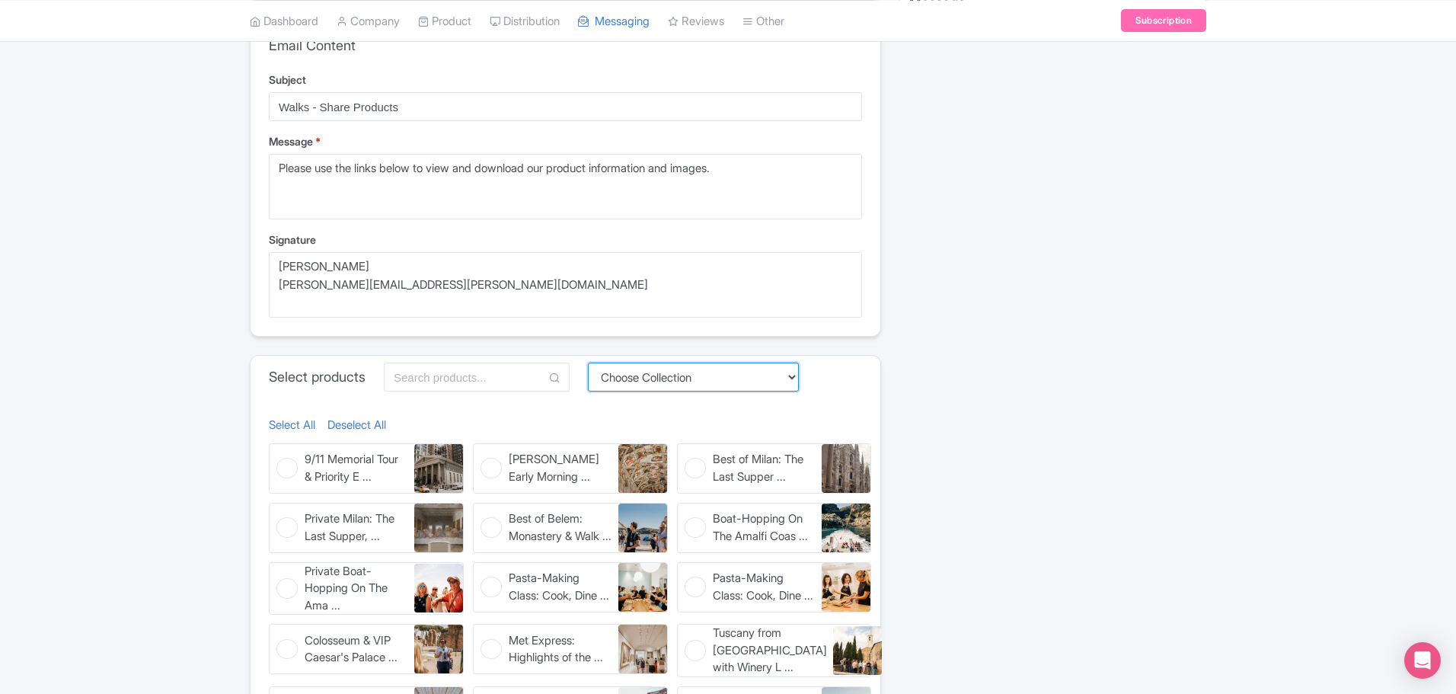
click at [655, 377] on select "Choose Collection Amsterdam Athens Barcelona Bologna Bordeaux Boston Chicago Du…" at bounding box center [693, 376] width 211 height 29
select select "e2d03dd3-f55d-4c6b-8efc-faaf6c2209eb"
click at [592, 389] on select "Choose Collection Amsterdam Athens Barcelona Bologna Bordeaux Boston Chicago Du…" at bounding box center [693, 376] width 211 height 29
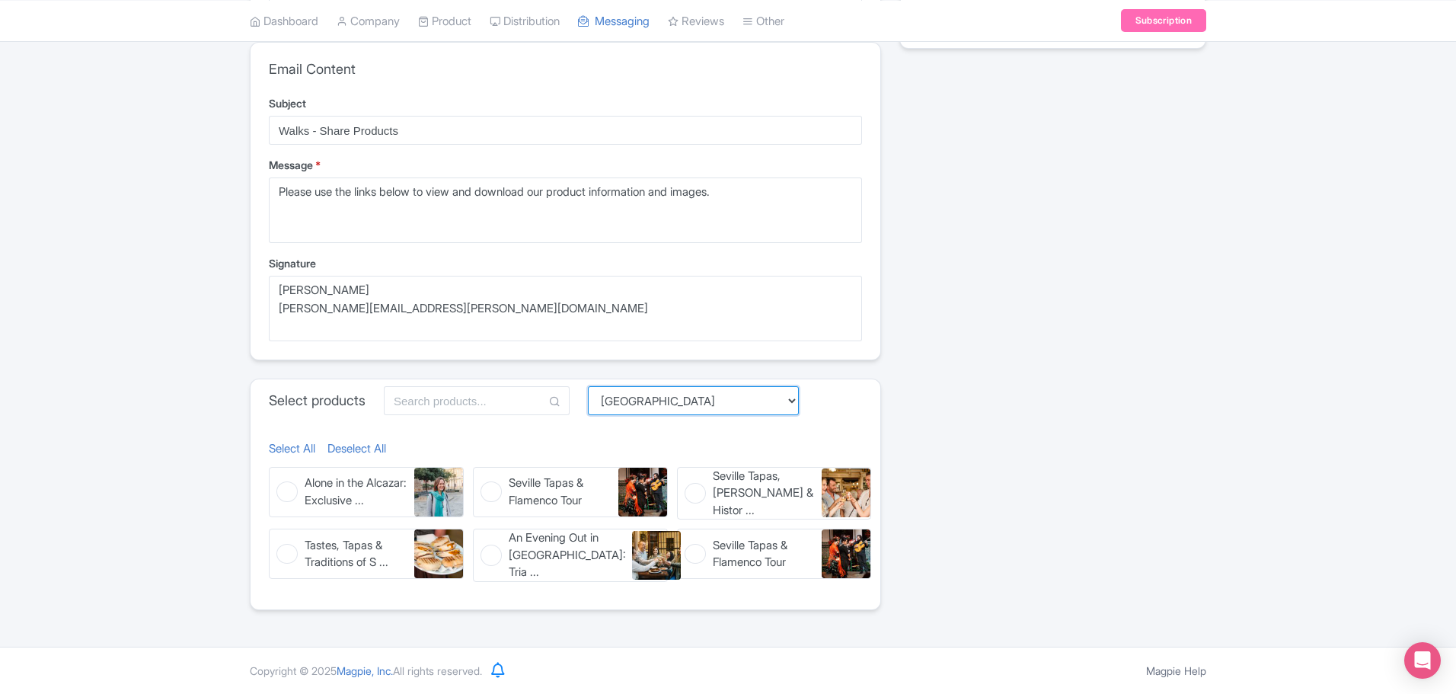
scroll to position [354, 0]
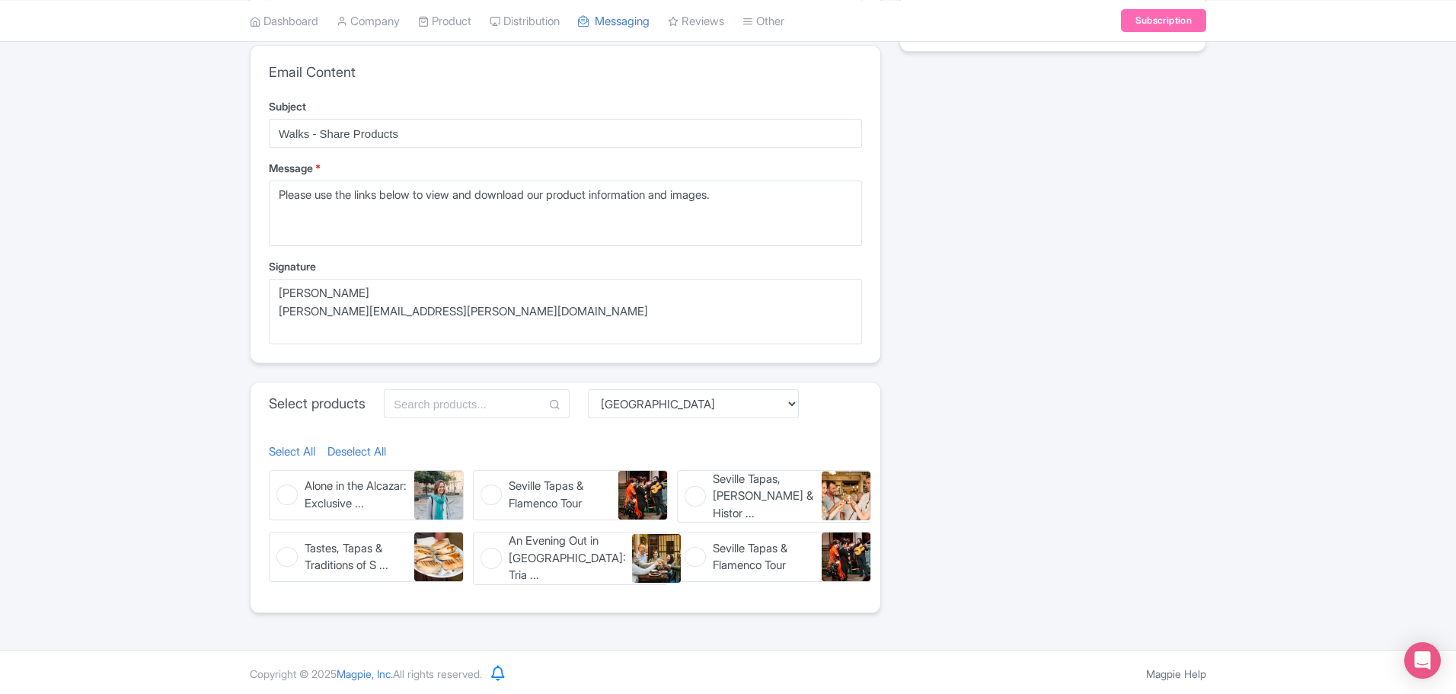
drag, startPoint x: 490, startPoint y: 491, endPoint x: 312, endPoint y: 491, distance: 178.2
click at [490, 491] on figure "Seville Tapas & Flamenco Tour Seville Tapas & Flamenco Tour" at bounding box center [570, 495] width 195 height 50
click at [483, 480] on input "Seville Tapas & Flamenco Tour Seville Tapas & Flamenco Tour" at bounding box center [478, 475] width 10 height 10
checkbox input "true"
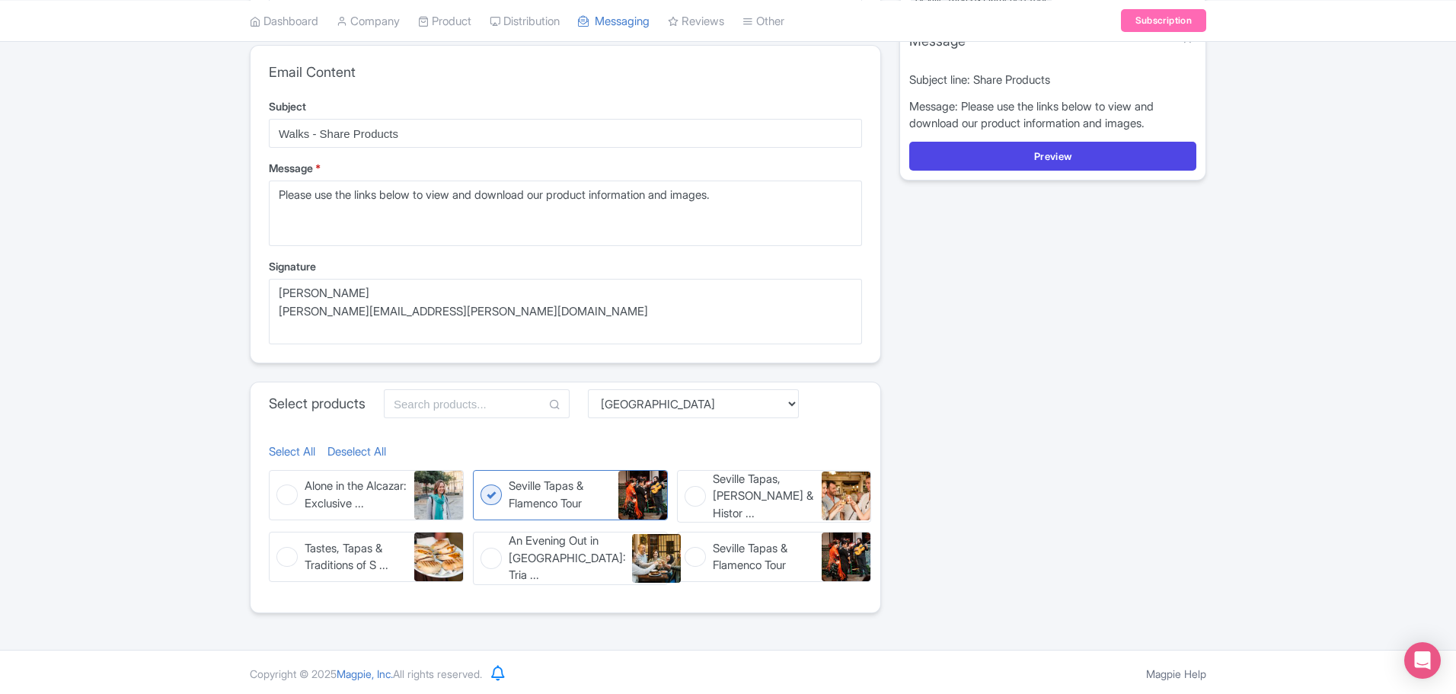
click at [286, 492] on figure "Alone in the Alcazar: Exclusive ... Alone in the Alcazar: Exclusive Early Acces…" at bounding box center [366, 495] width 195 height 50
click at [279, 480] on input "Alone in the Alcazar: Exclusive ... Alone in the Alcazar: Exclusive Early Acces…" at bounding box center [274, 475] width 10 height 10
checkbox input "true"
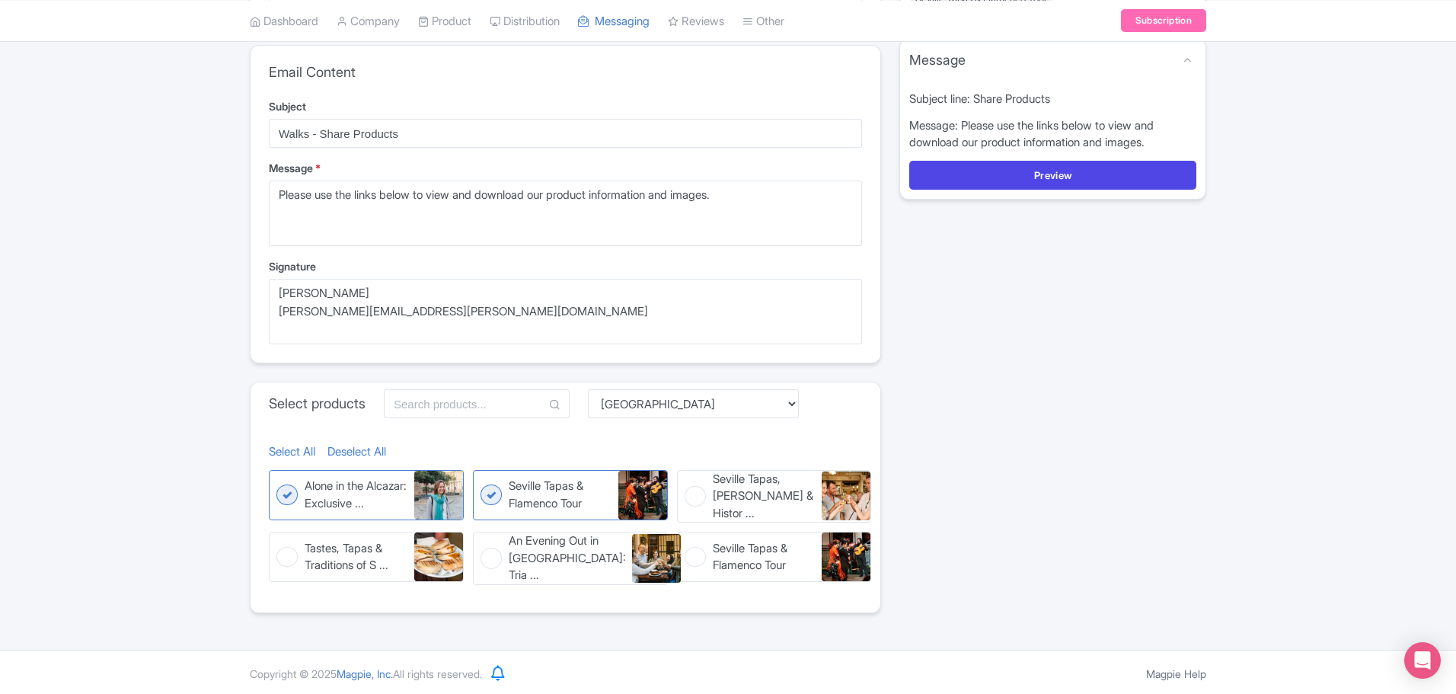
click at [288, 555] on figure "Tastes, Tapas & Traditions of S ... Tastes, Tapas & Traditions of Seville Food …" at bounding box center [366, 556] width 195 height 50
click at [279, 541] on input "Tastes, Tapas & Traditions of S ... Tastes, Tapas & Traditions of Seville Food …" at bounding box center [274, 536] width 10 height 10
checkbox input "true"
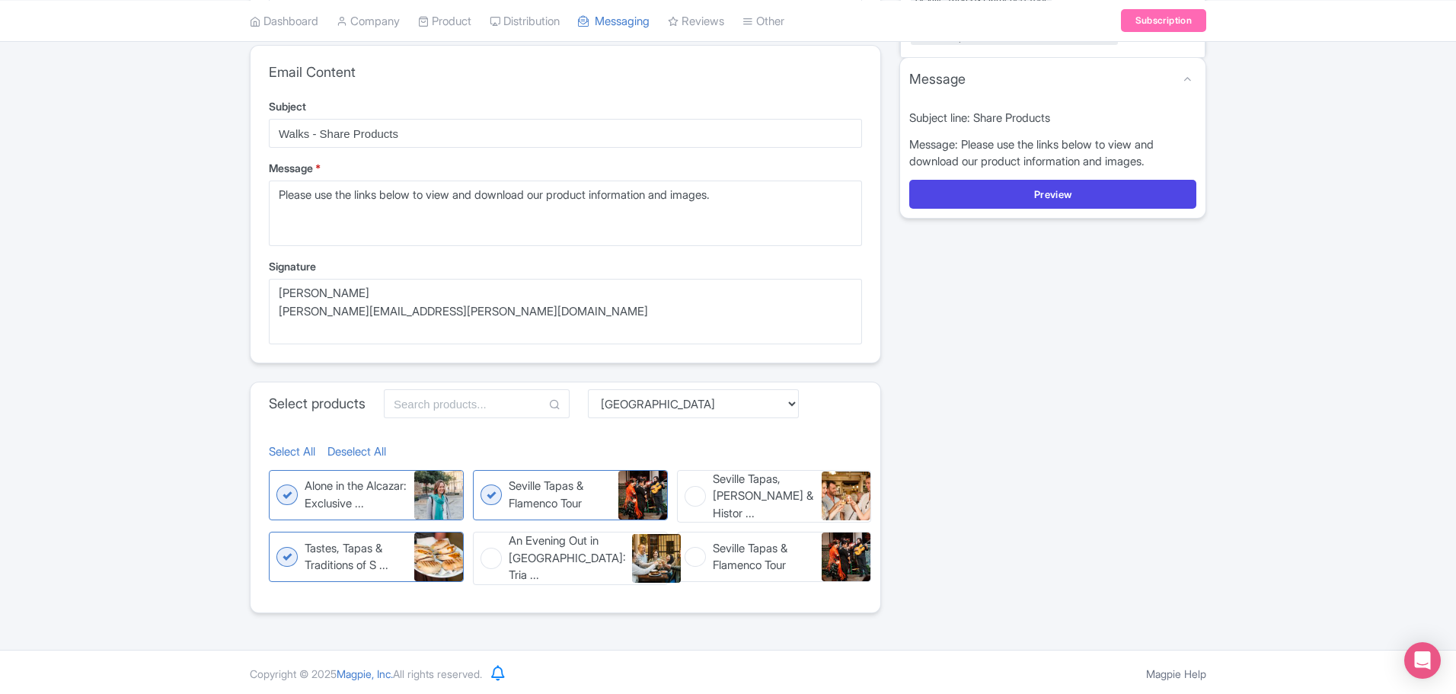
click at [697, 496] on figure "Seville Tapas, Taverns & Histor ... Seville Tapas, Taverns & History Tour" at bounding box center [774, 496] width 195 height 53
click at [687, 480] on input "Seville Tapas, Taverns & Histor ... Seville Tapas, Taverns & History Tour" at bounding box center [682, 475] width 10 height 10
checkbox input "true"
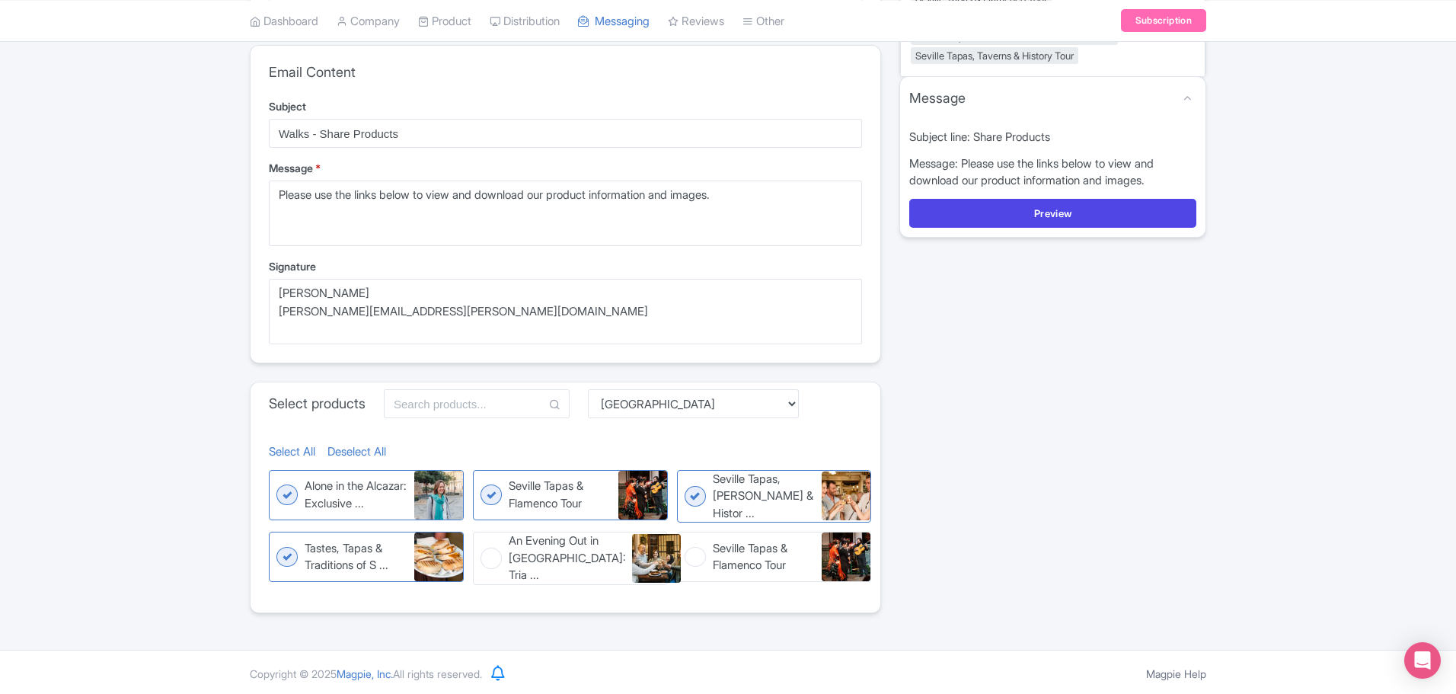
click at [698, 554] on figure "Seville Tapas & Flamenco Tour Seville Tapas & Flamenco Tour" at bounding box center [774, 556] width 195 height 50
click at [687, 541] on input "Seville Tapas & Flamenco Tour Seville Tapas & Flamenco Tour" at bounding box center [682, 536] width 10 height 10
checkbox input "true"
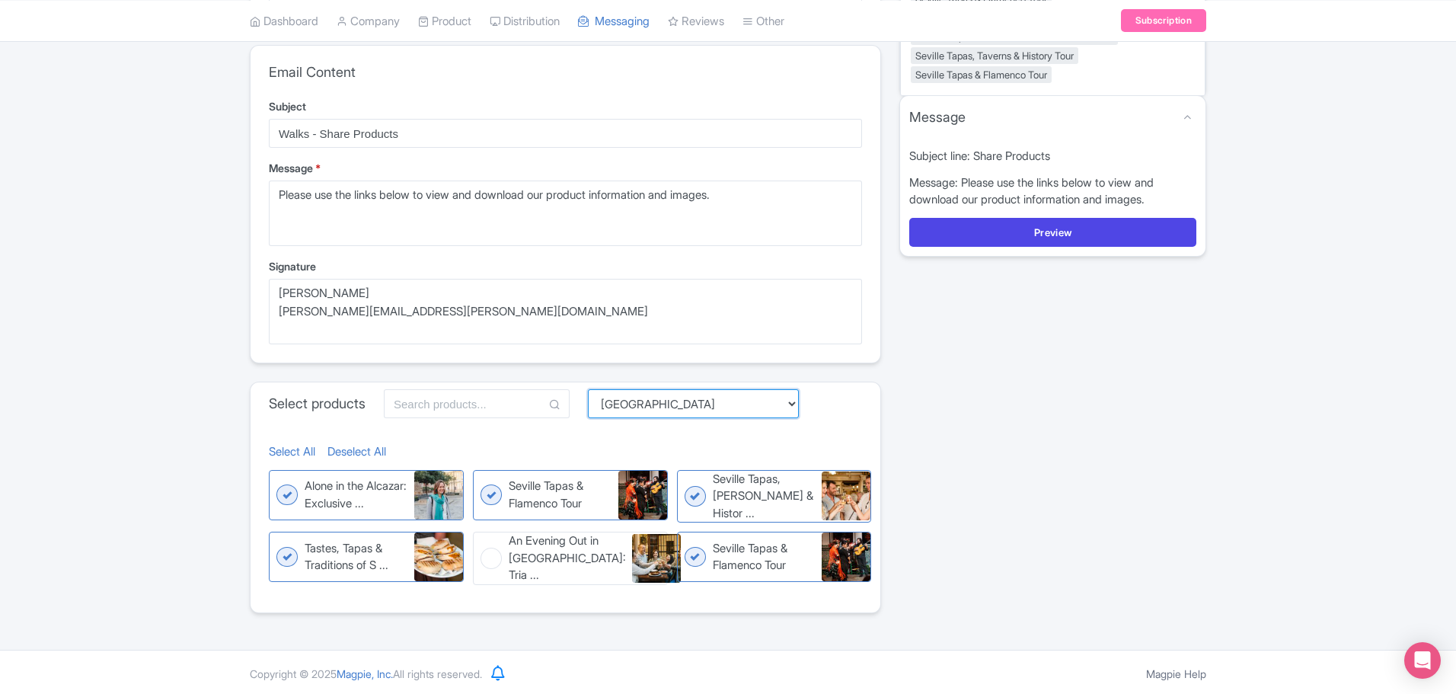
click at [665, 406] on select "Choose Collection Amsterdam Athens Barcelona Bologna Bordeaux Boston Chicago Du…" at bounding box center [693, 403] width 211 height 29
select select "f4b6466f-3c96-4b60-83cf-953bed41bb10"
click at [592, 389] on select "Choose Collection Amsterdam Athens Barcelona Bologna Bordeaux Boston Chicago Du…" at bounding box center [693, 403] width 211 height 29
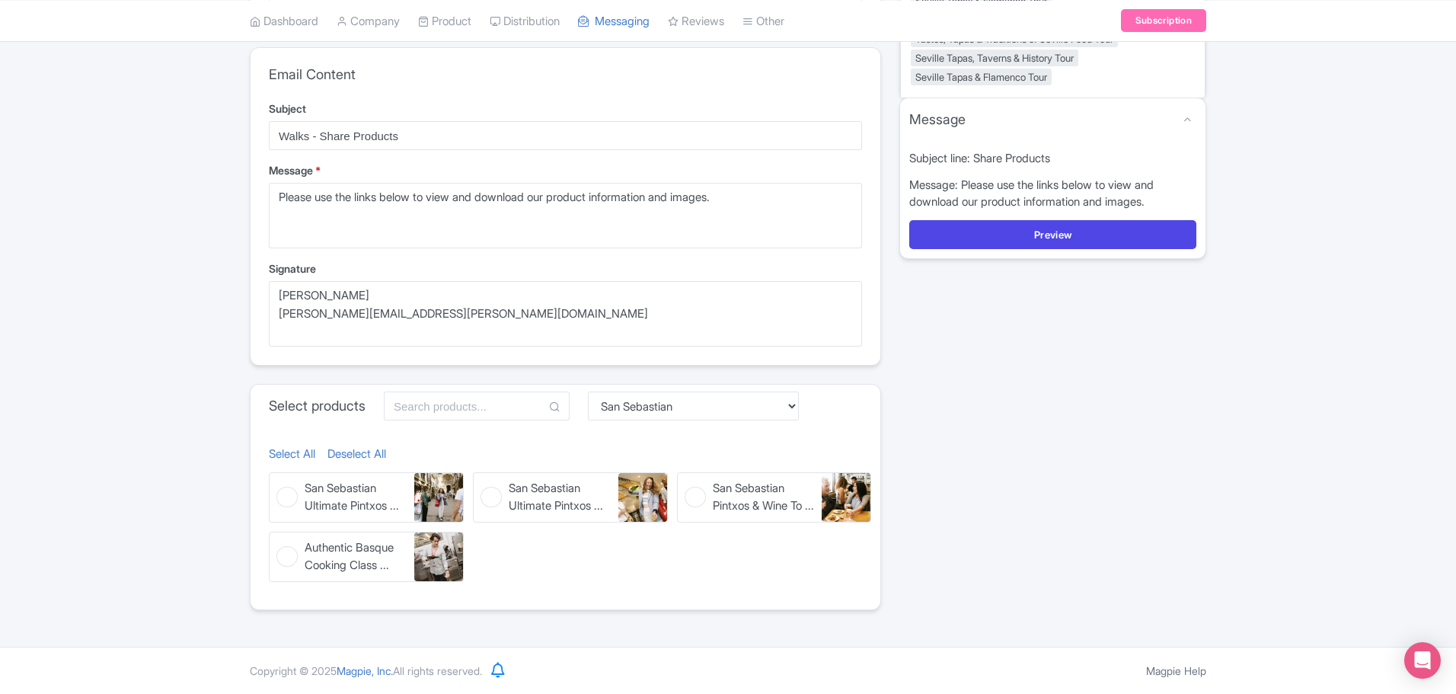
click at [289, 557] on figure "Authentic Basque Cooking Class ... Authentic Basque Cooking Class in San Sebast…" at bounding box center [366, 556] width 195 height 50
click at [279, 541] on input "Authentic Basque Cooking Class ... Authentic Basque Cooking Class in San Sebast…" at bounding box center [274, 536] width 10 height 10
checkbox input "true"
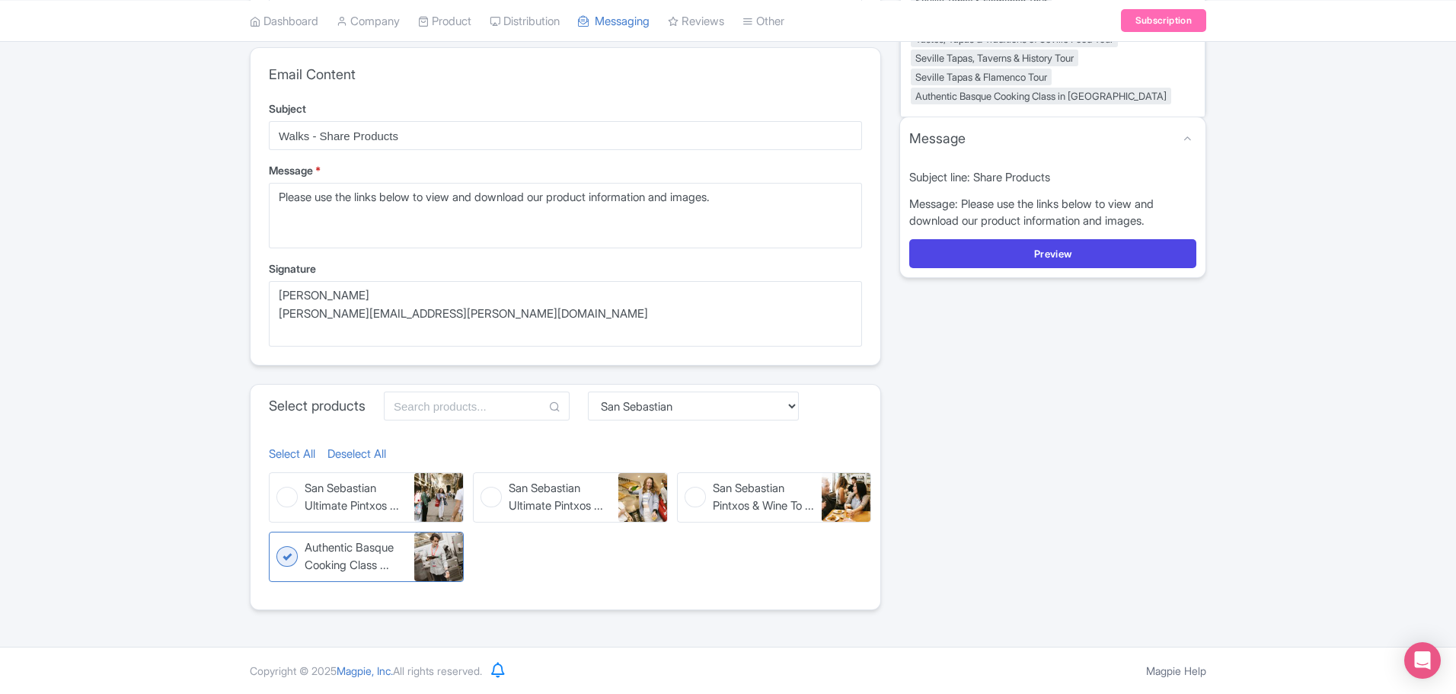
click at [283, 492] on figure "San Sebastian Ultimate Pintxos ... San Sebastian Ultimate Pintxos & Wine Tour i…" at bounding box center [366, 497] width 195 height 50
click at [279, 482] on input "San Sebastian Ultimate Pintxos ... San Sebastian Ultimate Pintxos & Wine Tour i…" at bounding box center [274, 477] width 10 height 10
checkbox input "true"
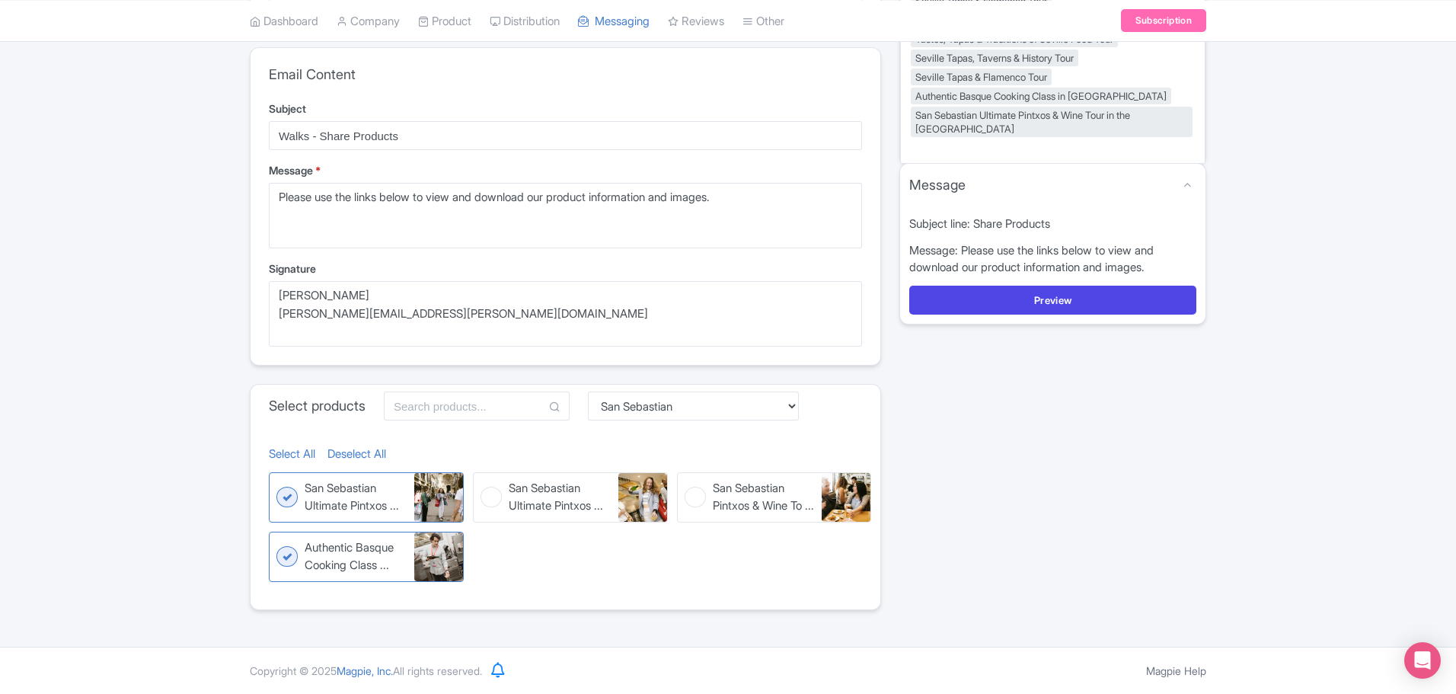
click at [490, 492] on figure "San Sebastian Ultimate Pintxos ... San Sebastian Ultimate Pintxos & Wine Tour i…" at bounding box center [570, 497] width 195 height 50
click at [483, 482] on input "San Sebastian Ultimate Pintxos ... San Sebastian Ultimate Pintxos & Wine Tour i…" at bounding box center [478, 477] width 10 height 10
checkbox input "true"
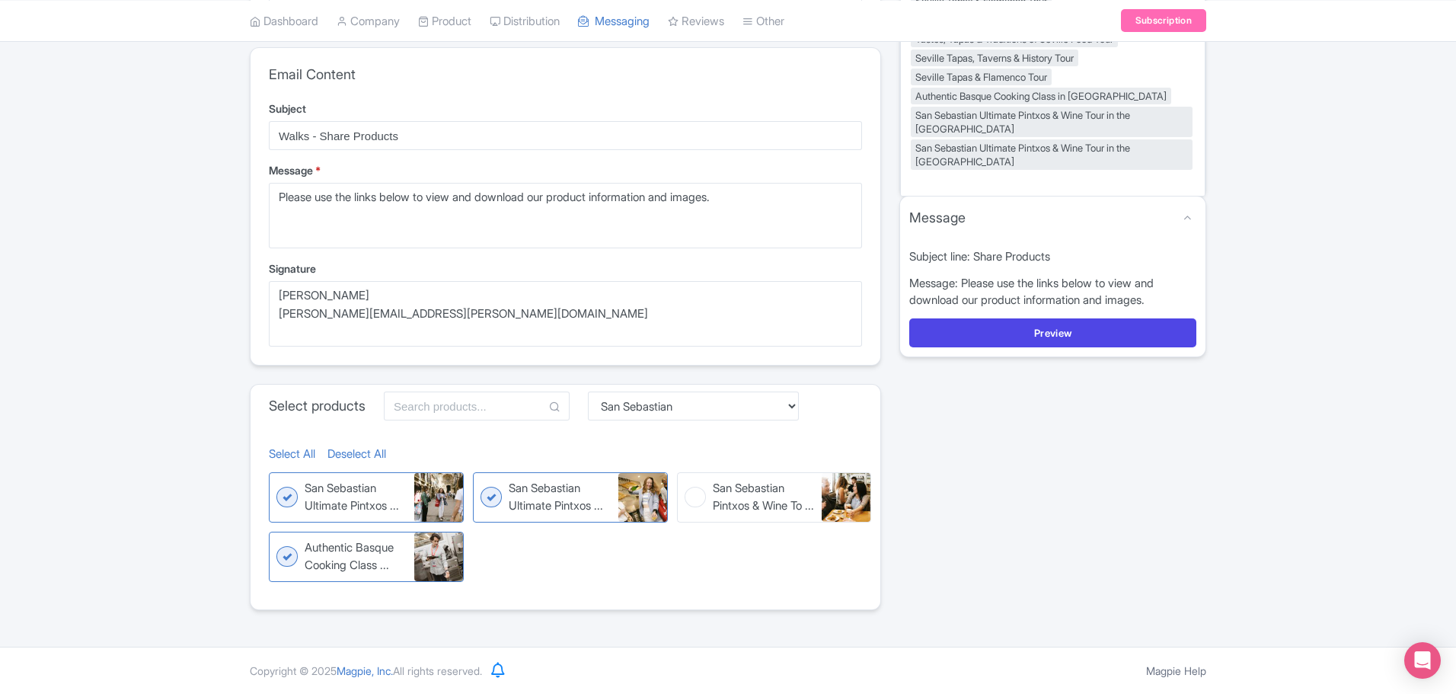
click at [703, 498] on figure "San Sebastian Pintxos & Wine To ... San Sebastian Pintxos & Wine Tour in a Loca…" at bounding box center [774, 497] width 195 height 50
click at [687, 482] on input "San Sebastian Pintxos & Wine To ... San Sebastian Pintxos & Wine Tour in a Loca…" at bounding box center [682, 477] width 10 height 10
checkbox input "true"
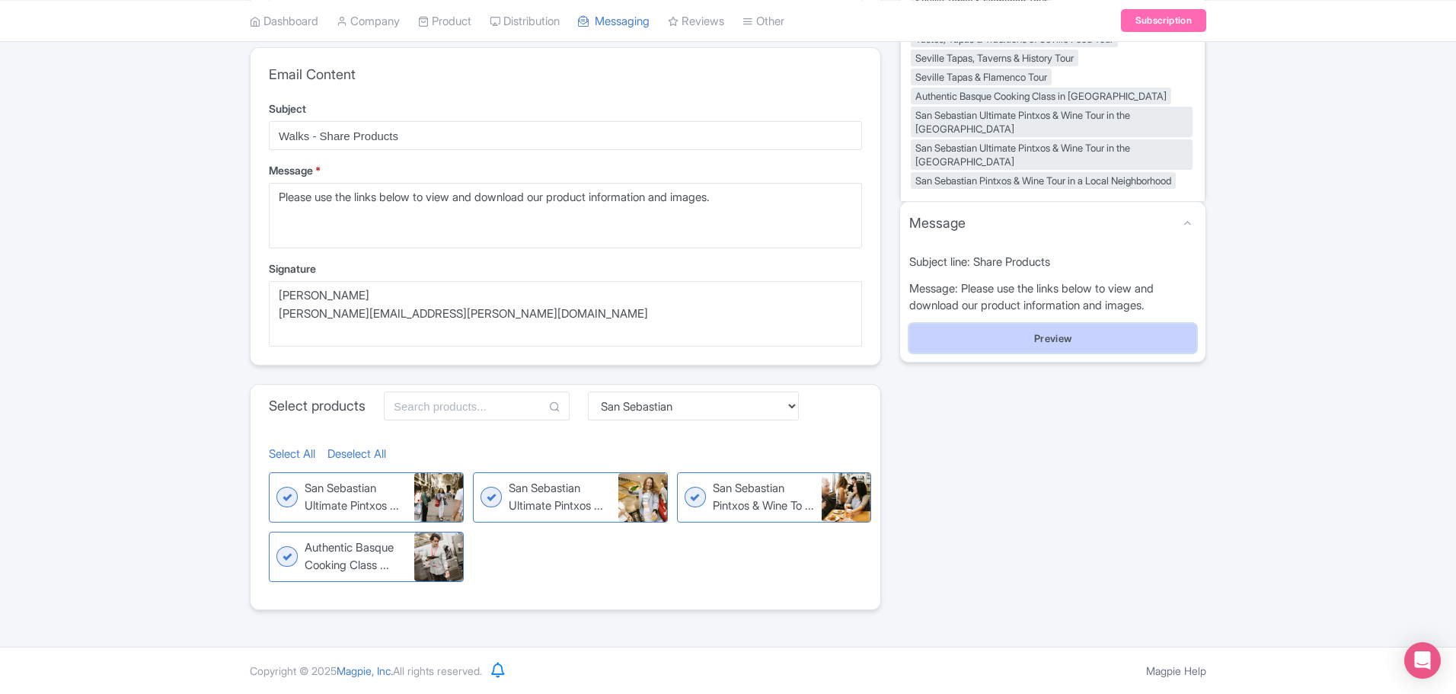
click at [1093, 338] on button "Preview" at bounding box center [1052, 338] width 287 height 29
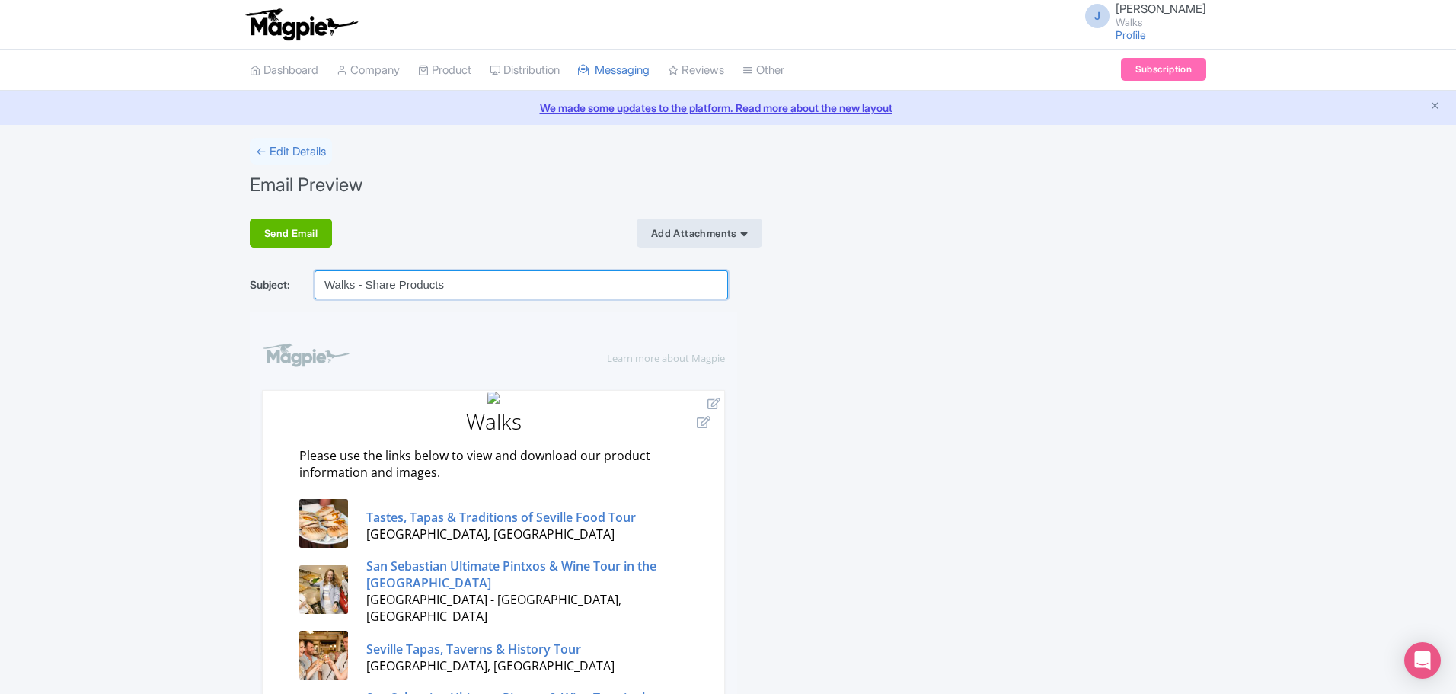
click at [464, 289] on input "Walks - Share Products" at bounding box center [520, 284] width 413 height 29
type input "Walks - Share Products: [GEOGRAPHIC_DATA] and [GEOGRAPHIC_DATA]"
click at [273, 227] on div "Send Email" at bounding box center [291, 233] width 82 height 29
